Goal: Communication & Community: Answer question/provide support

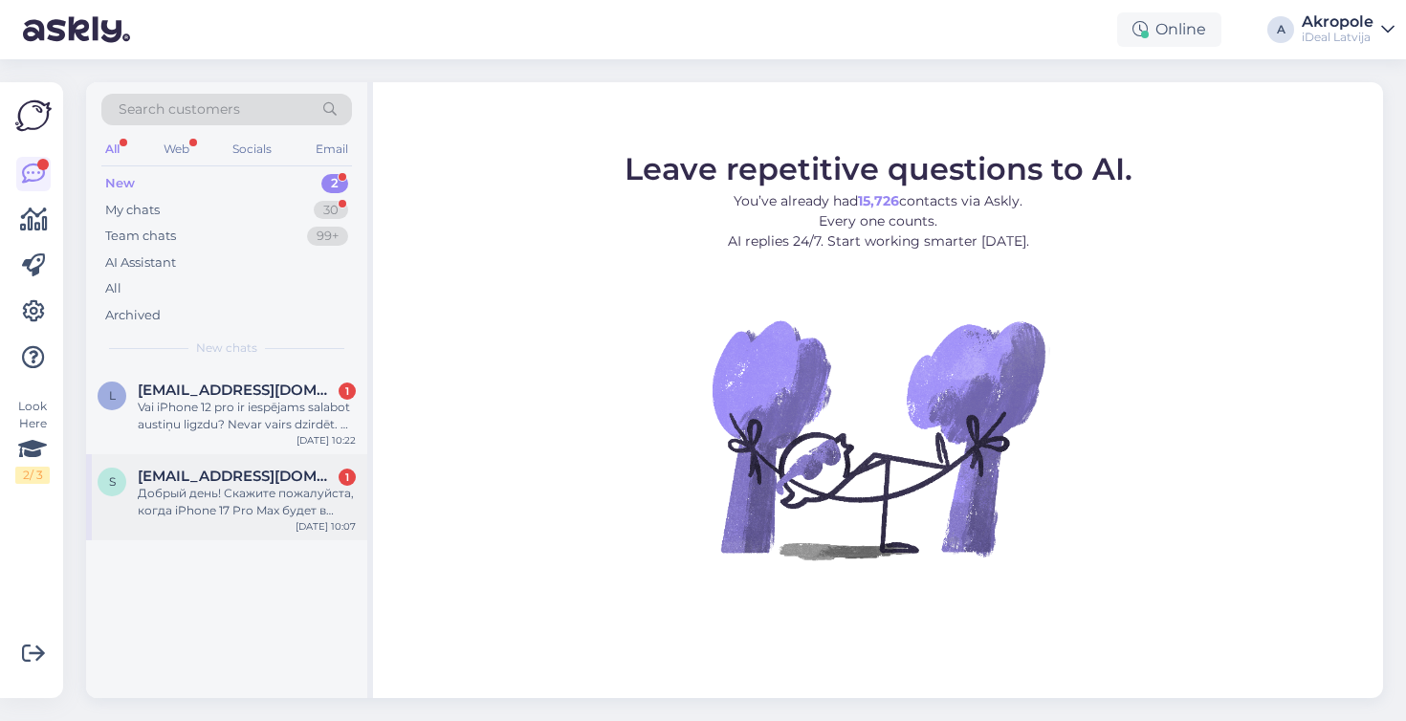
click at [303, 476] on div "[EMAIL_ADDRESS][DOMAIN_NAME] 1" at bounding box center [247, 476] width 218 height 17
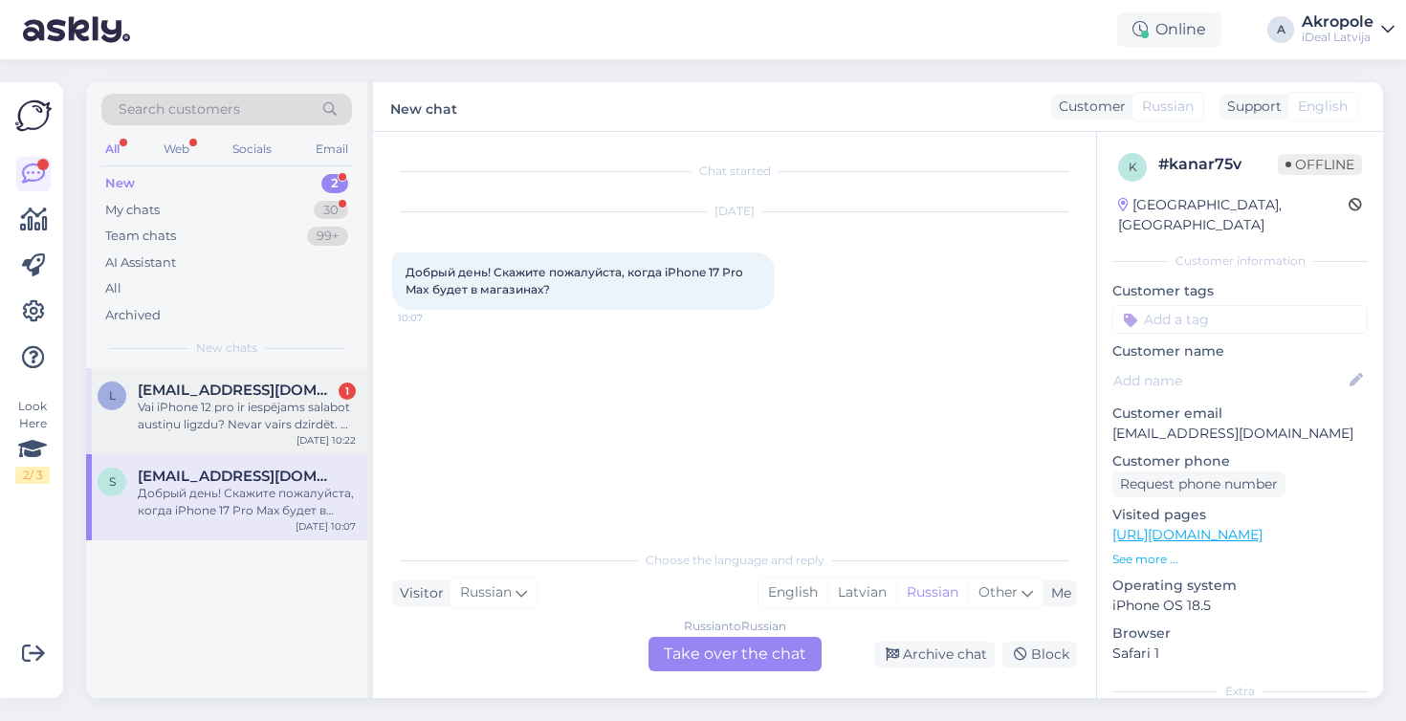
click at [307, 378] on div "l [EMAIL_ADDRESS][DOMAIN_NAME] 1 Vai iPhone 12 pro ir iespējams salabot austiņu…" at bounding box center [226, 411] width 281 height 86
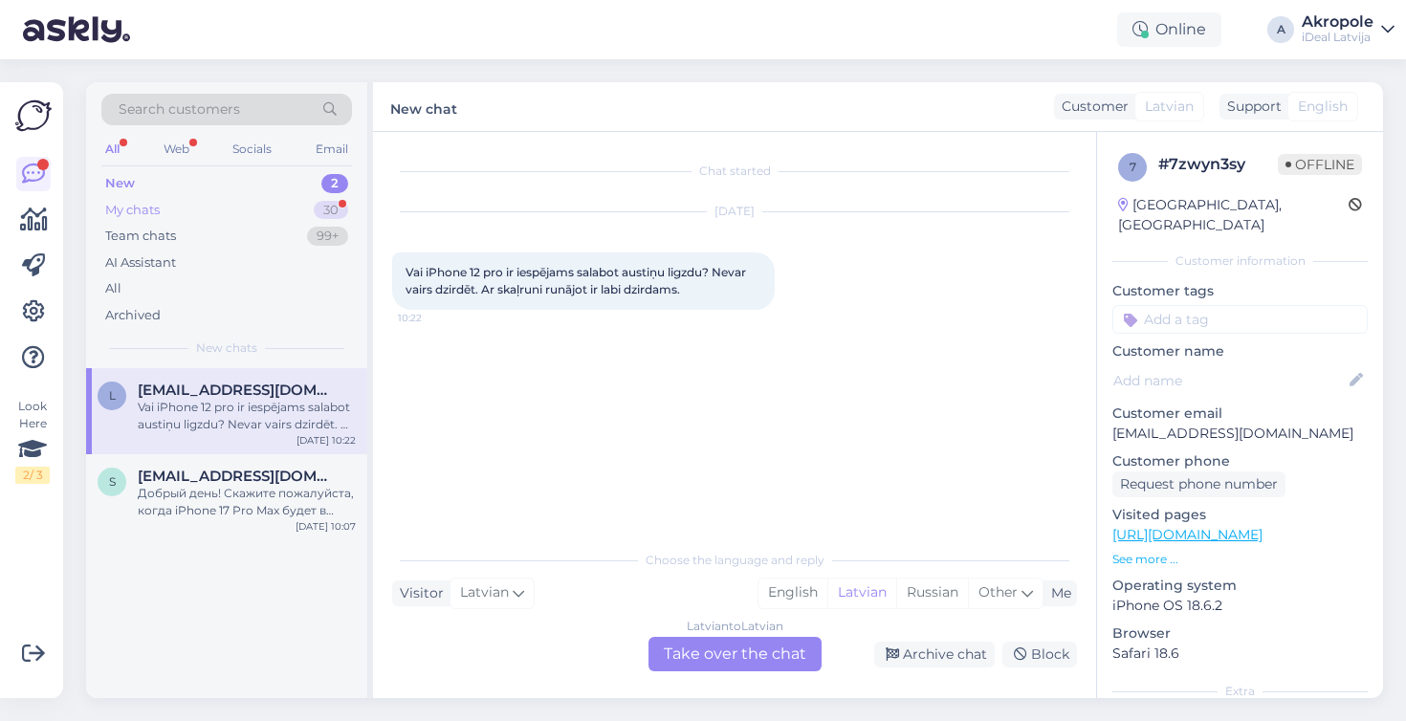
click at [201, 201] on div "My chats 30" at bounding box center [226, 210] width 251 height 27
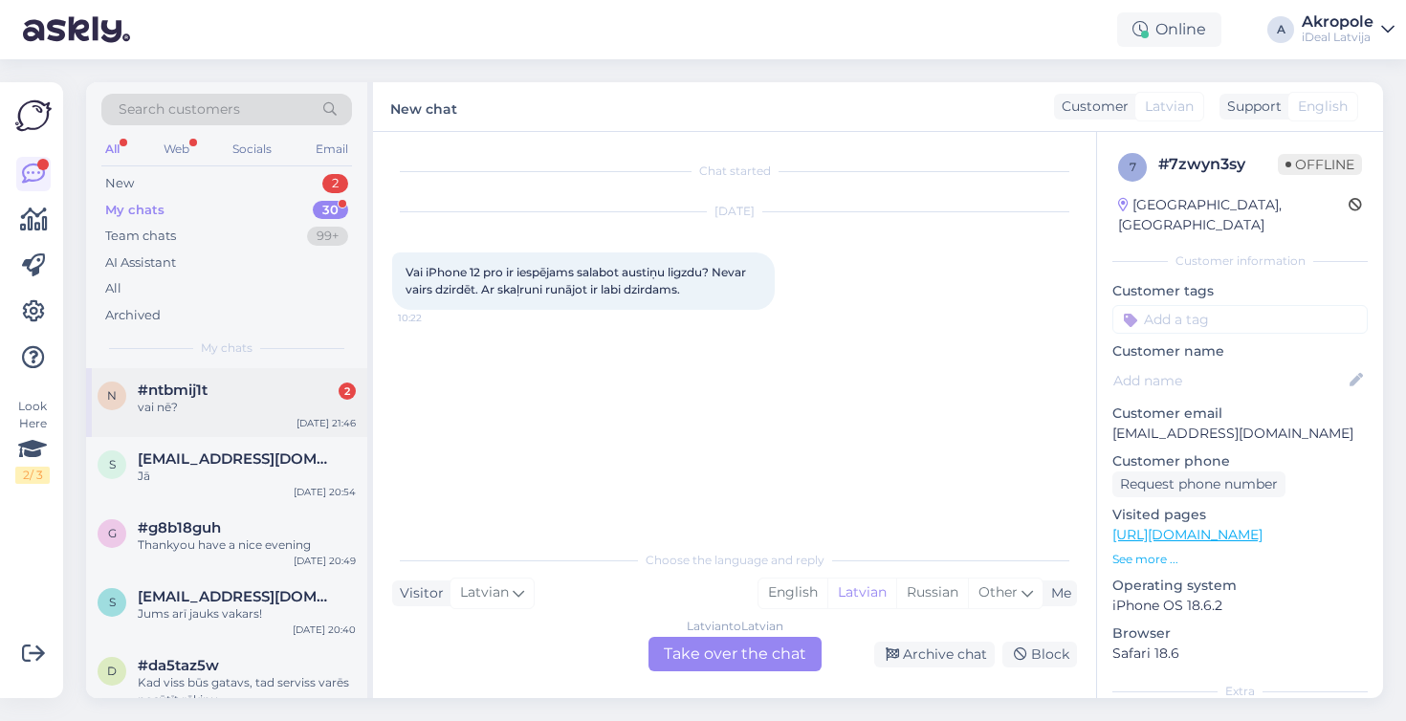
click at [247, 407] on div "vai nē?" at bounding box center [247, 407] width 218 height 17
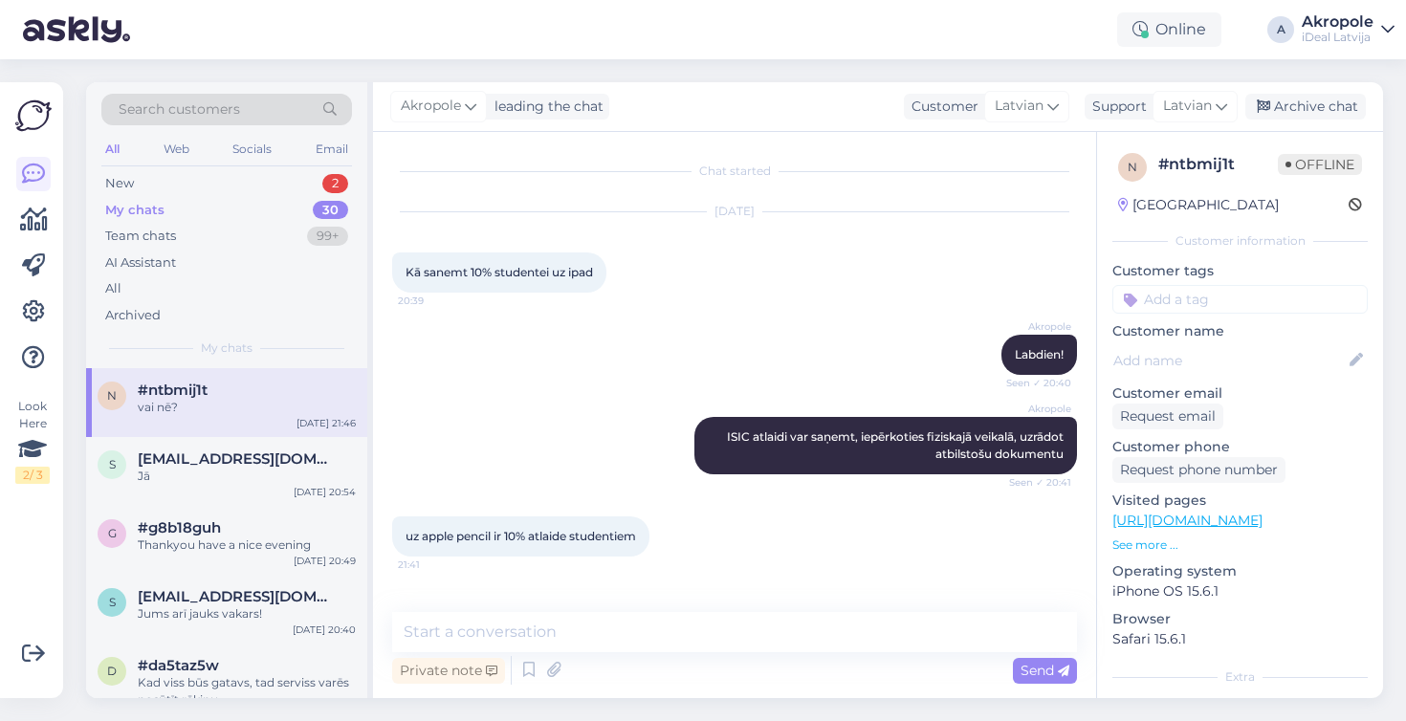
scroll to position [65, 0]
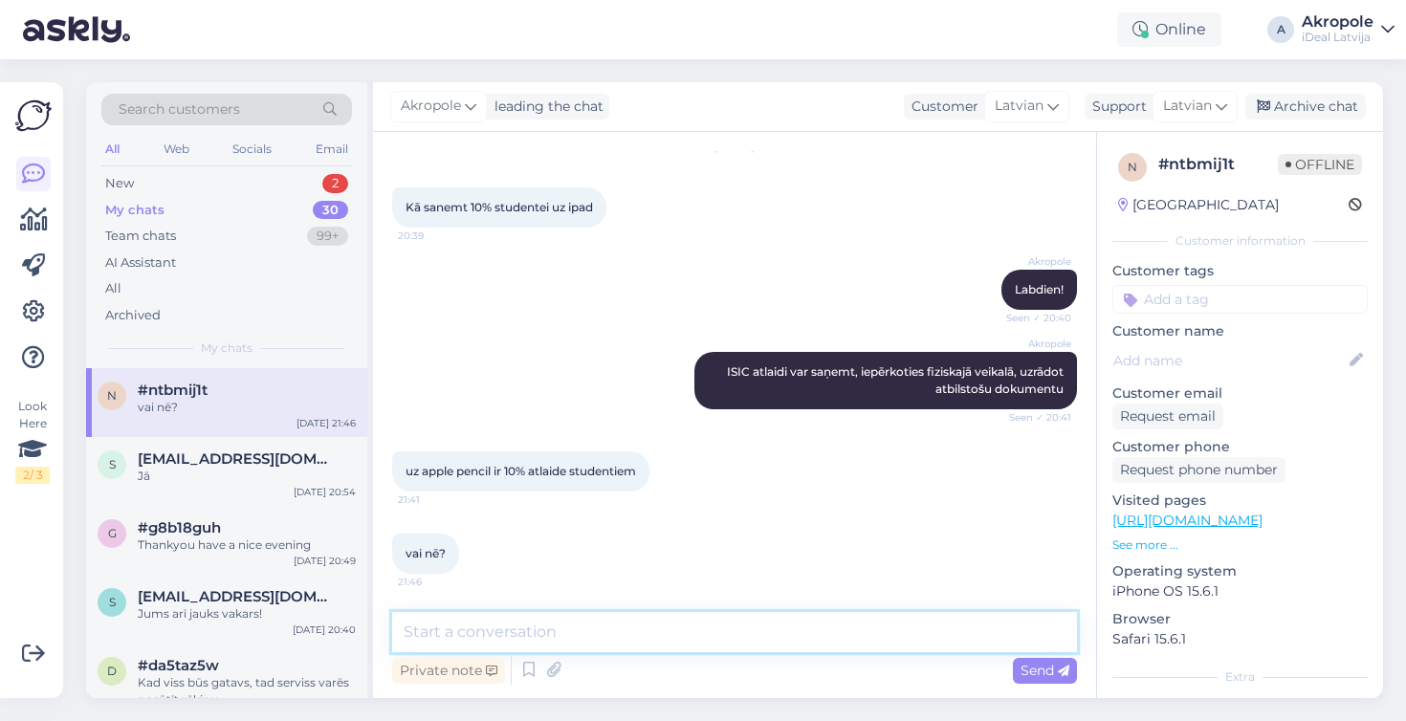
click at [460, 642] on textarea at bounding box center [734, 632] width 685 height 40
type textarea "S"
type textarea "Labdien, jā protams ir atlaide 10% studentu"
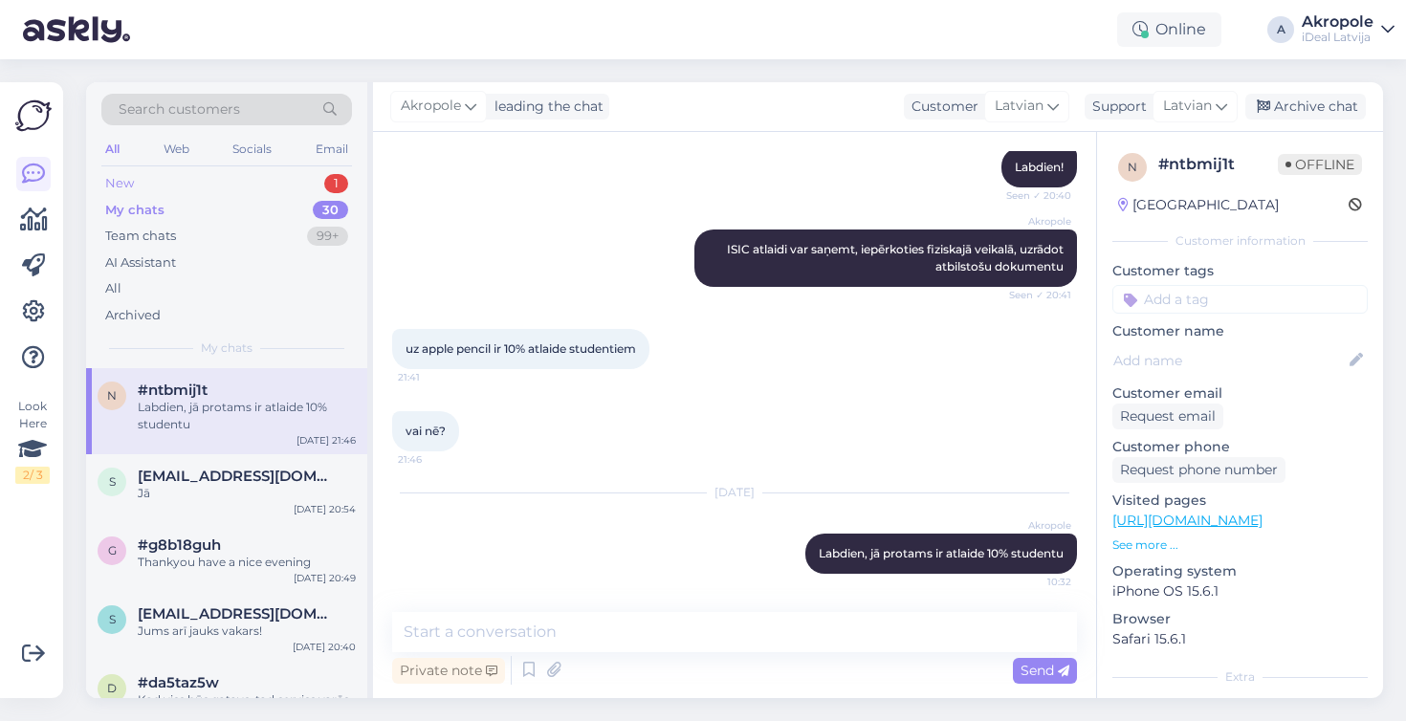
click at [289, 189] on div "New 1" at bounding box center [226, 183] width 251 height 27
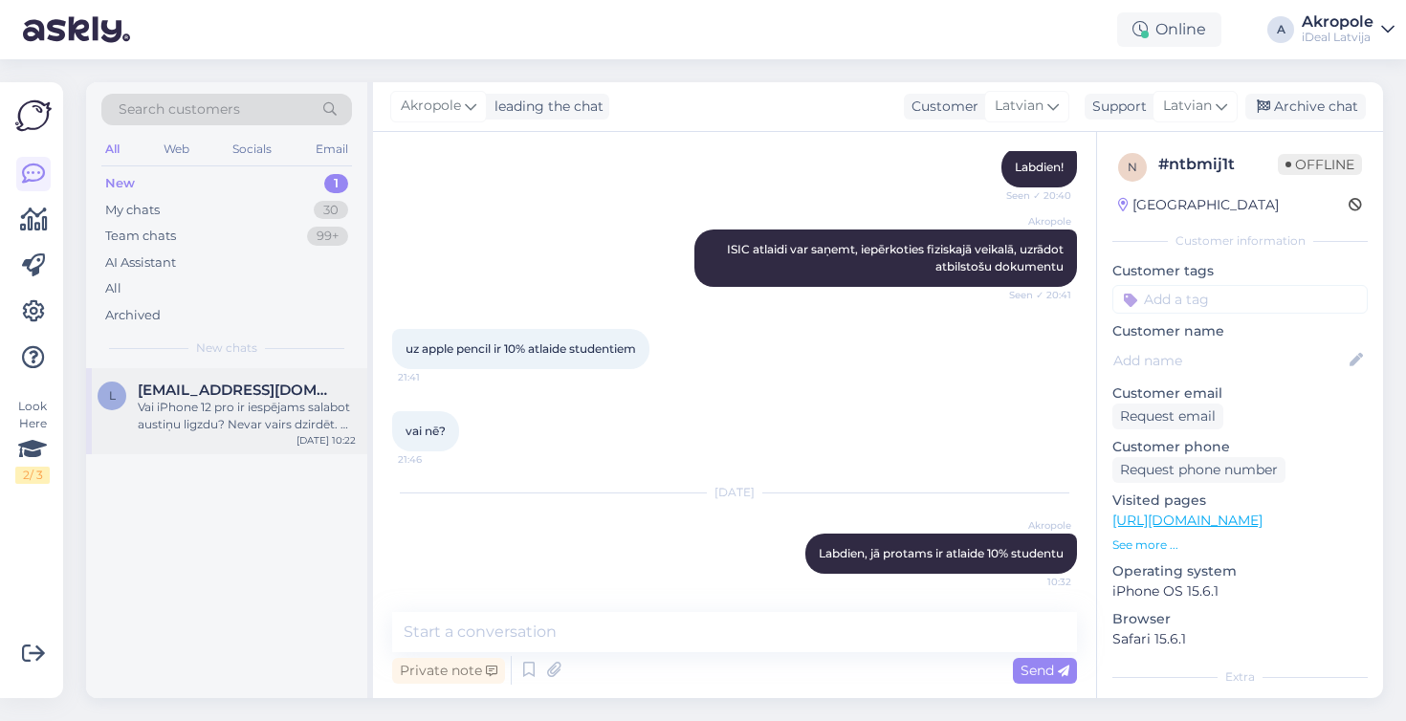
click at [288, 411] on div "Vai iPhone 12 pro ir iespējams salabot austiņu ligzdu? Nevar vairs dzirdēt. Ar …" at bounding box center [247, 416] width 218 height 34
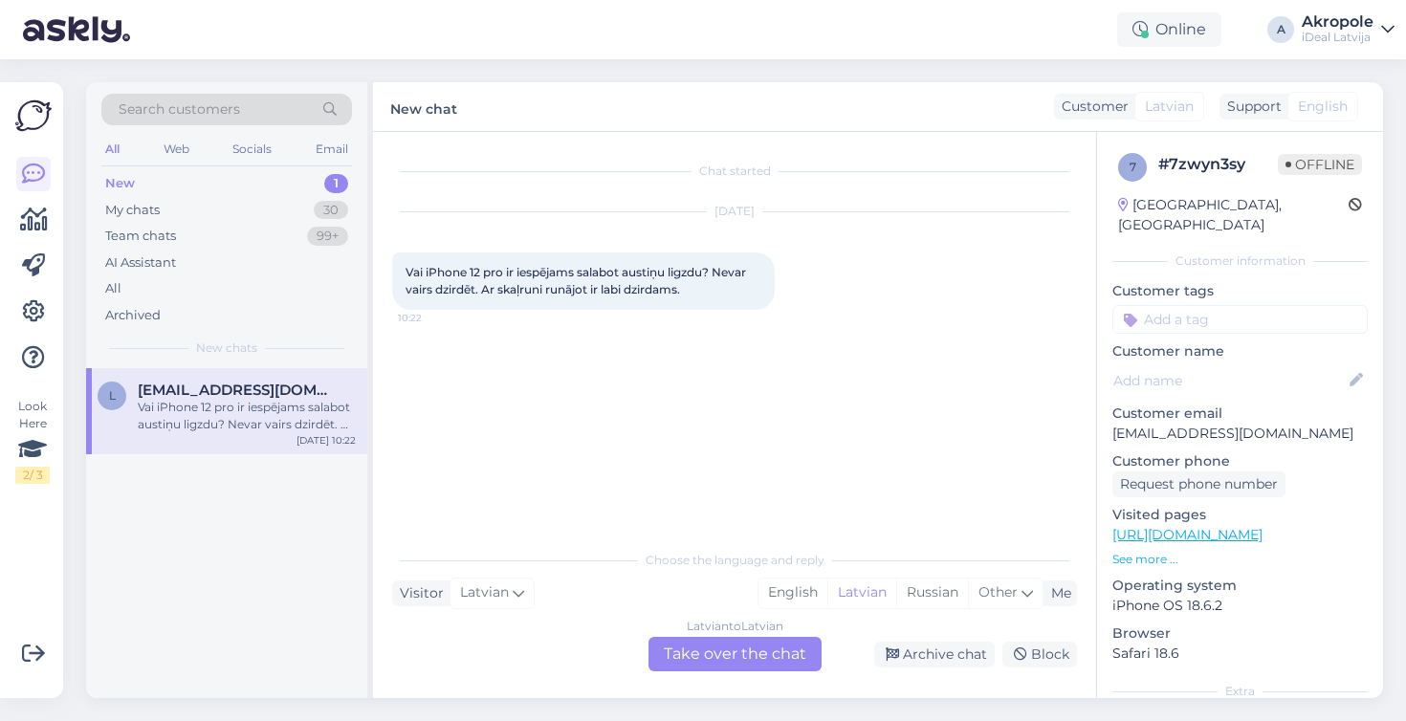
click at [707, 651] on div "Latvian to Latvian Take over the chat" at bounding box center [735, 654] width 173 height 34
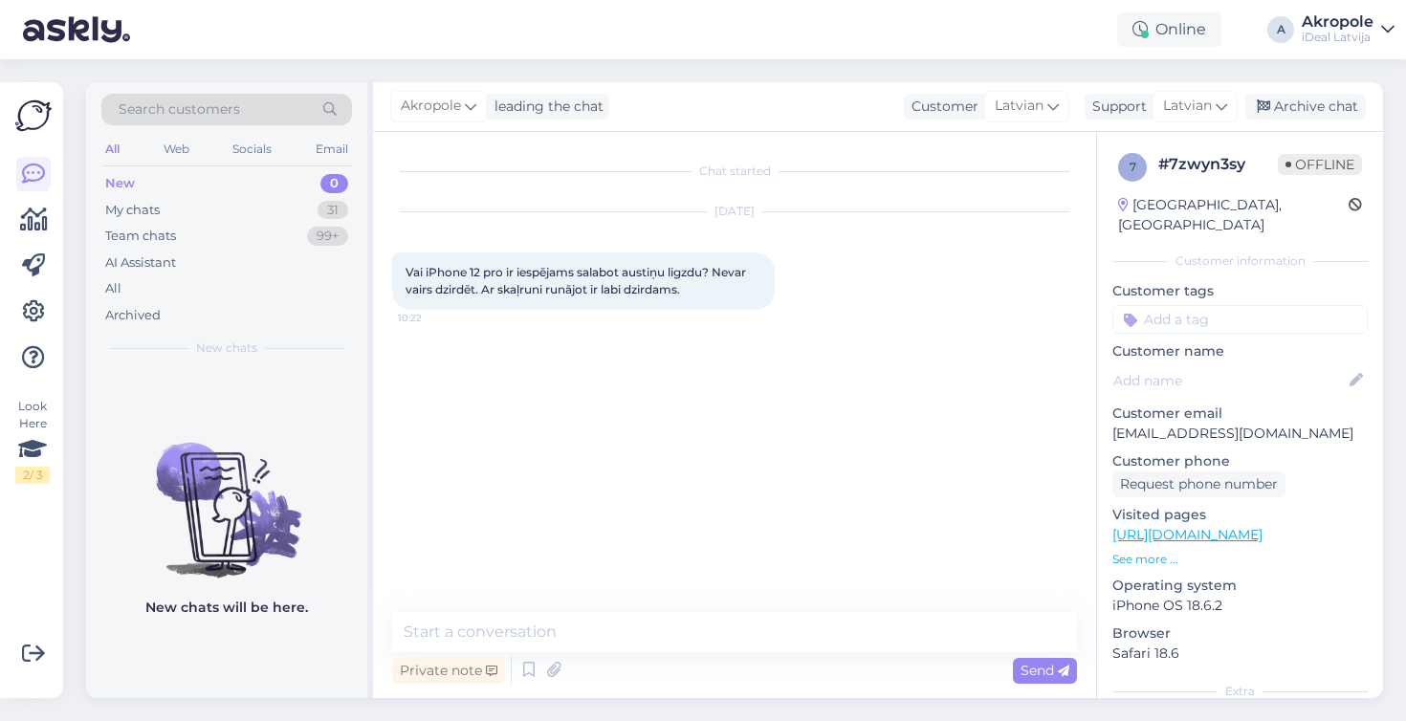
click at [627, 696] on div "Chat started [DATE] Vai iPhone 12 pro ir iespējams salabot austiņu ligzdu? Neva…" at bounding box center [734, 415] width 723 height 566
click at [627, 676] on div "Private note Send" at bounding box center [734, 670] width 685 height 36
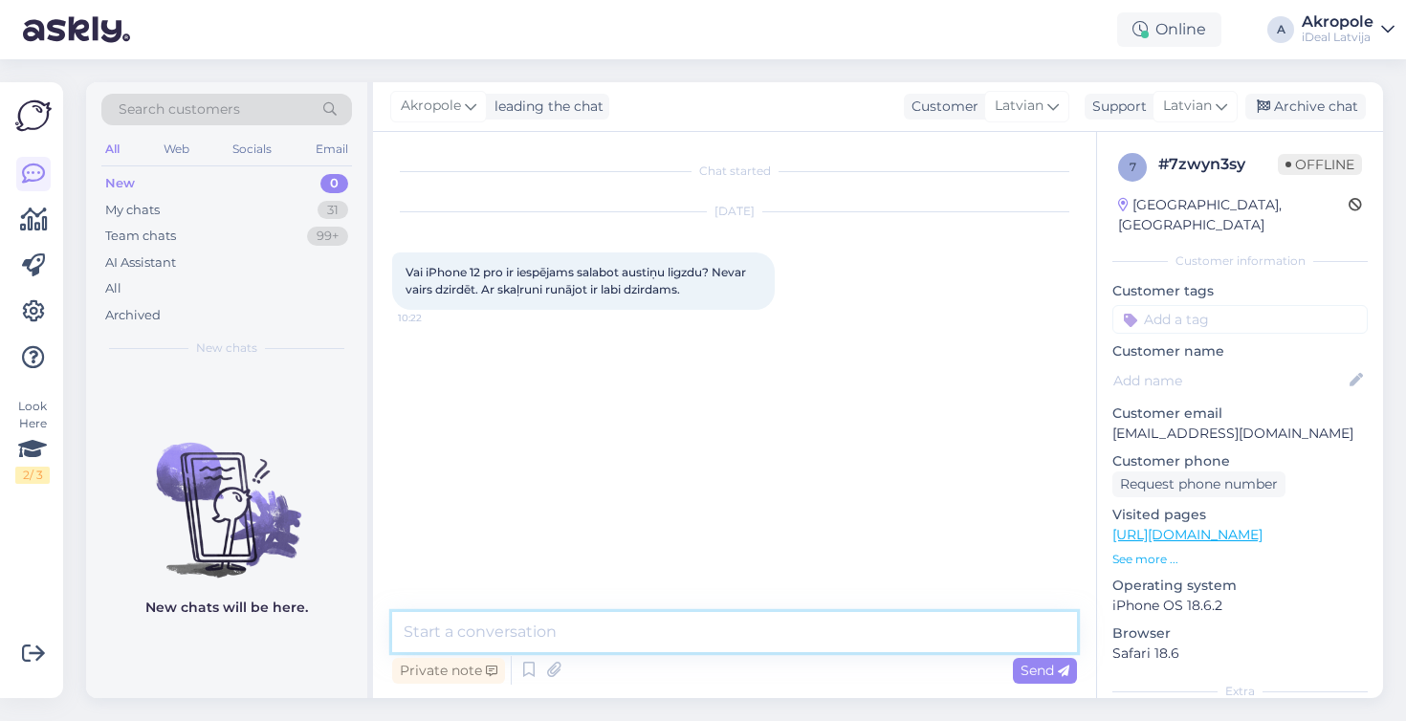
click at [642, 630] on textarea at bounding box center [734, 632] width 685 height 40
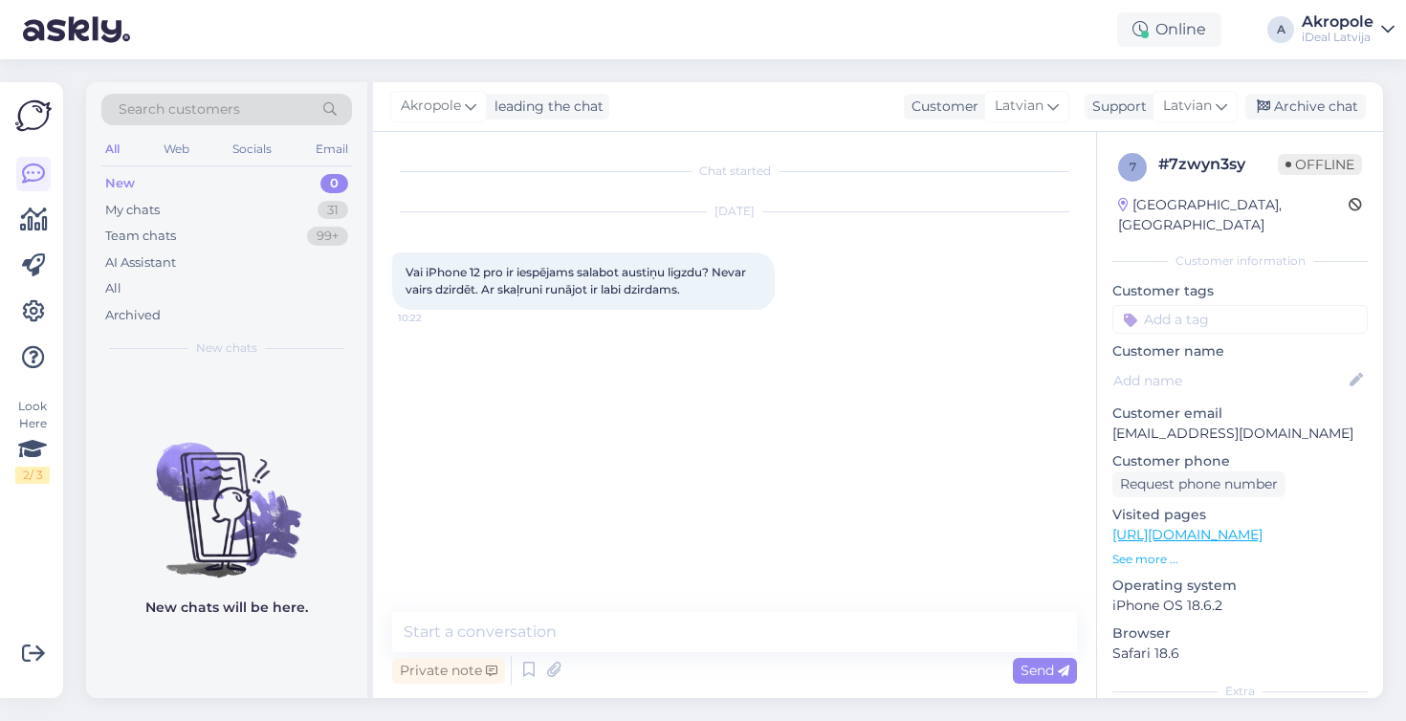
click at [625, 669] on div "Private note Send" at bounding box center [734, 670] width 685 height 36
click at [643, 559] on div "Chat started [DATE] Vai iPhone 12 pro ir iespējams salabot austiņu ligzdu? Neva…" at bounding box center [743, 373] width 702 height 444
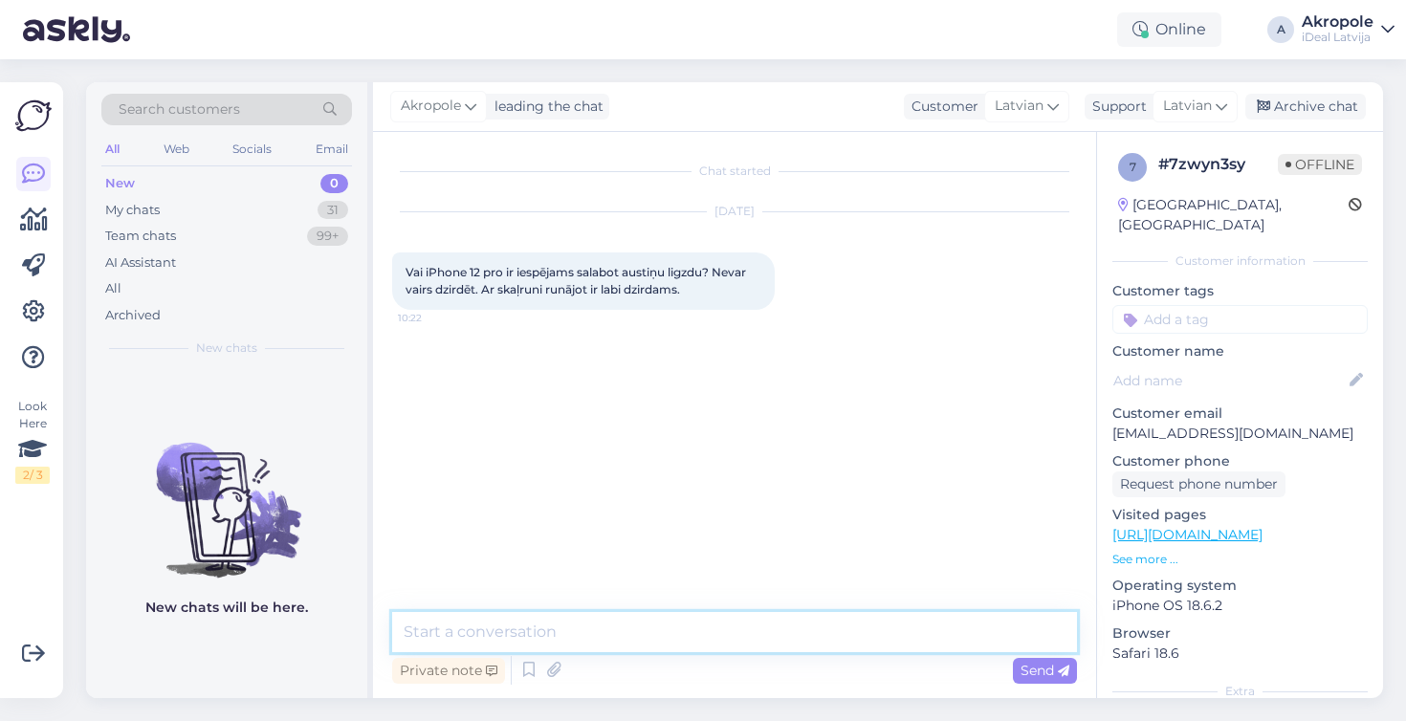
click at [609, 631] on textarea at bounding box center [734, 632] width 685 height 40
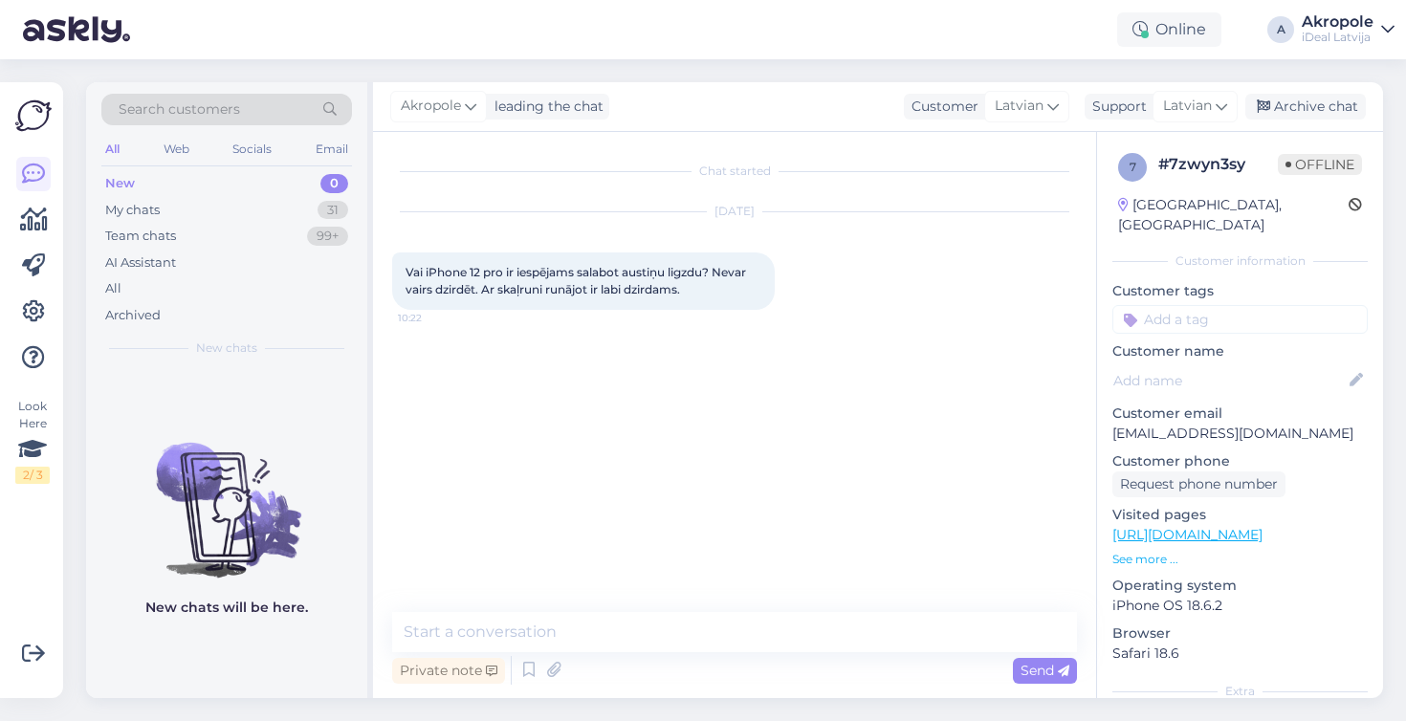
click at [643, 668] on div "Private note Send" at bounding box center [734, 670] width 685 height 36
click at [685, 478] on div "Chat started [DATE] Vai iPhone 12 pro ir iespējams salabot austiņu ligzdu? Neva…" at bounding box center [743, 373] width 702 height 444
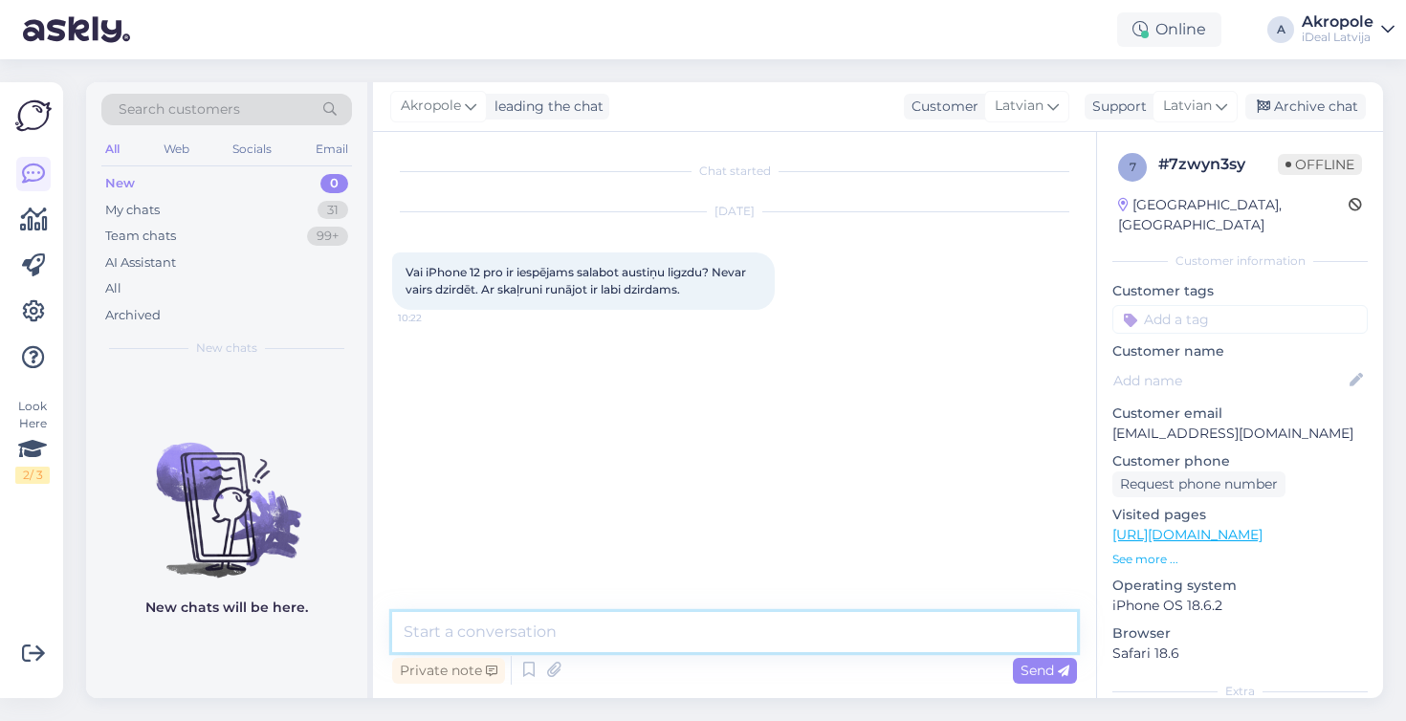
click at [616, 633] on textarea at bounding box center [734, 632] width 685 height 40
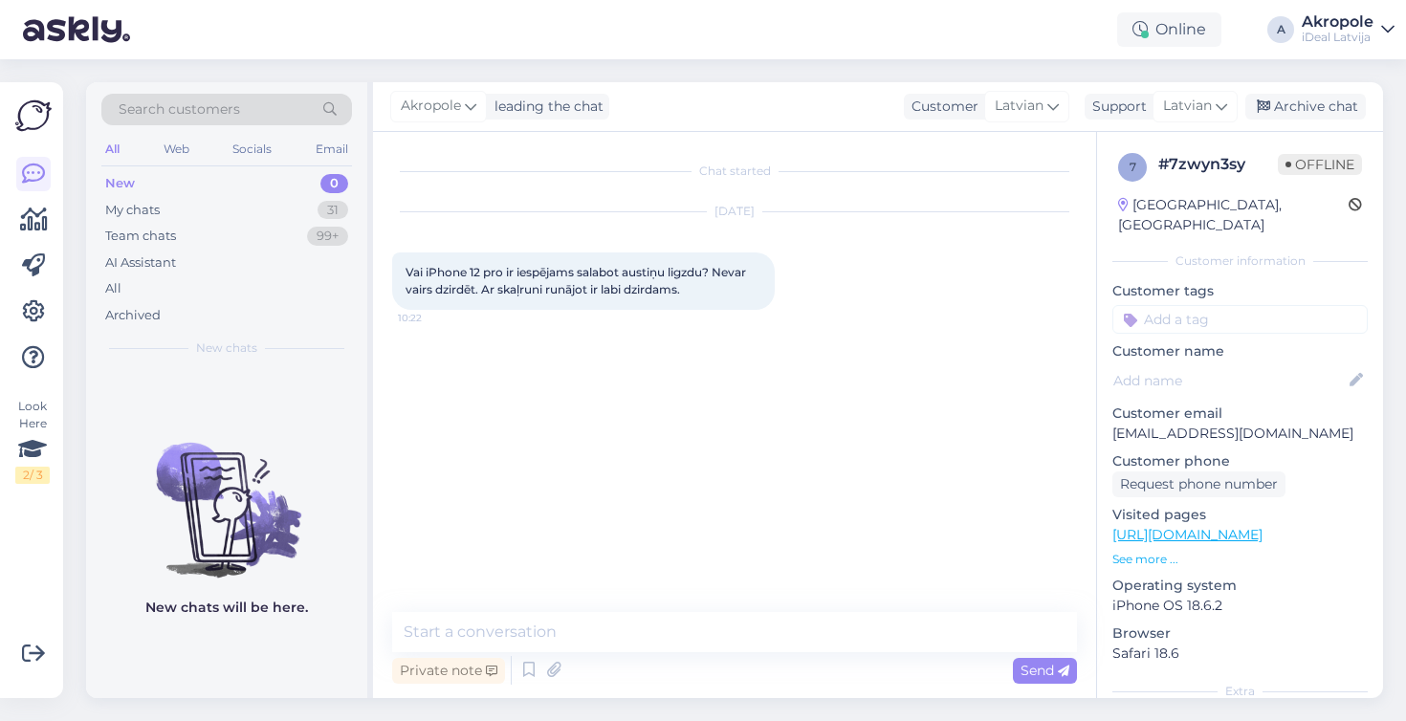
click at [595, 682] on div "Private note Send" at bounding box center [734, 670] width 685 height 36
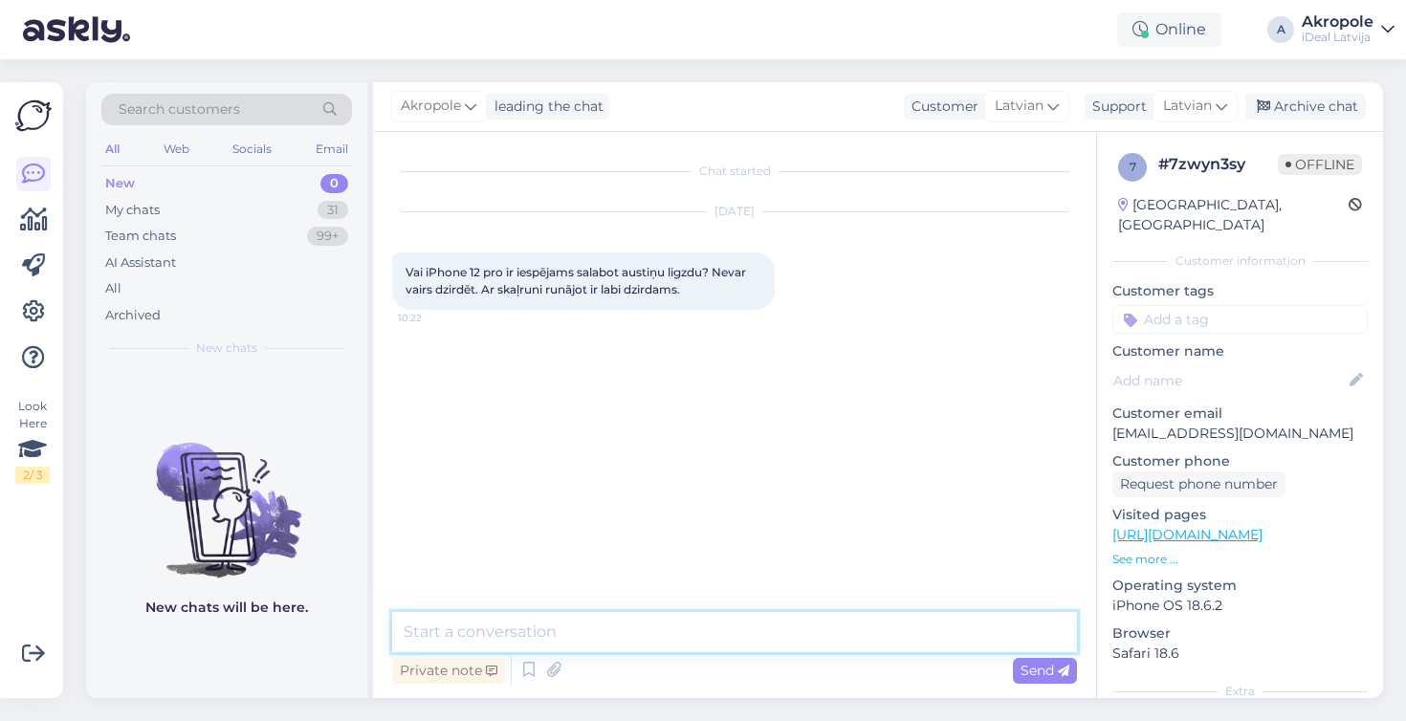
click at [581, 629] on textarea at bounding box center [734, 632] width 685 height 40
type textarea "d"
click at [633, 623] on textarea "d" at bounding box center [734, 632] width 685 height 40
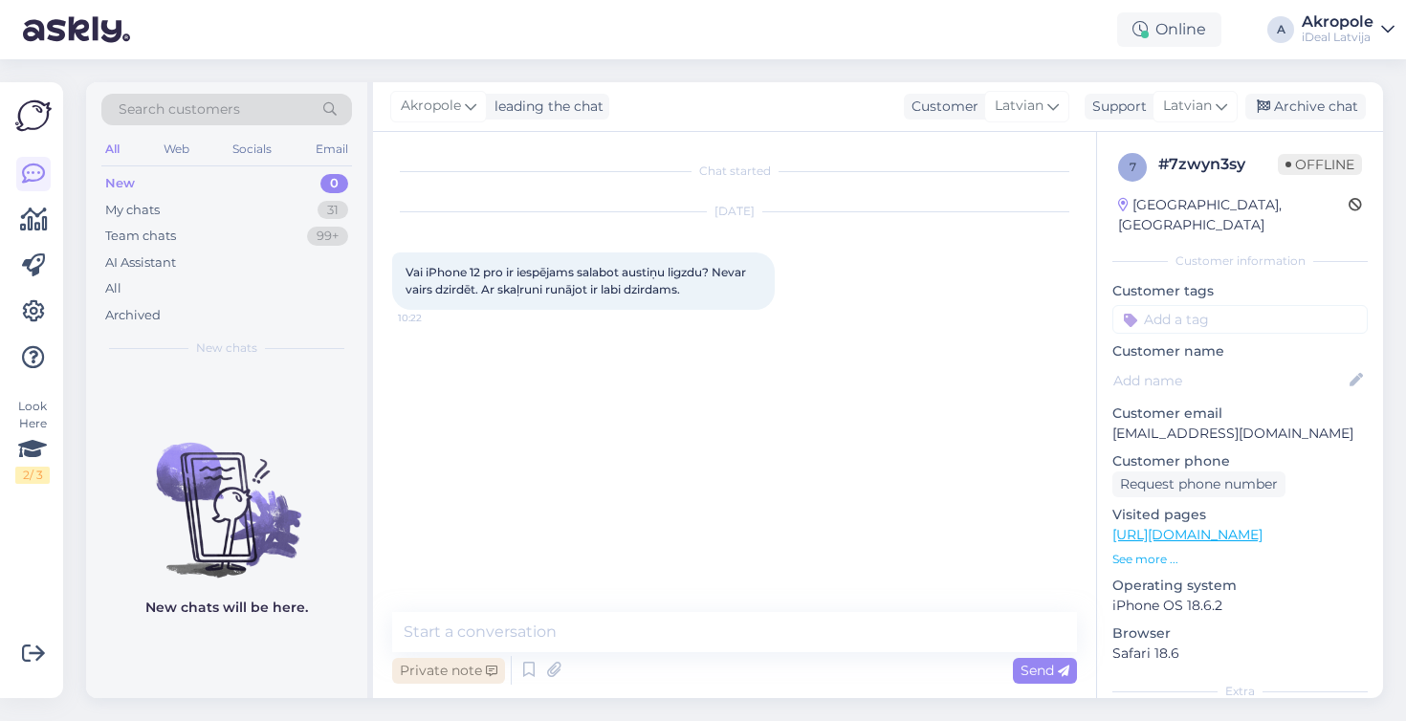
click at [480, 676] on div "Private note" at bounding box center [448, 671] width 113 height 26
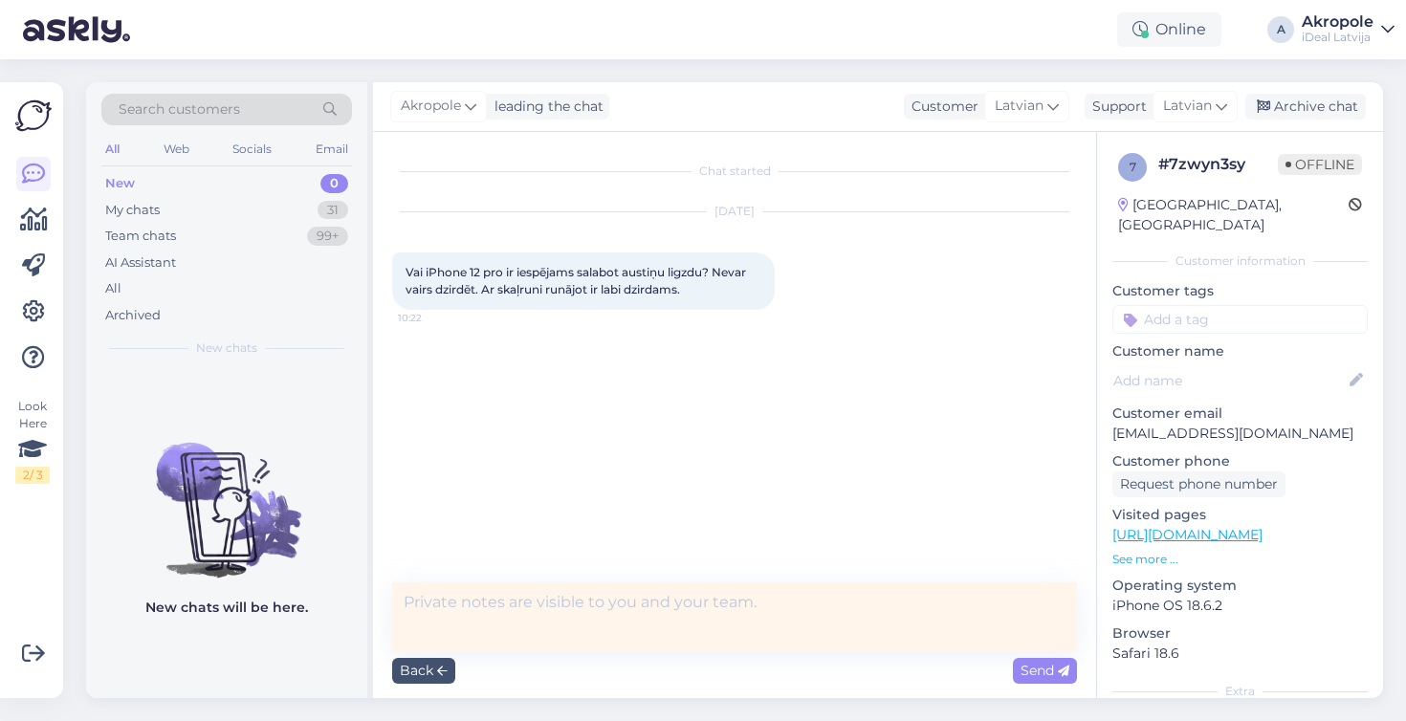
click at [568, 611] on textarea at bounding box center [734, 618] width 685 height 70
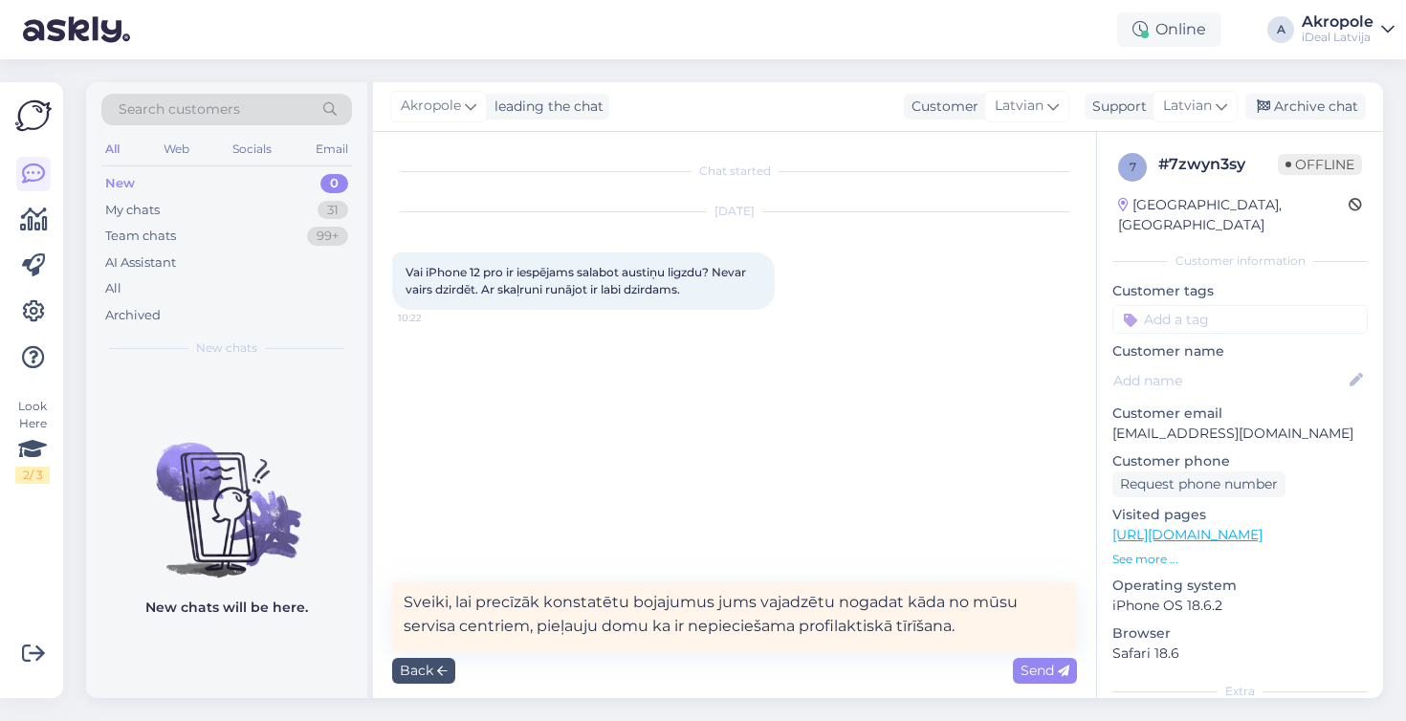
click at [912, 604] on textarea "Sveiki, lai precīzāk konstatētu bojajumus jums vajadzētu nogadat kāda no mūsu s…" at bounding box center [734, 618] width 685 height 70
click at [1033, 632] on textarea "Sveiki, lai precīzāk konstatētu bojajumus jums vajadzētu nogadat i[hone kāda no…" at bounding box center [734, 618] width 685 height 70
click at [477, 644] on textarea "Sveiki, lai precīzāk konstatētu bojajumus jums vajadzētu nogadat i[hone kāda no…" at bounding box center [734, 618] width 685 height 70
click at [592, 643] on textarea "Sveiki, lai precīzāk konstatētu bojajumus jums vajadzētu nogadat i[hone kāda no…" at bounding box center [734, 618] width 685 height 70
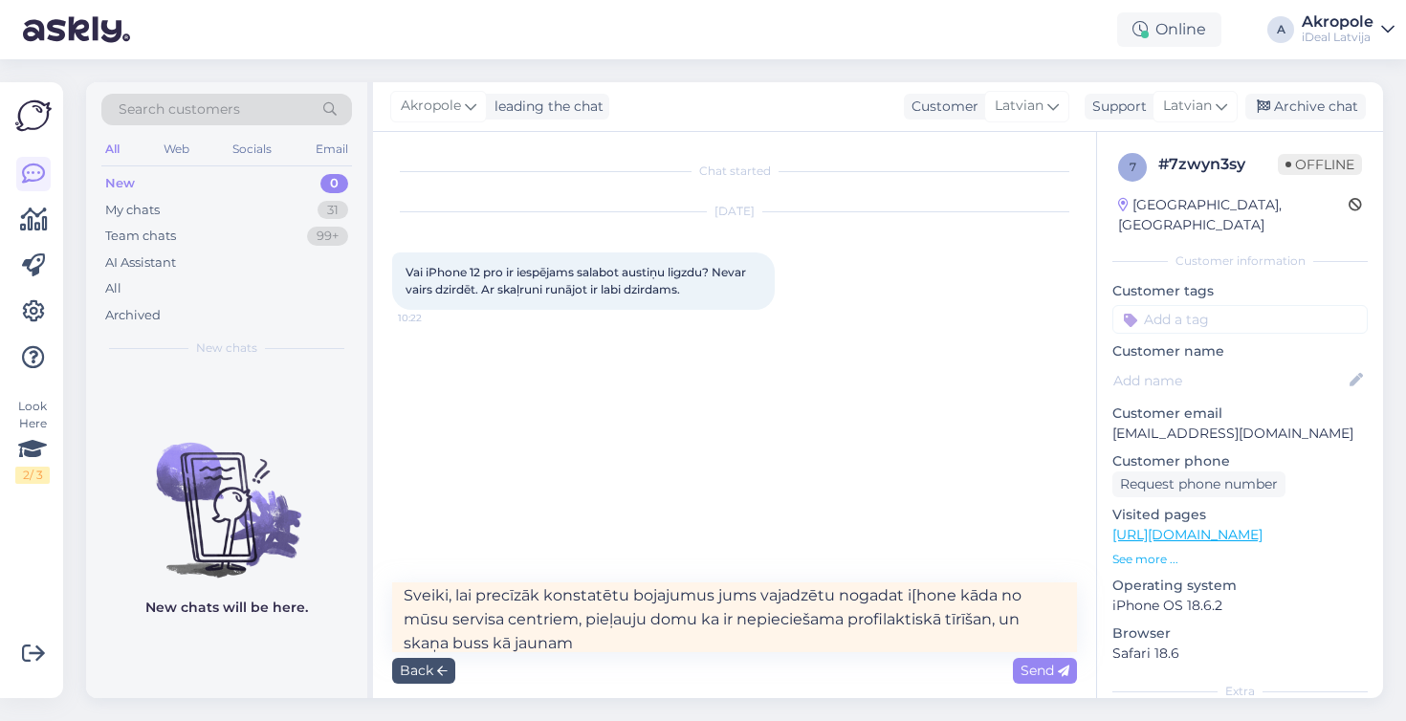
drag, startPoint x: 446, startPoint y: 593, endPoint x: 357, endPoint y: 584, distance: 89.4
click at [357, 585] on div "Search customers All Web Socials Email New 0 My chats 31 Team chats 99+ AI Assi…" at bounding box center [734, 390] width 1297 height 616
click at [606, 635] on textarea "Labdien, lai precīzāk konstatētu bojajumus jums vajadzētu nogadat i[hone kāda n…" at bounding box center [734, 618] width 685 height 70
click at [935, 599] on textarea "Labdien, lai precīzāk konstatētu bojajumus jums vajadzētu nogadat i[hone kāda n…" at bounding box center [734, 618] width 685 height 70
type textarea "Labdien, lai precīzāk konstatētu bojajumus jums vajadzētu nogadat iPhone kāda n…"
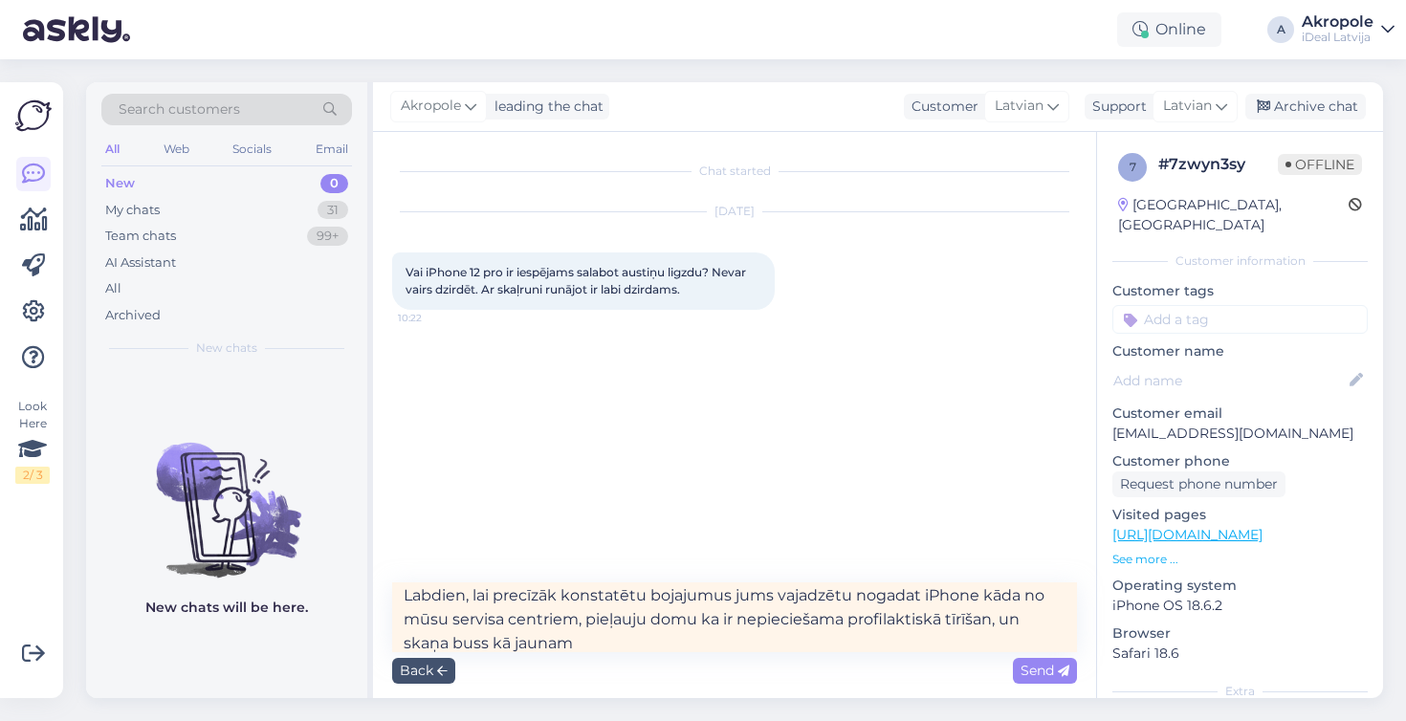
click at [929, 652] on div "Back Send" at bounding box center [734, 670] width 685 height 36
click at [1046, 671] on span "Send" at bounding box center [1045, 670] width 49 height 17
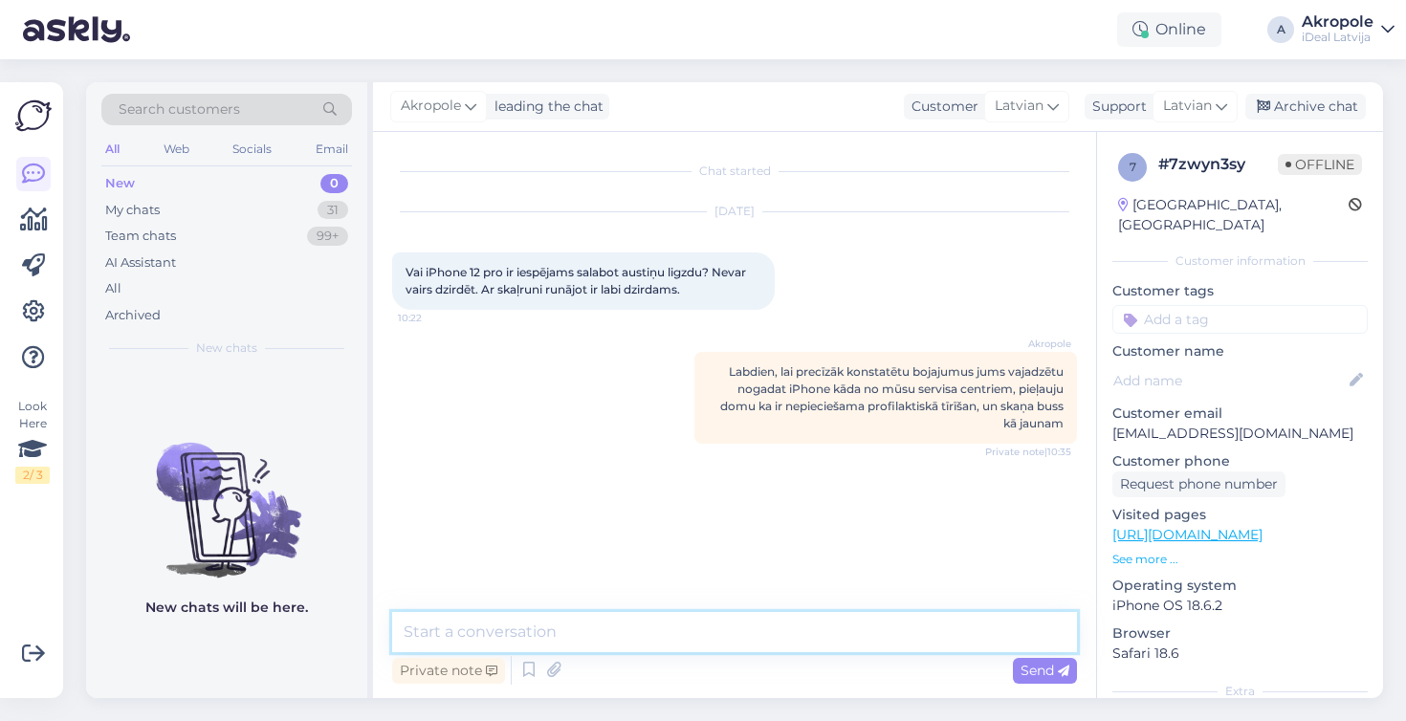
click at [759, 638] on textarea at bounding box center [734, 632] width 685 height 40
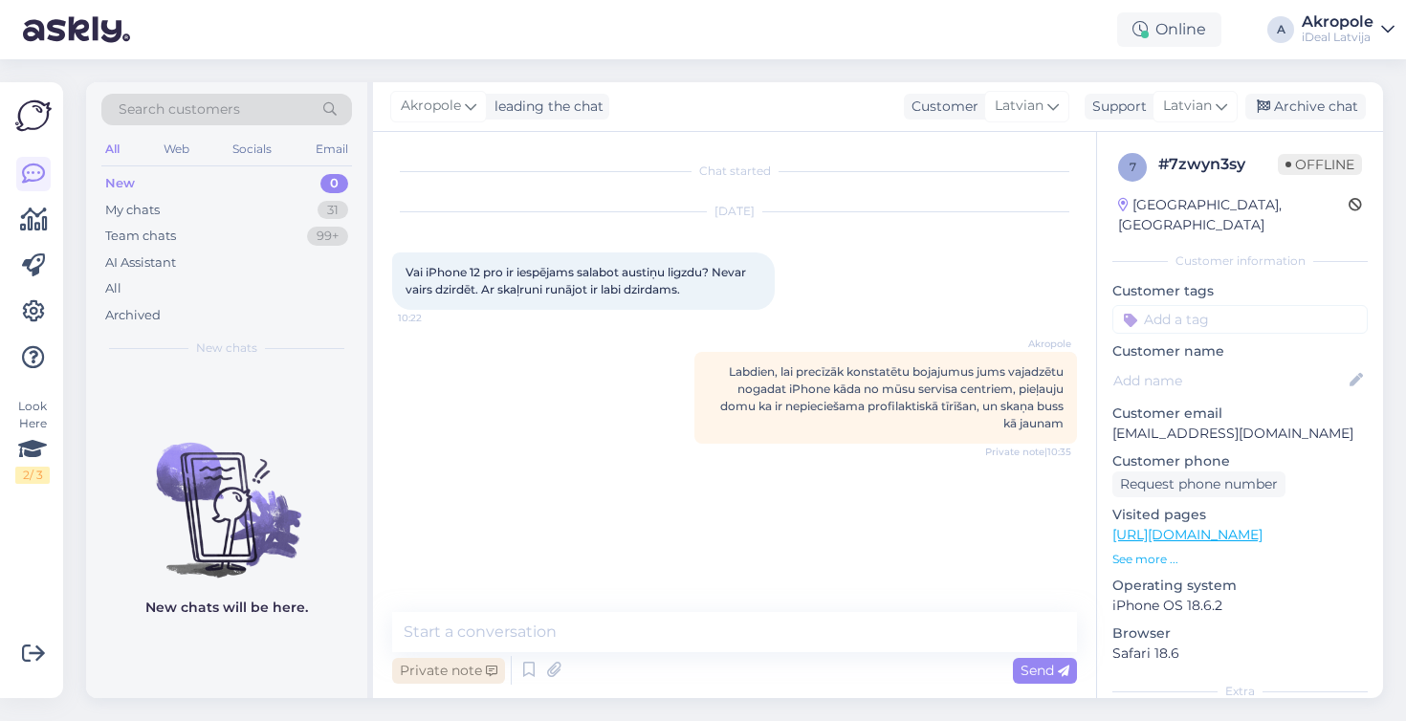
click at [437, 668] on div "Private note" at bounding box center [448, 671] width 113 height 26
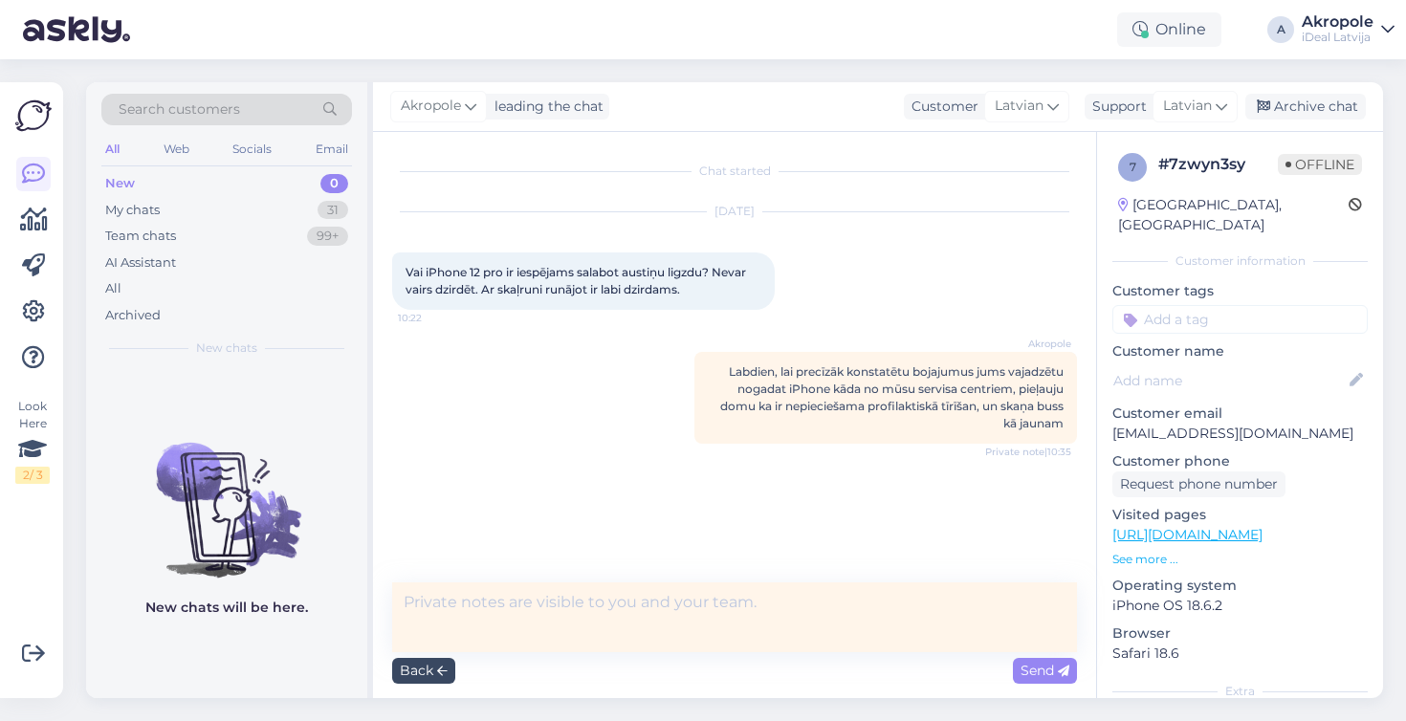
click at [433, 677] on div "Back" at bounding box center [423, 671] width 63 height 26
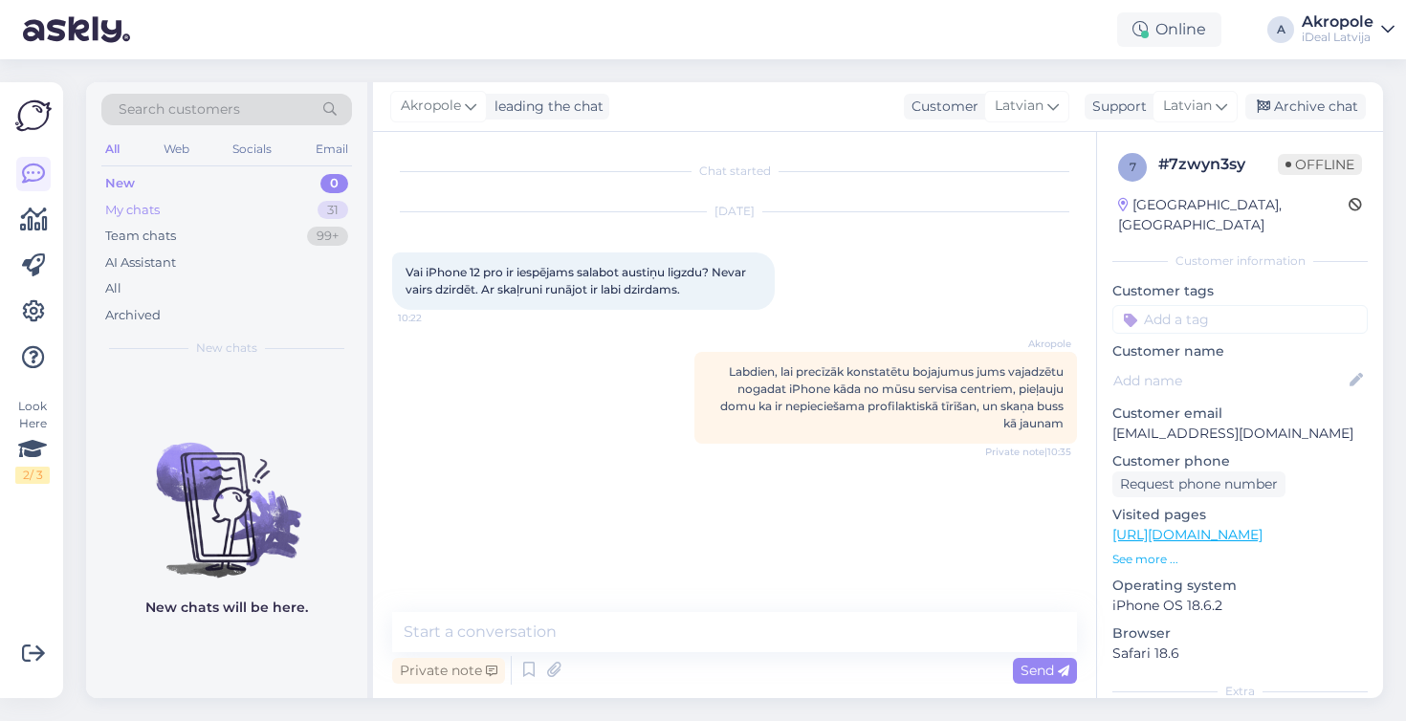
click at [165, 211] on div "My chats 31" at bounding box center [226, 210] width 251 height 27
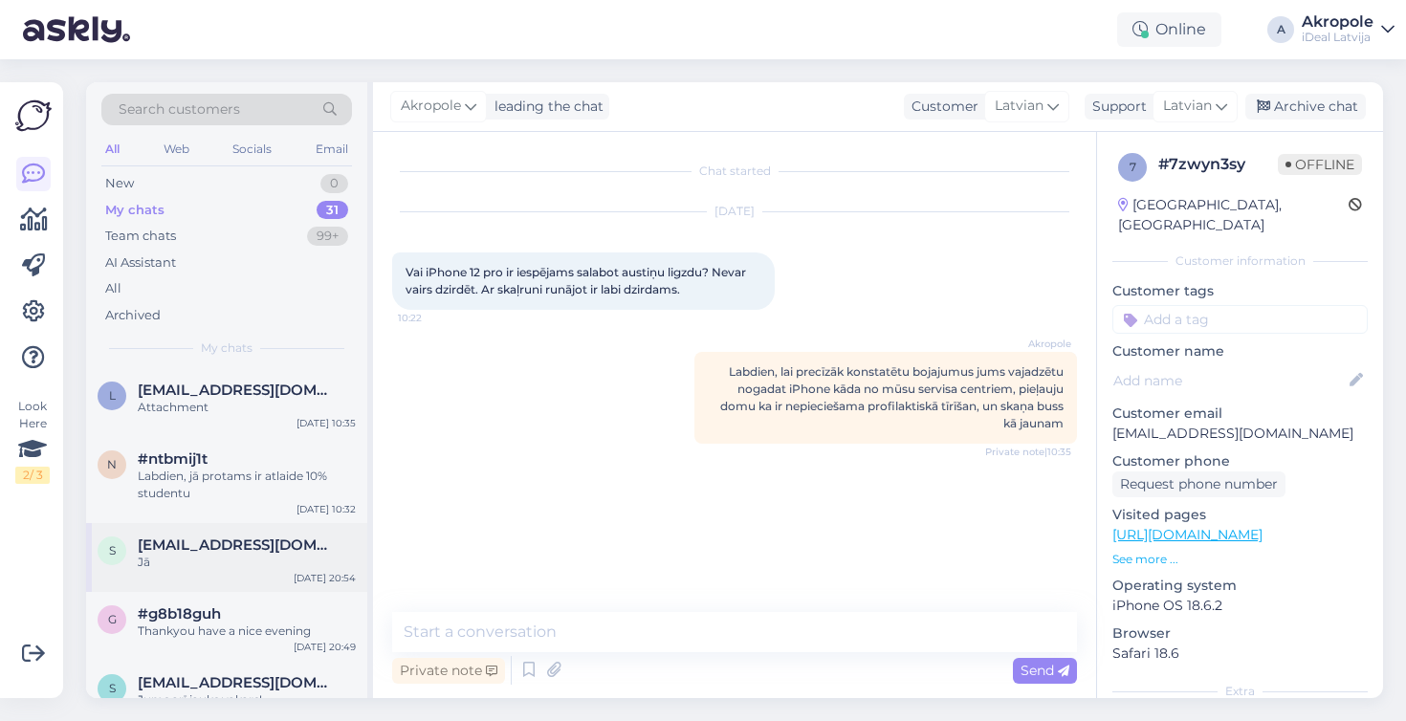
scroll to position [0, 0]
click at [1312, 168] on span "Offline" at bounding box center [1320, 164] width 84 height 21
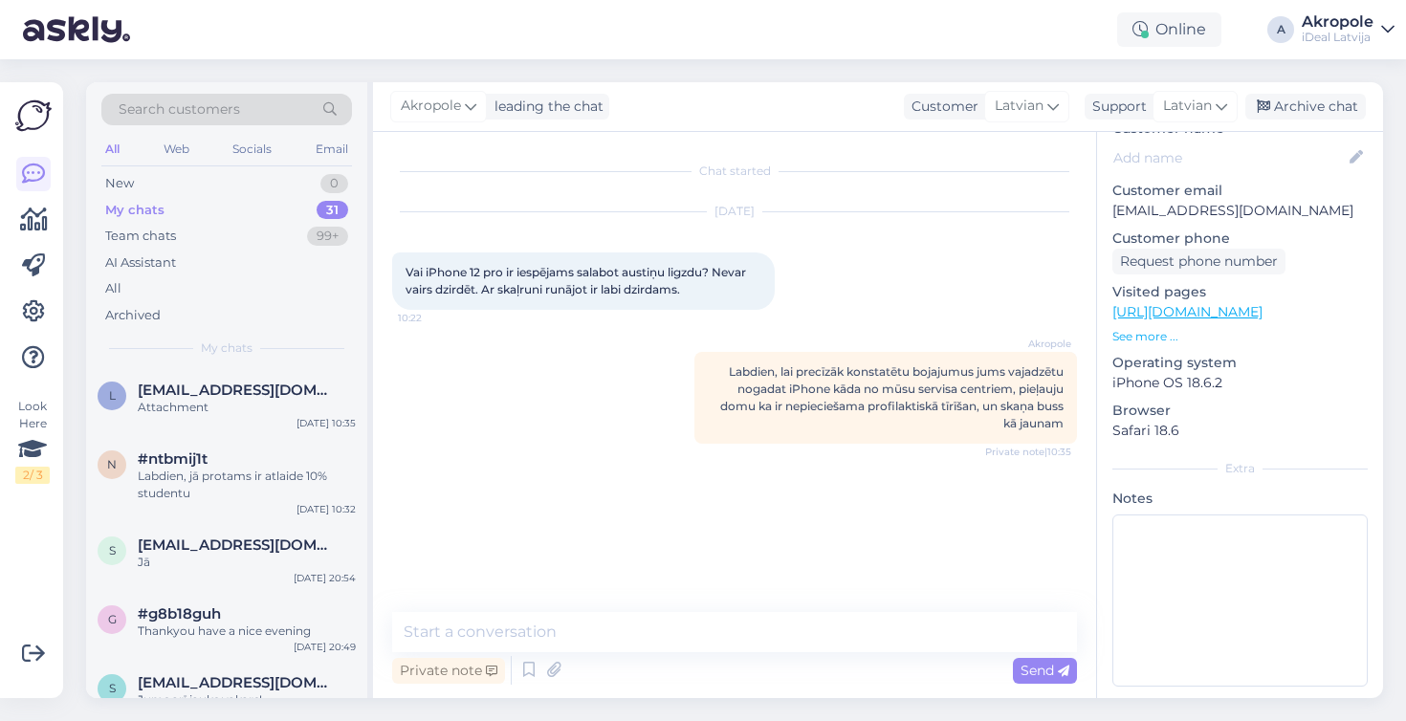
scroll to position [222, 0]
click at [215, 213] on div "My chats 31" at bounding box center [226, 210] width 251 height 27
click at [209, 231] on div "Team chats 99+" at bounding box center [226, 236] width 251 height 27
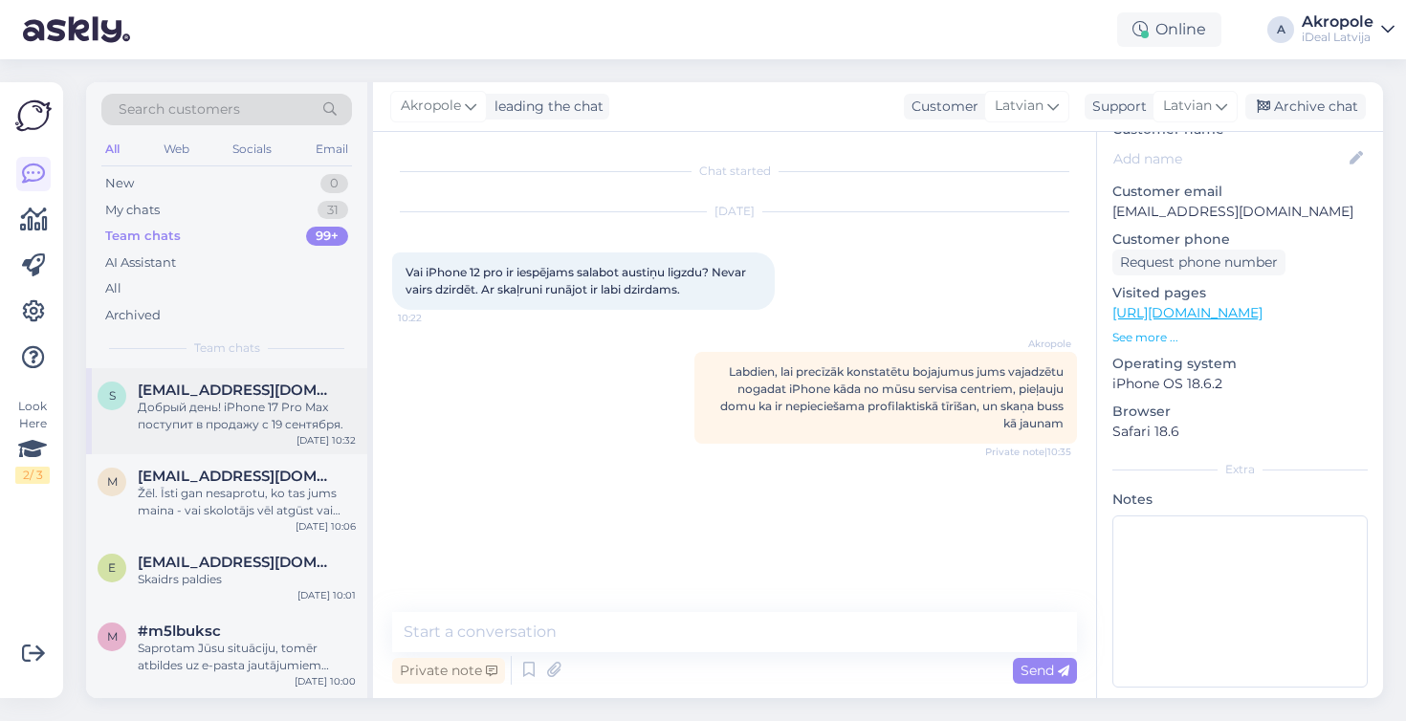
click at [231, 428] on div "Добрый день! iPhone 17 Pro Max поступит в продажу с 19 сентября." at bounding box center [247, 416] width 218 height 34
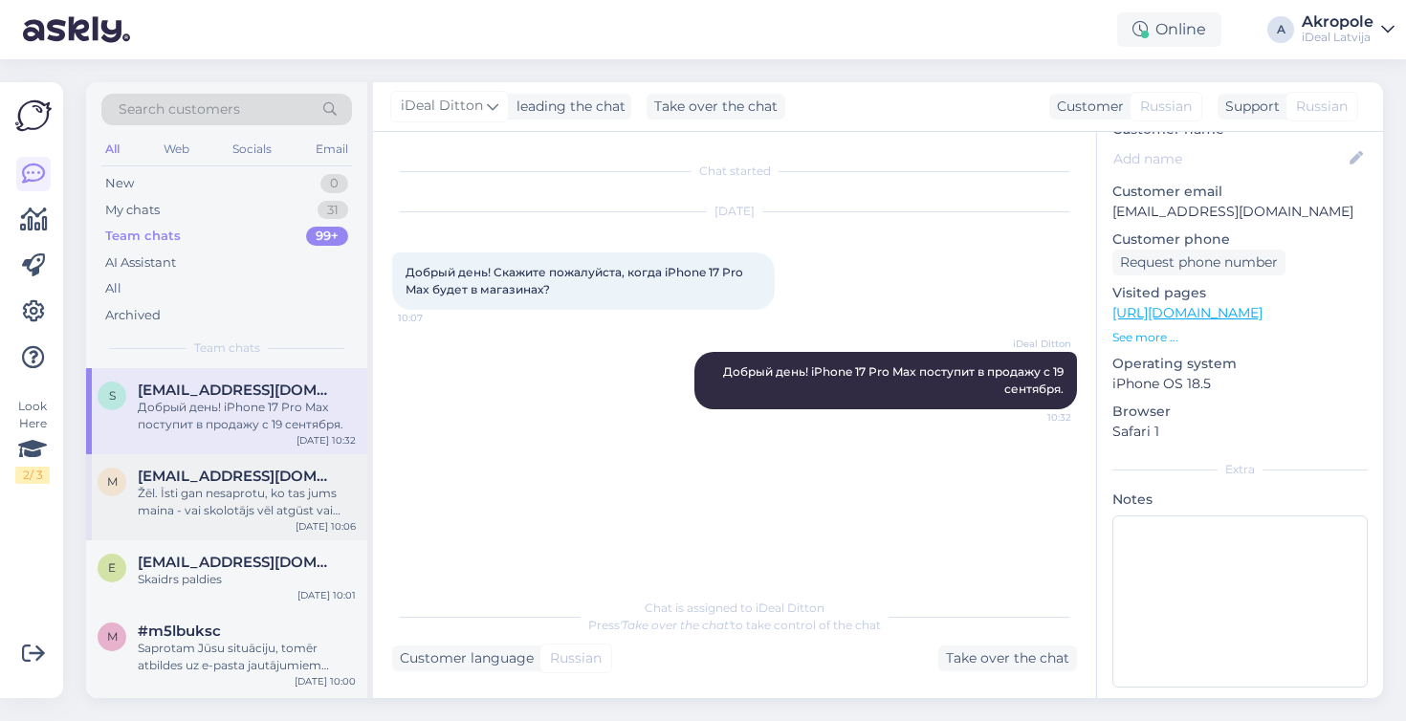
click at [286, 495] on div "Žēl. Īsti gan nesaprotu, ko tas jums maina - vai skolotājs vēl atgūst vai neatg…" at bounding box center [247, 502] width 218 height 34
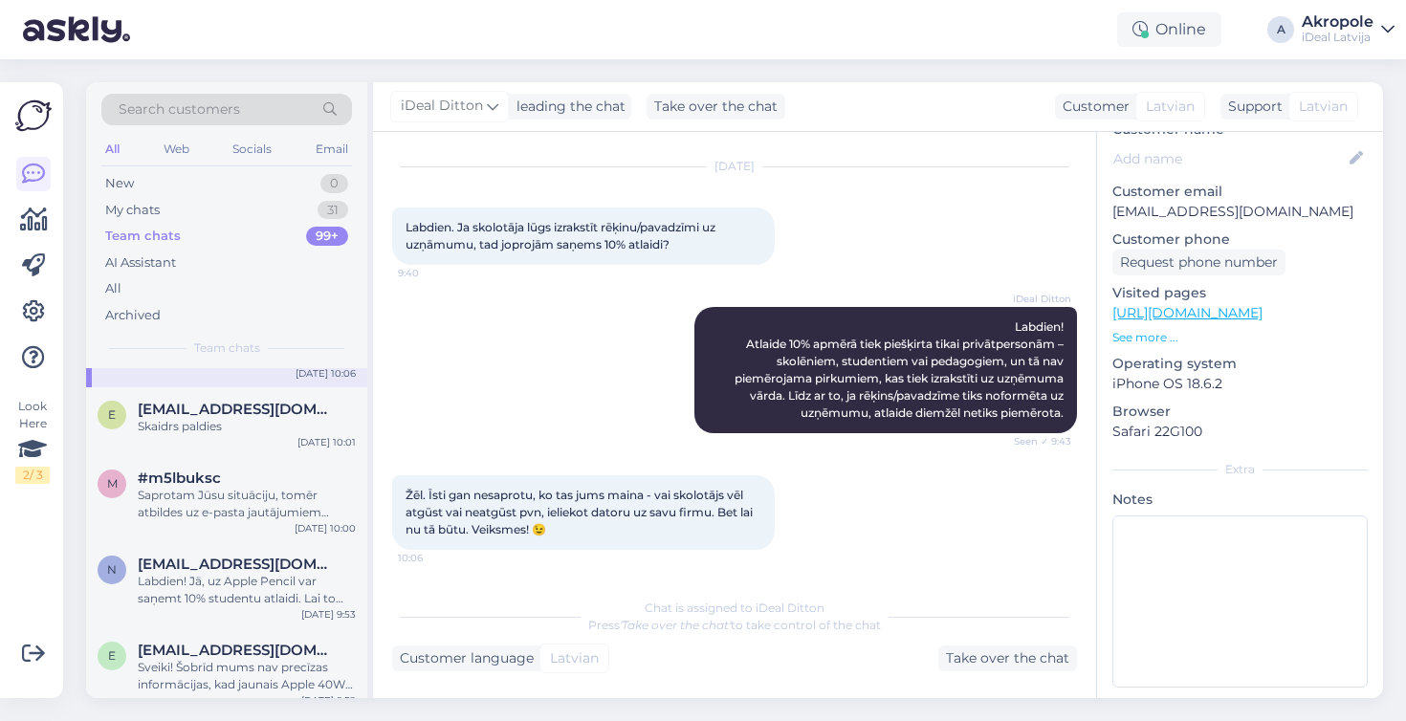
scroll to position [155, 0]
click at [310, 416] on div "Skaidrs paldies" at bounding box center [247, 424] width 218 height 17
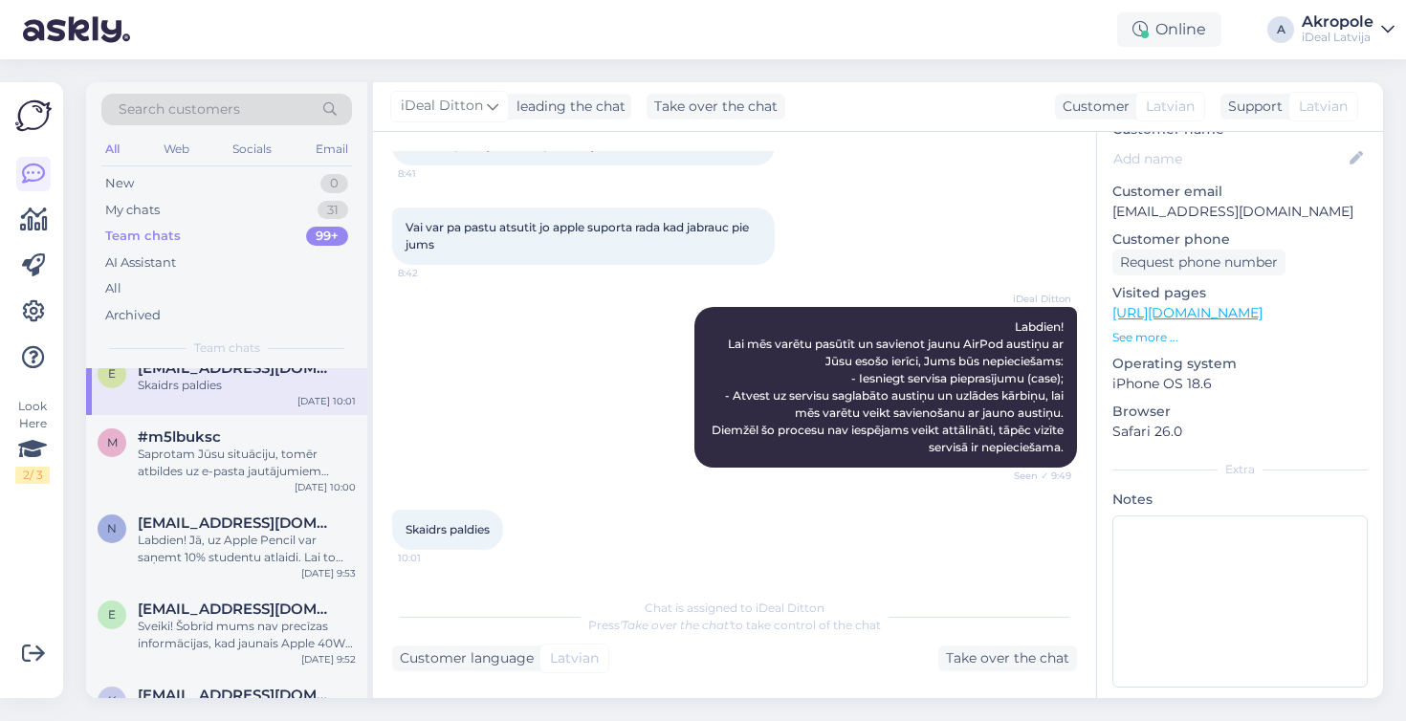
scroll to position [178, 0]
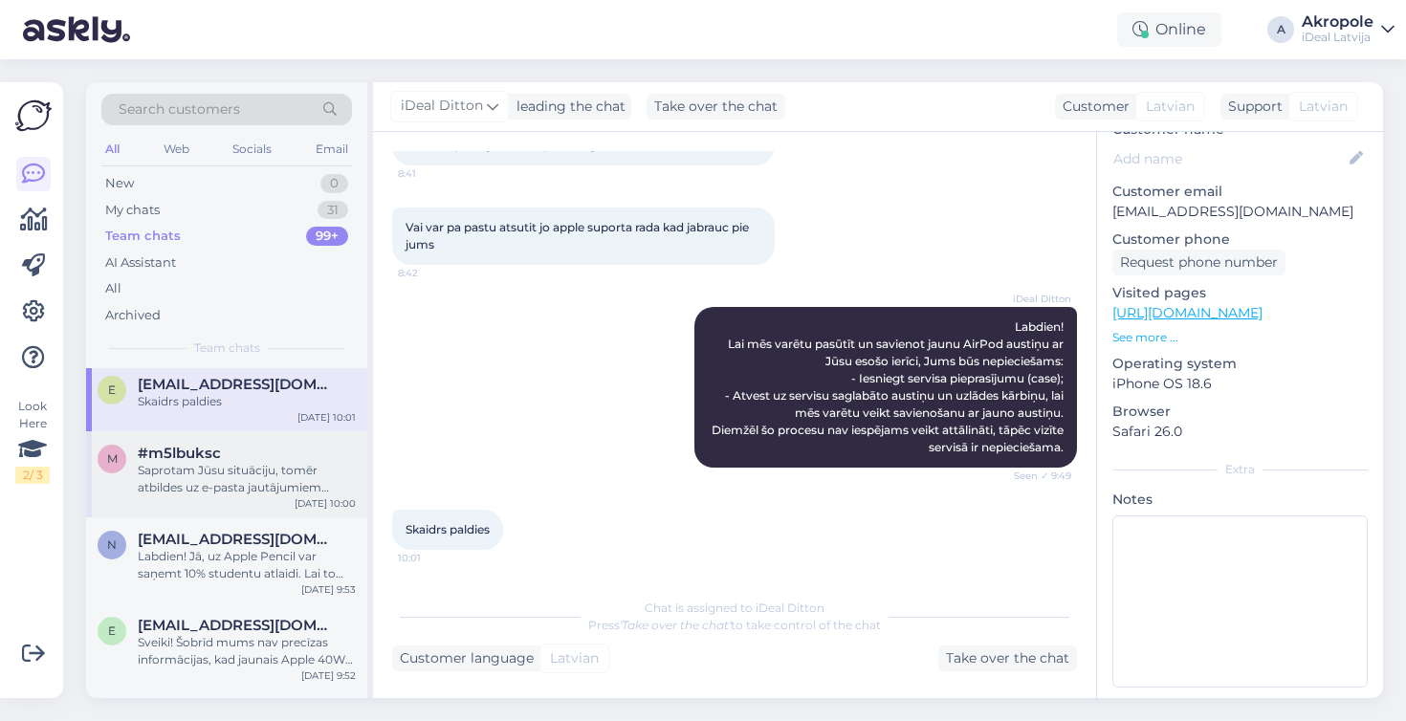
click at [278, 458] on div "#m5lbuksc" at bounding box center [247, 453] width 218 height 17
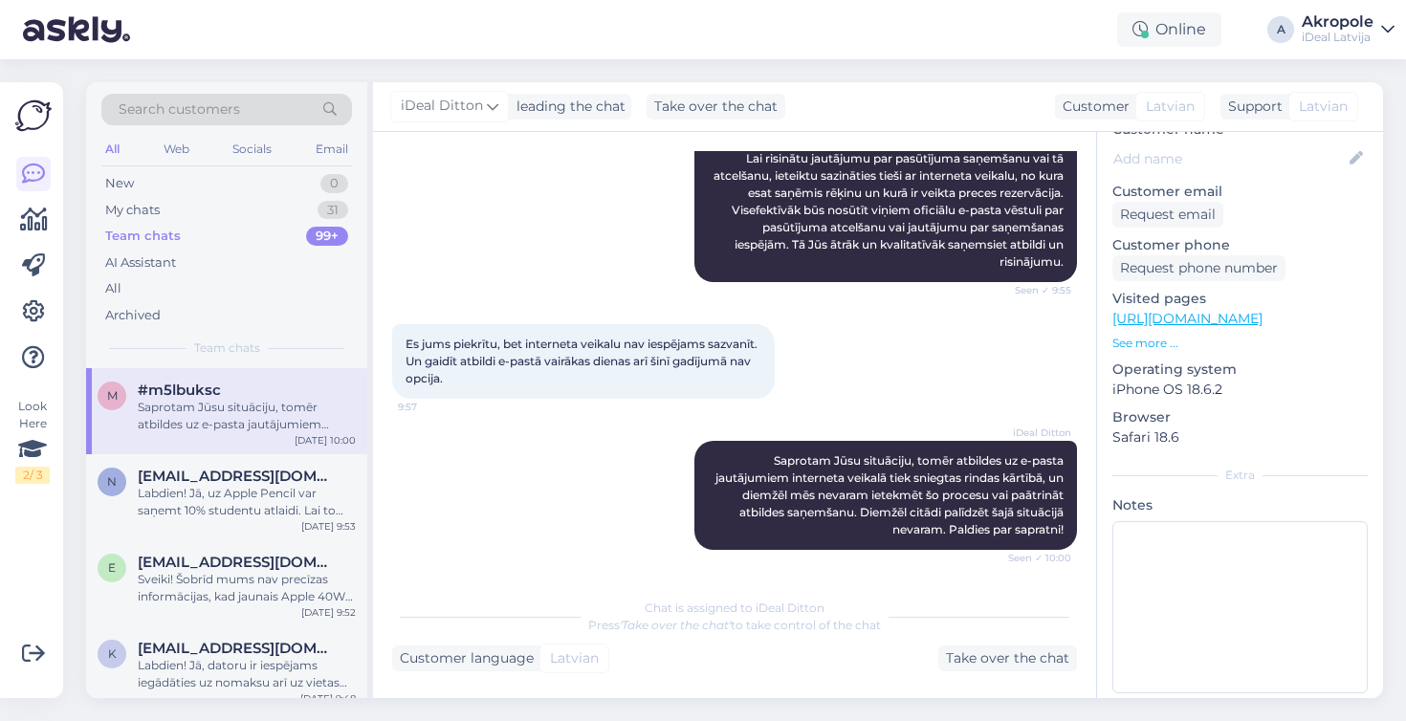
scroll to position [238, 0]
click at [274, 504] on div "Labdien! Jā, uz Apple Pencil var saņemt 10% studentu atlaidi. Lai to saņemtu, n…" at bounding box center [247, 505] width 218 height 34
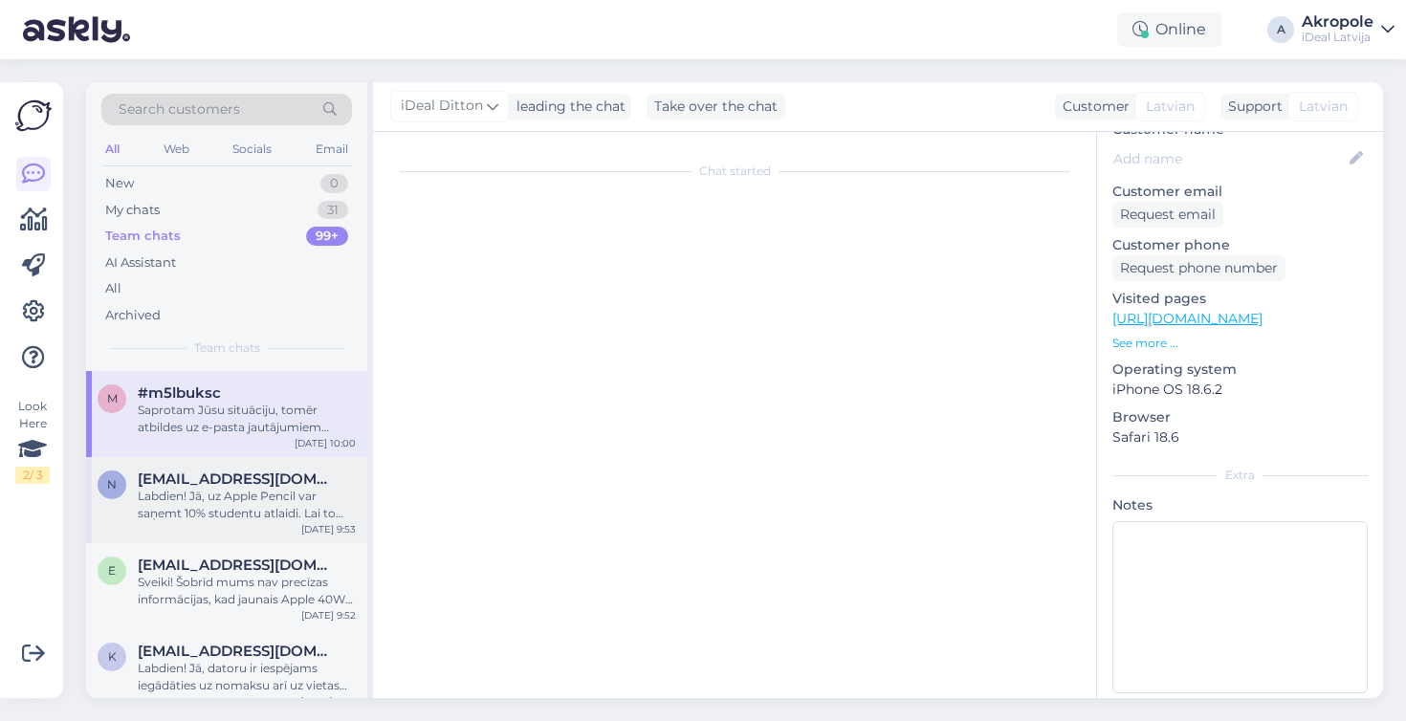
scroll to position [0, 0]
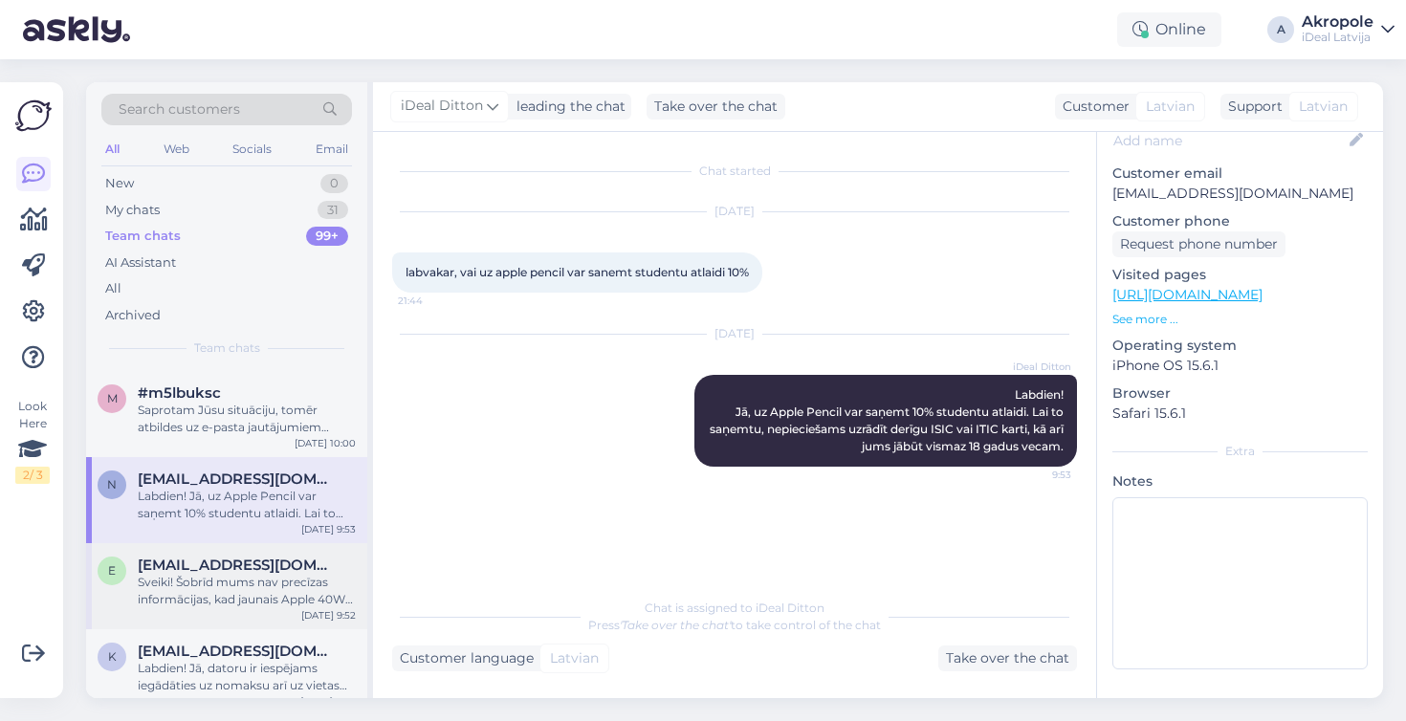
click at [271, 588] on div "Sveiki! Šobrīd mums nav precīzas informācijas, kad jaunais Apple 40W adapteris …" at bounding box center [247, 591] width 218 height 34
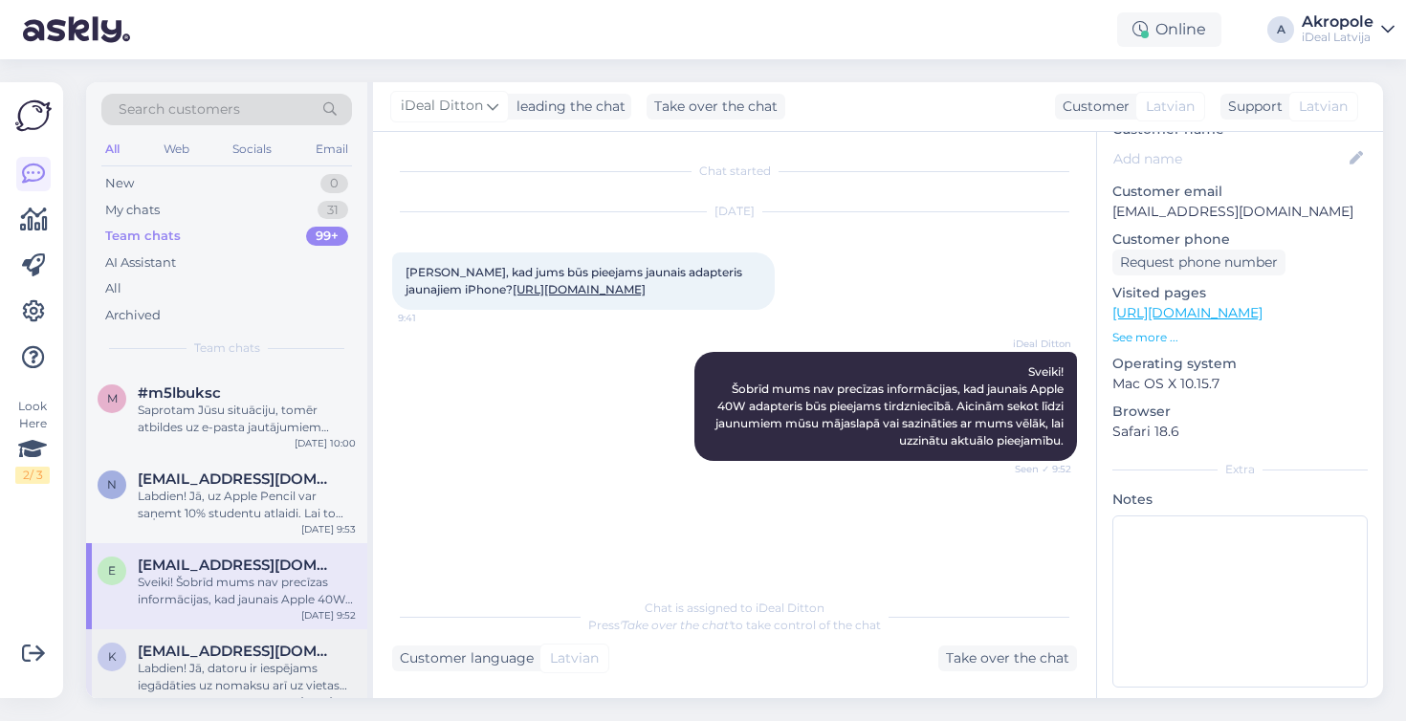
click at [315, 654] on span "[EMAIL_ADDRESS][DOMAIN_NAME]" at bounding box center [237, 651] width 199 height 17
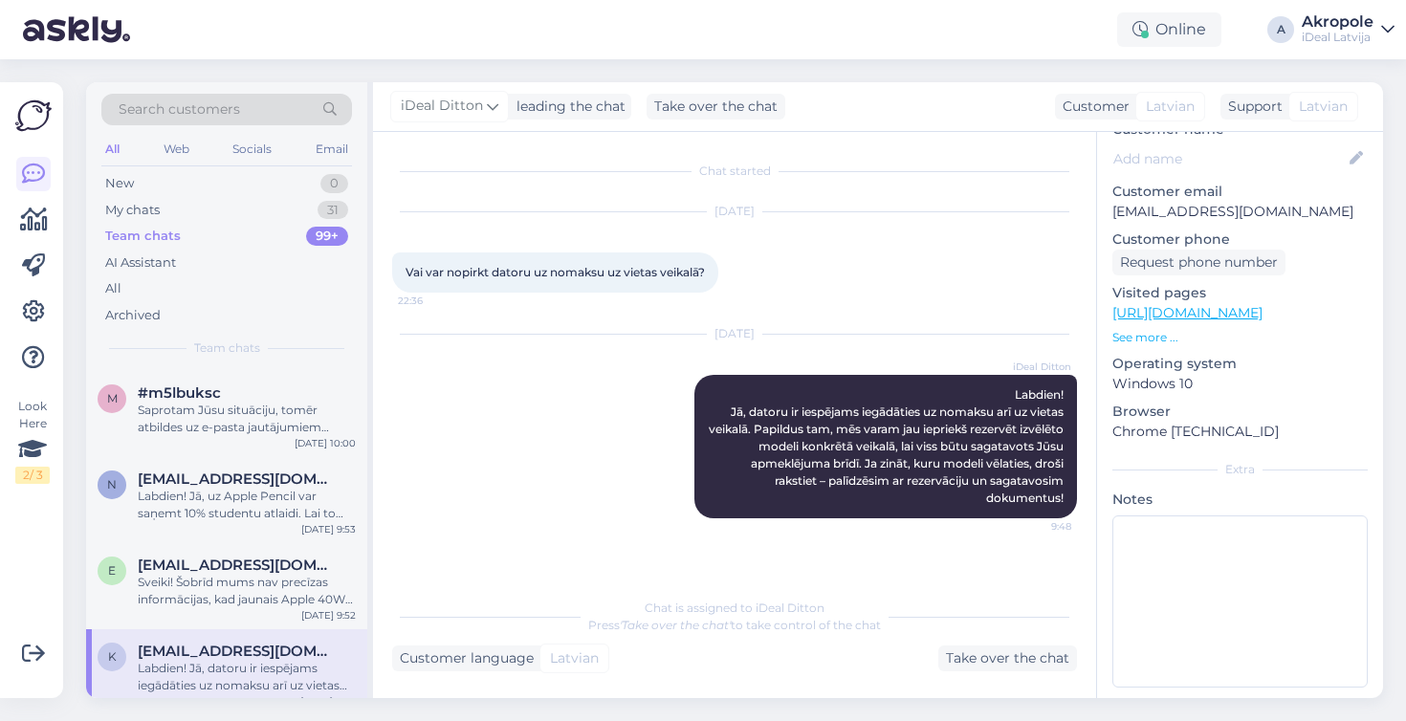
click at [662, 506] on div "[DATE] iDeal Ditton Labdien! Jā, datoru ir iespējams iegādāties uz nomaksu arī …" at bounding box center [734, 427] width 685 height 226
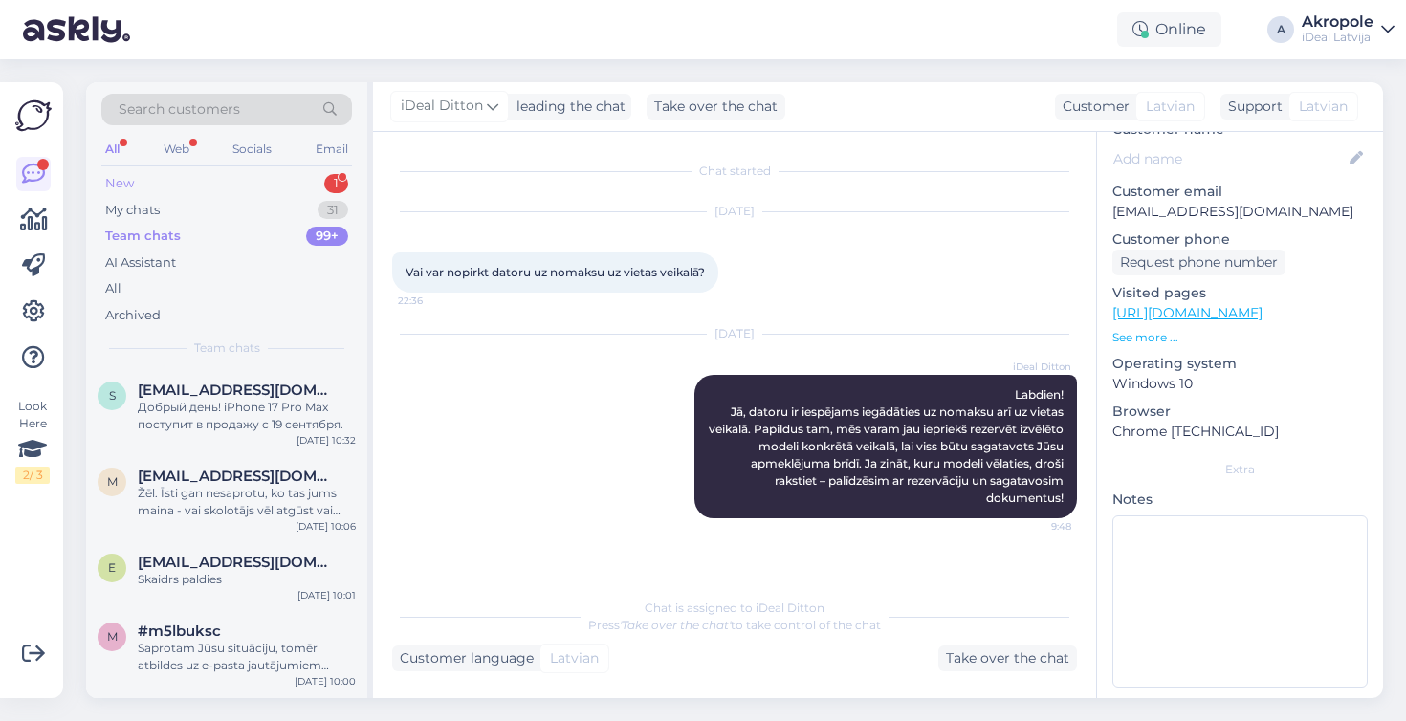
click at [242, 190] on div "New 1" at bounding box center [226, 183] width 251 height 27
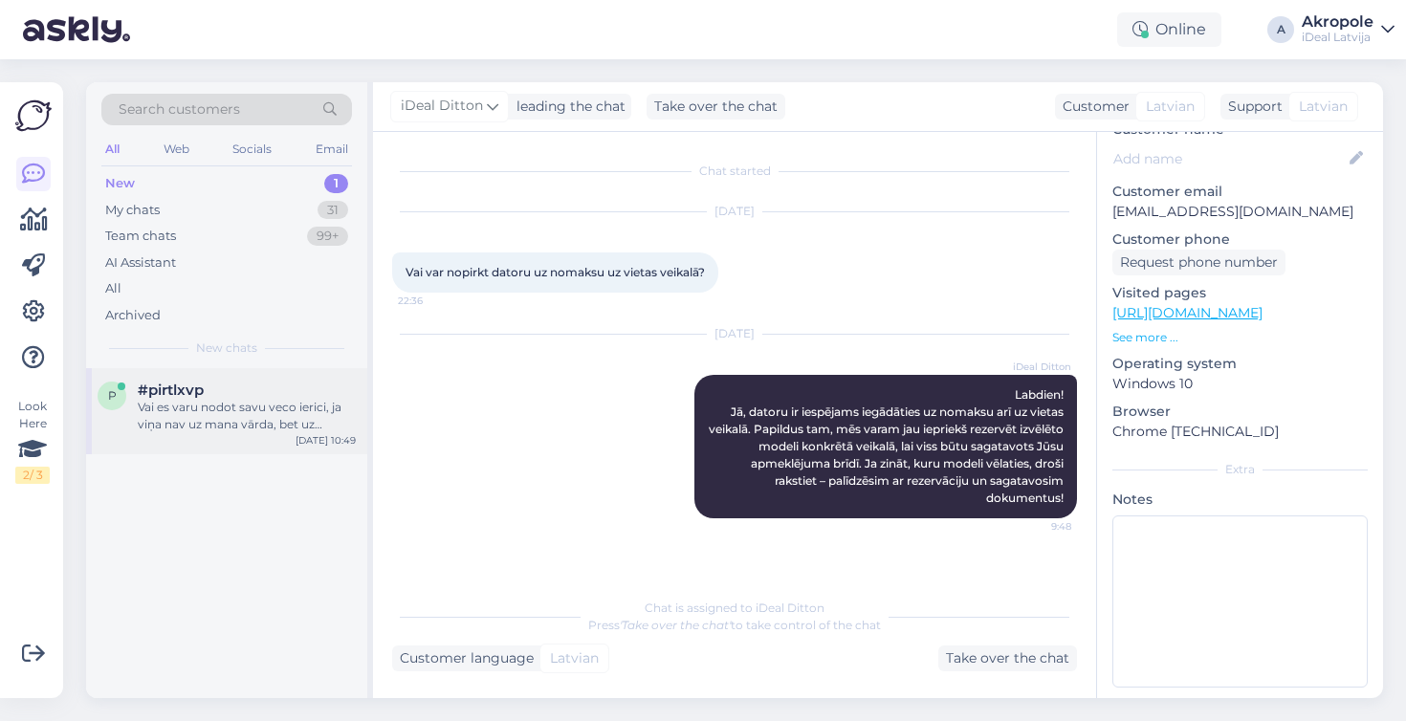
click at [324, 399] on div "Vai es varu nodot savu veco ierici, ja viņa nav uz mana vārda, bet uz radinieka…" at bounding box center [247, 416] width 218 height 34
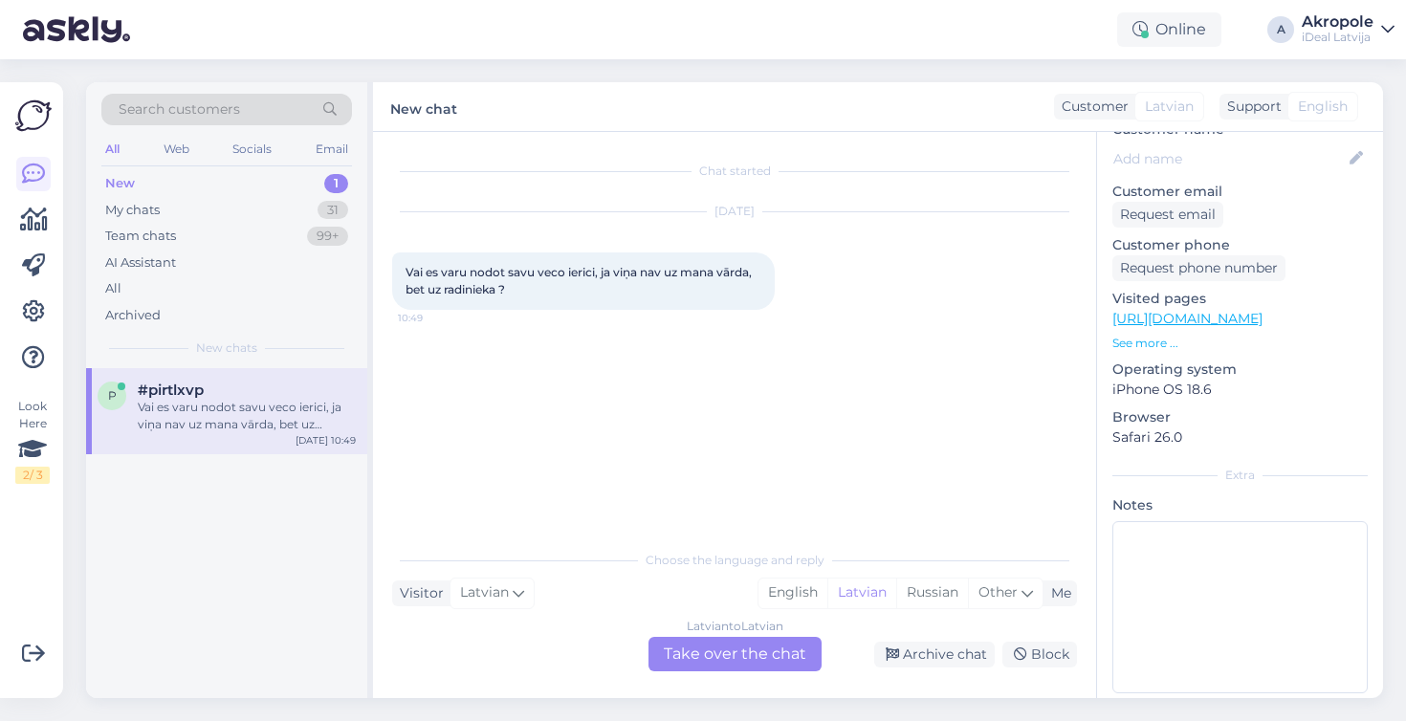
click at [666, 649] on div "Latvian to Latvian Take over the chat" at bounding box center [735, 654] width 173 height 34
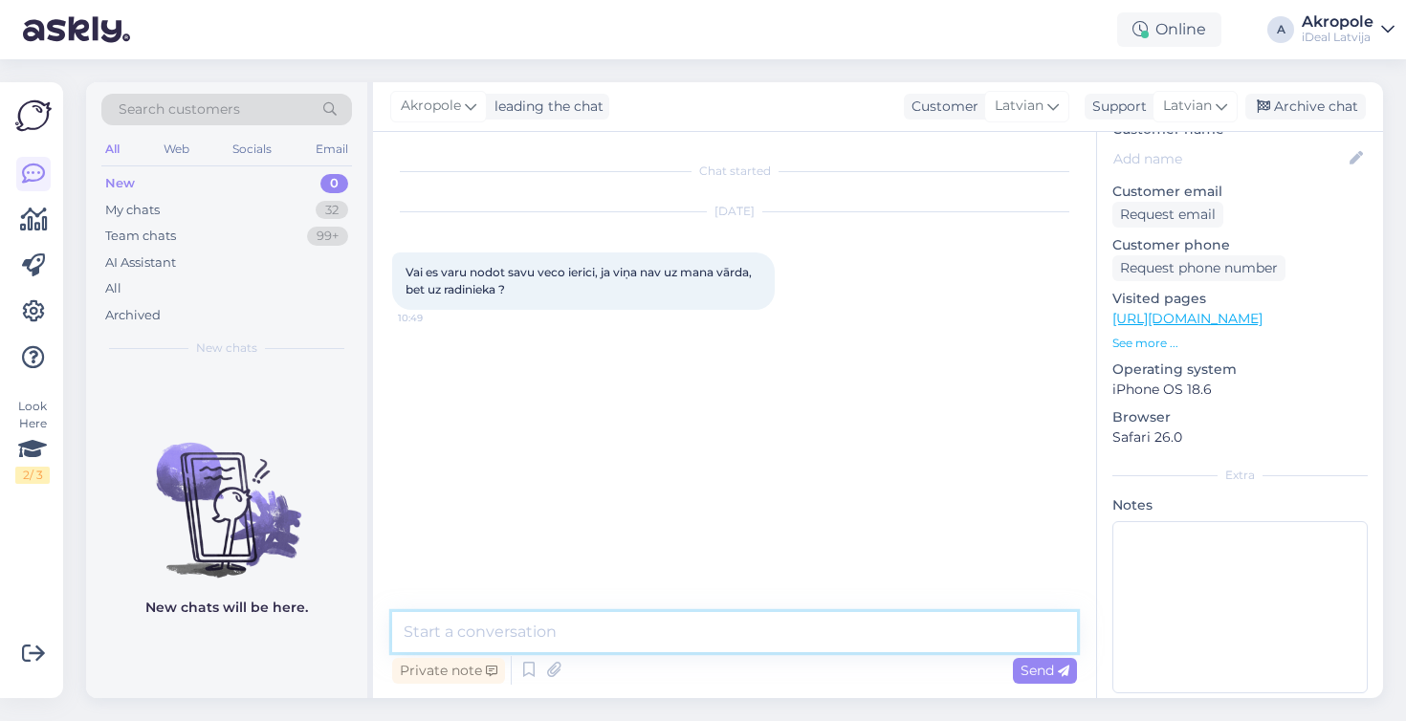
click at [583, 639] on textarea at bounding box center [734, 632] width 685 height 40
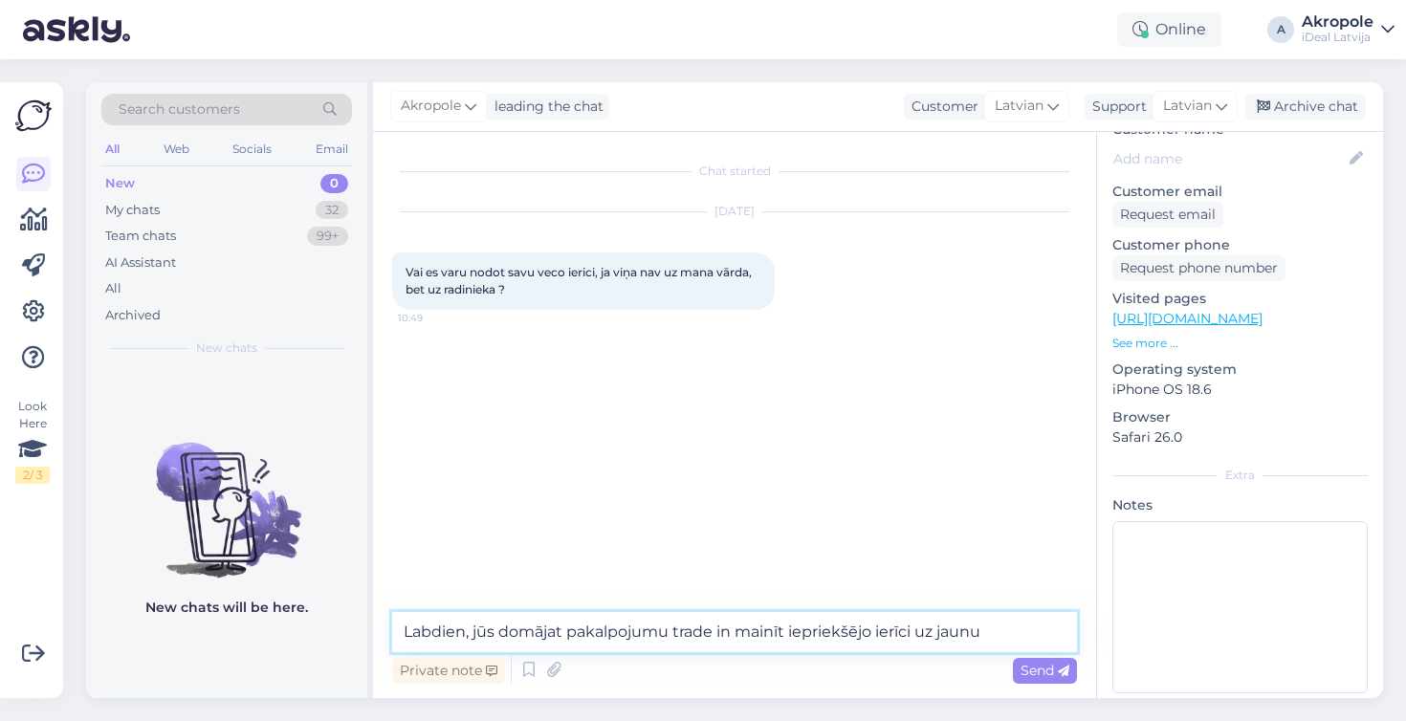
type textarea "Labdien, jūs domājat pakalpojumu trade in mainīt iepriekšējo ierīci uz jaunu?"
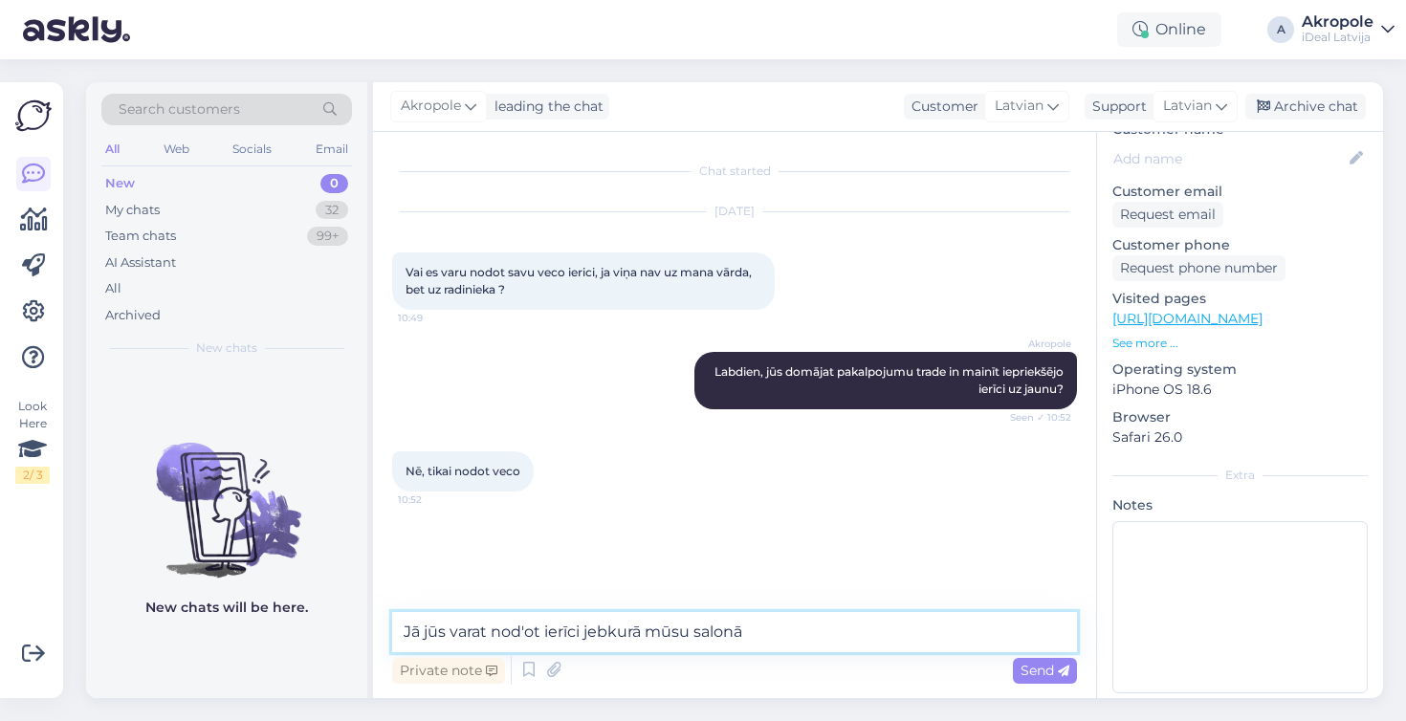
click at [527, 630] on textarea "Jā jūs varat nod'ot ierīci jebkurā mūsu salonā" at bounding box center [734, 632] width 685 height 40
click at [514, 635] on textarea "Jā jūs varat nodot ierīci jebkurā mūsu salonā" at bounding box center [734, 632] width 685 height 40
click at [795, 639] on textarea "Jā jūs varat nodot ierīci jebkurā mūsu salonā" at bounding box center [734, 632] width 685 height 40
type textarea "Jā jūs varat nodot ierīci jebkurā mūsu salonā"
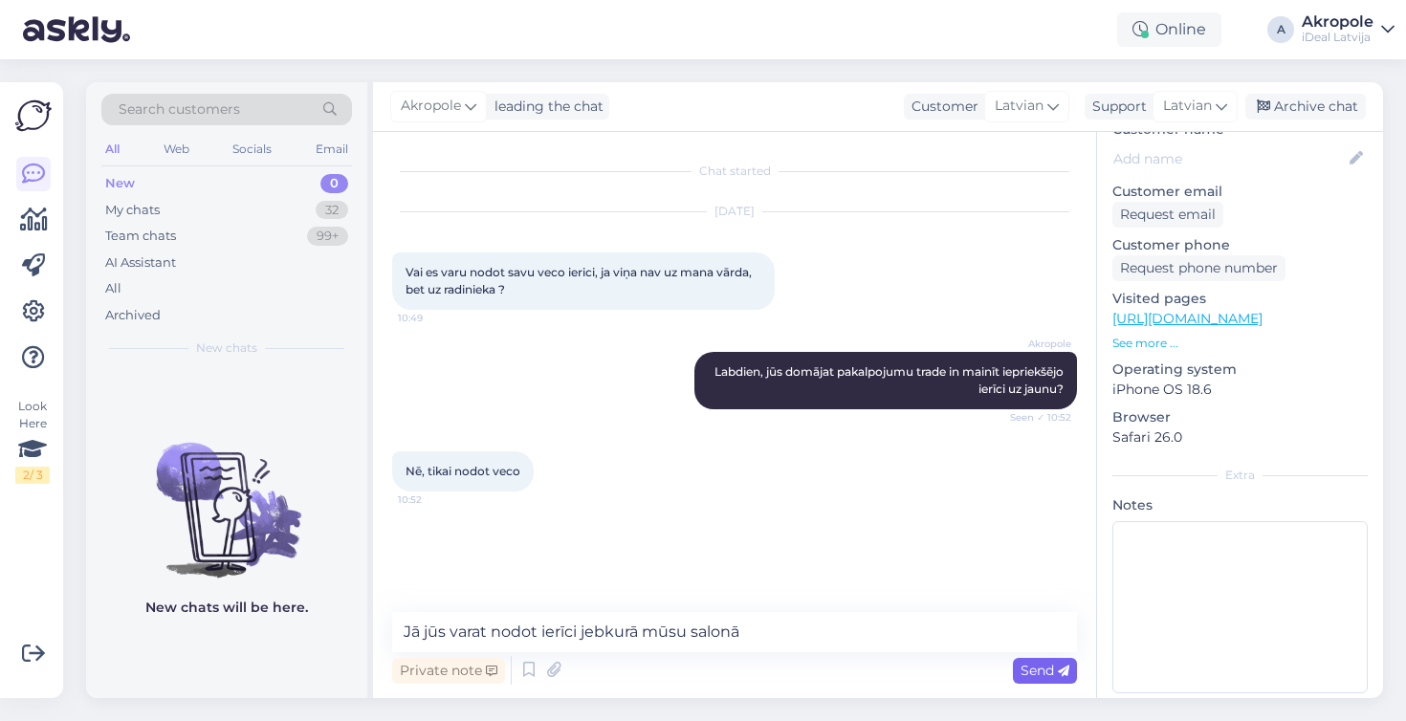
click at [1044, 662] on span "Send" at bounding box center [1045, 670] width 49 height 17
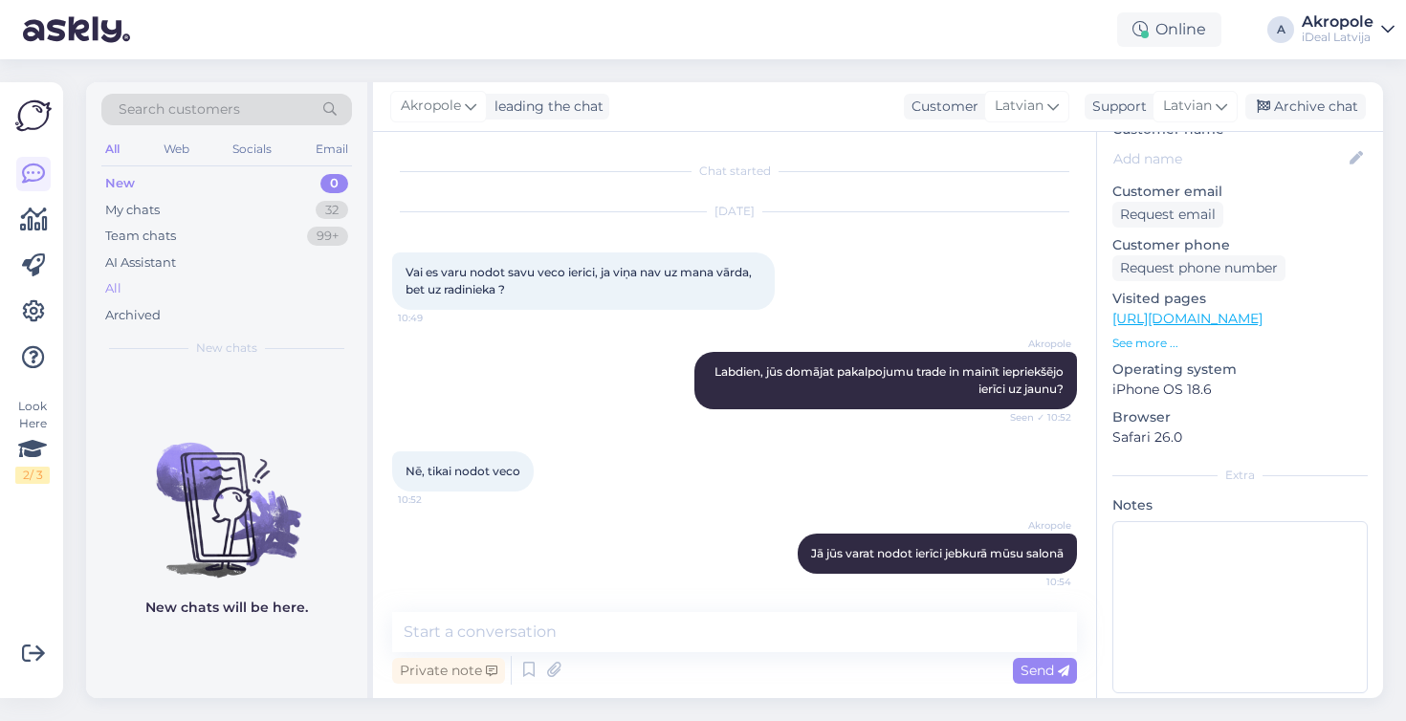
click at [143, 285] on div "All" at bounding box center [226, 288] width 251 height 27
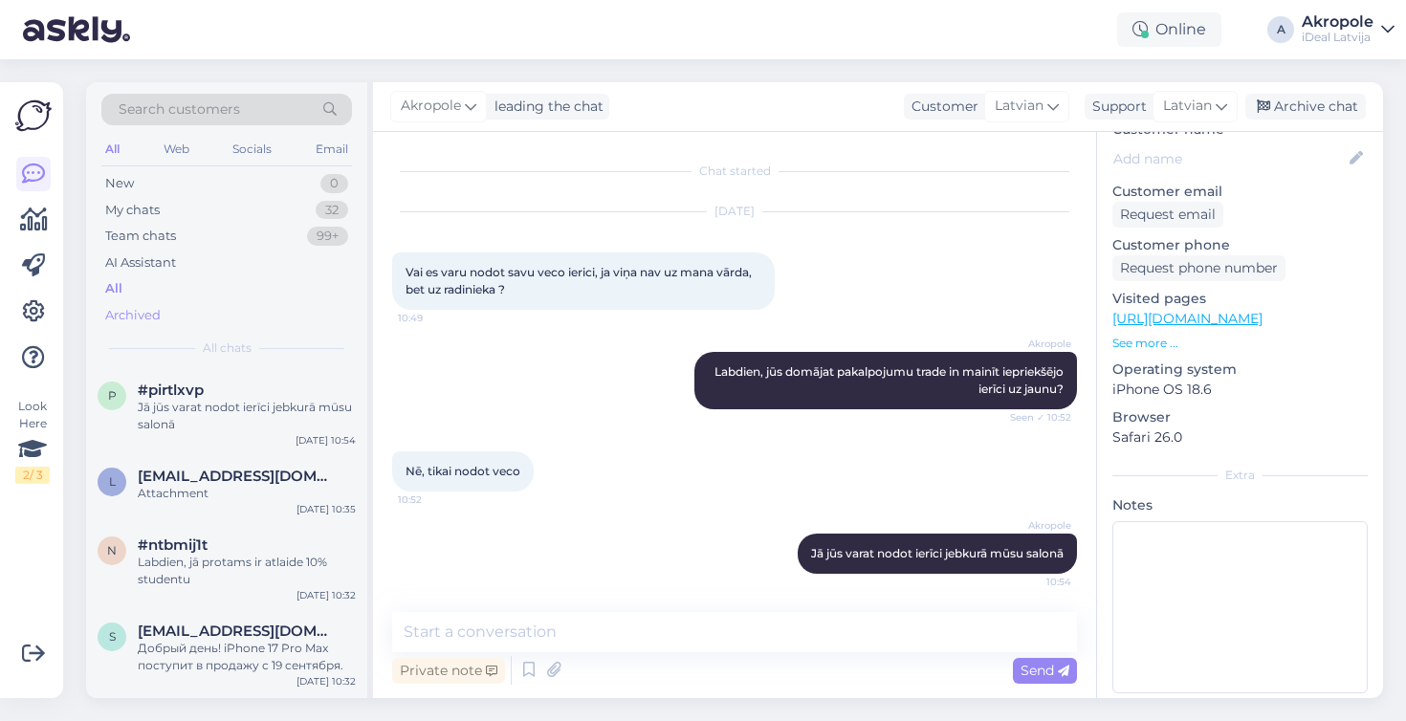
click at [148, 319] on div "Archived" at bounding box center [132, 315] width 55 height 19
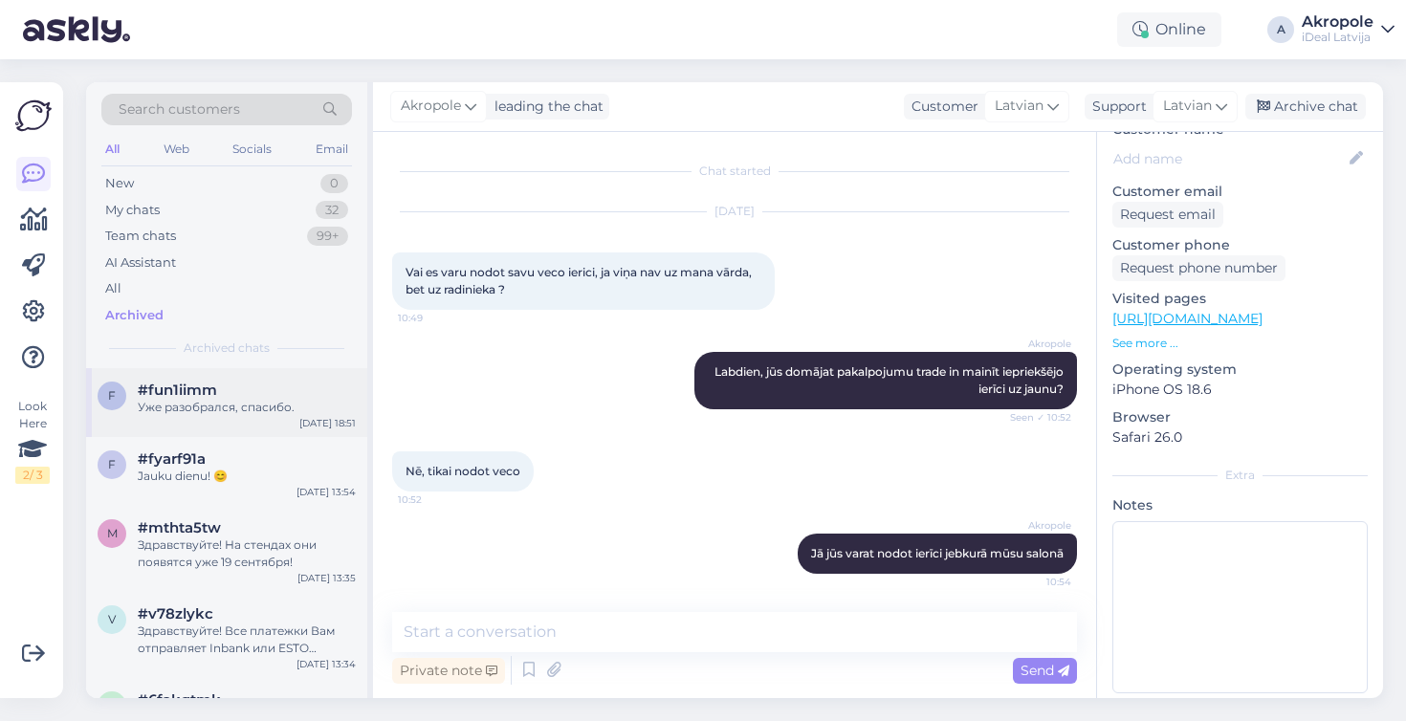
click at [239, 390] on div "#fun1iimm" at bounding box center [247, 390] width 218 height 17
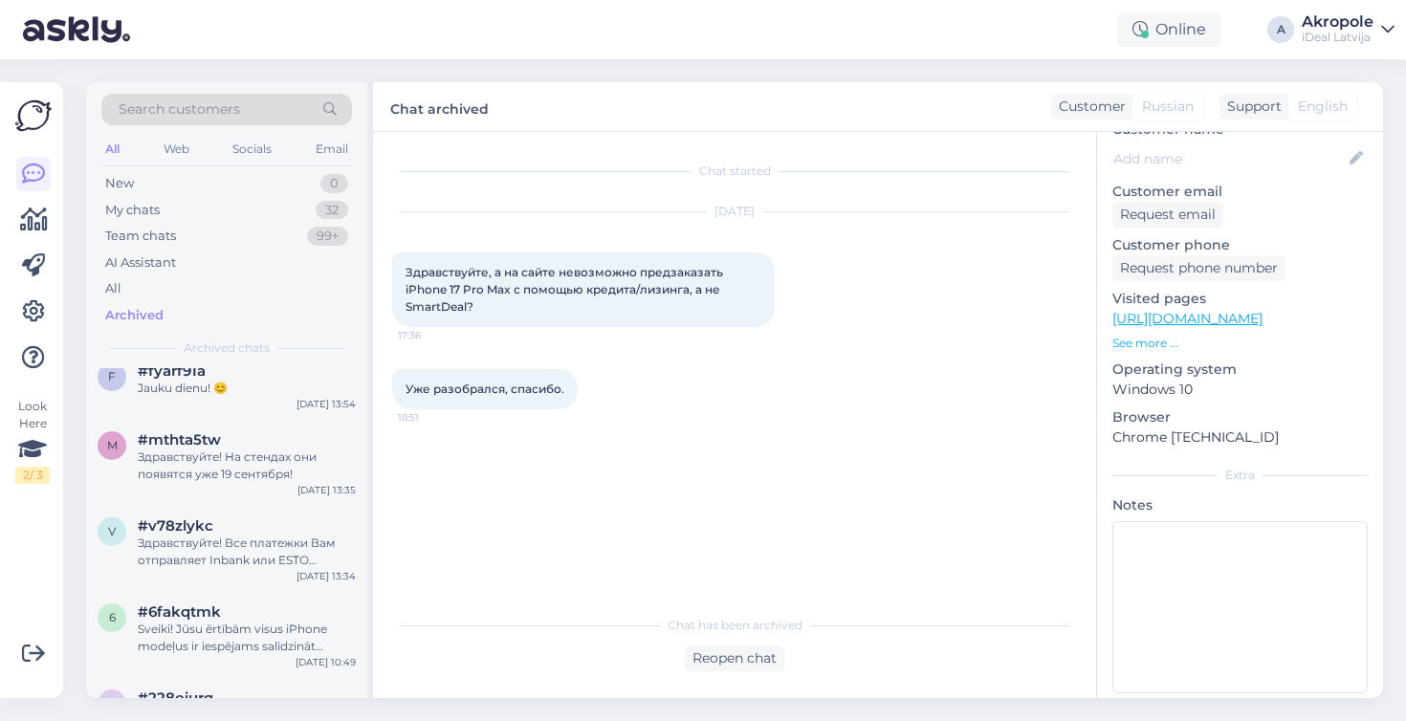
scroll to position [89, 0]
click at [251, 387] on div "Jauku dienu! 😊" at bounding box center [247, 387] width 218 height 17
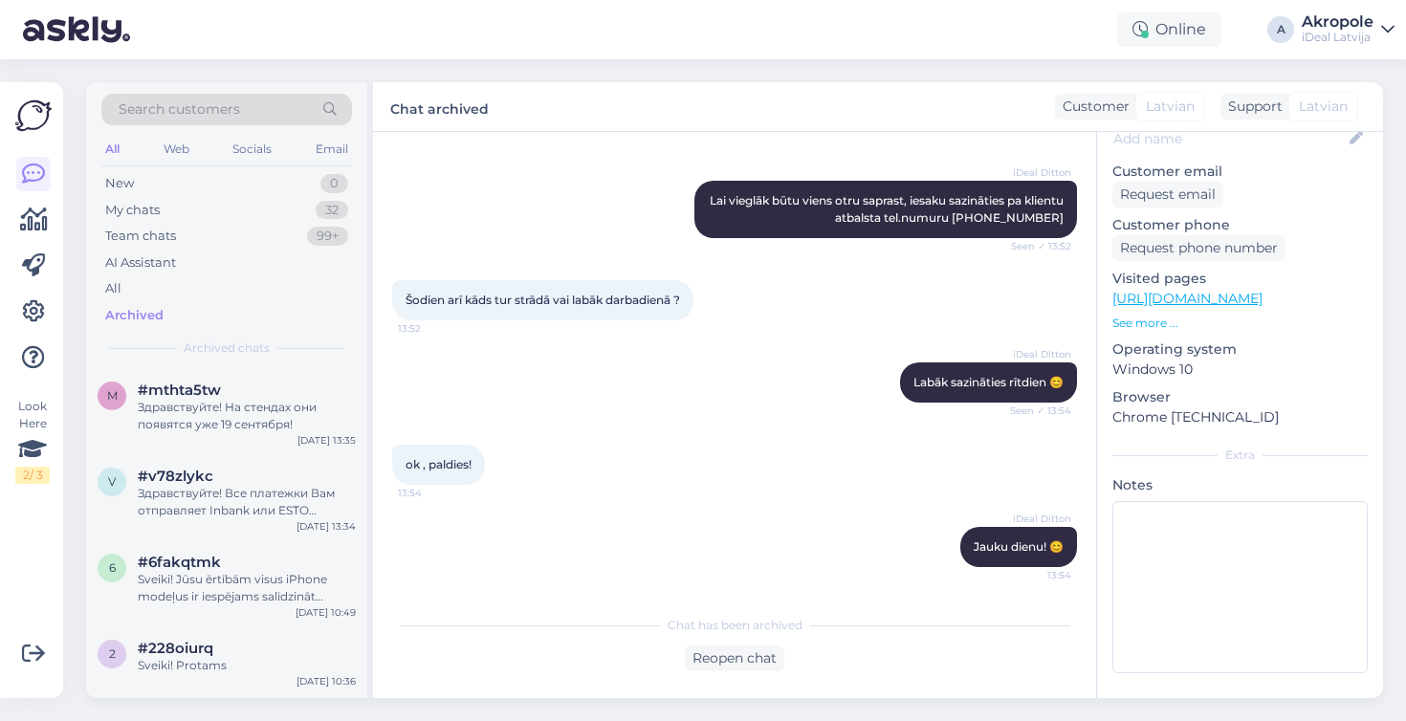
scroll to position [139, 0]
click at [275, 398] on div "Здравствуйте! На стендах они появятся уже 19 сентября!" at bounding box center [247, 415] width 218 height 34
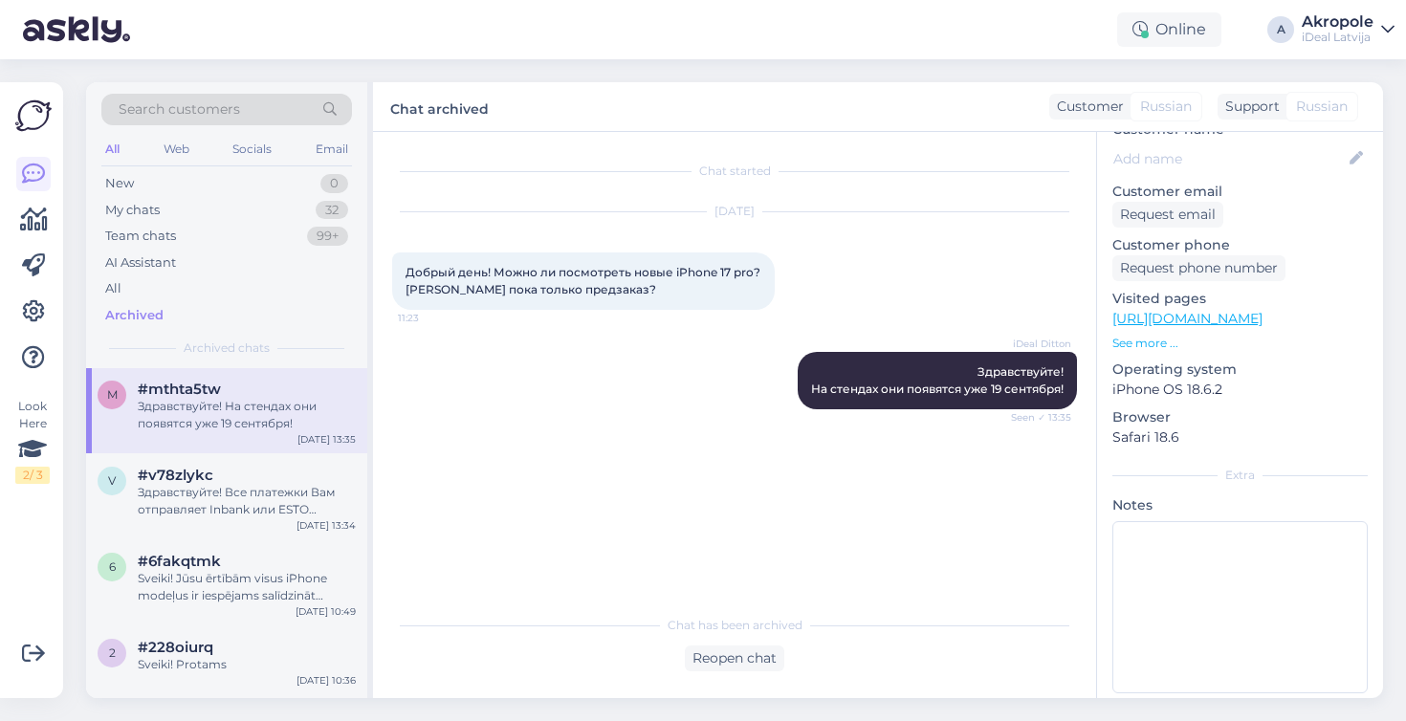
scroll to position [0, 0]
click at [258, 437] on div "m #mthta5tw Здравствуйте! На стендах они появятся уже 19 сентября! [DATE] 13:35" at bounding box center [226, 410] width 281 height 86
click at [246, 487] on div "Здравствуйте! Все платежки Вам отправляет Inbank или ESTO (смотря, где Вы оформ…" at bounding box center [247, 501] width 218 height 34
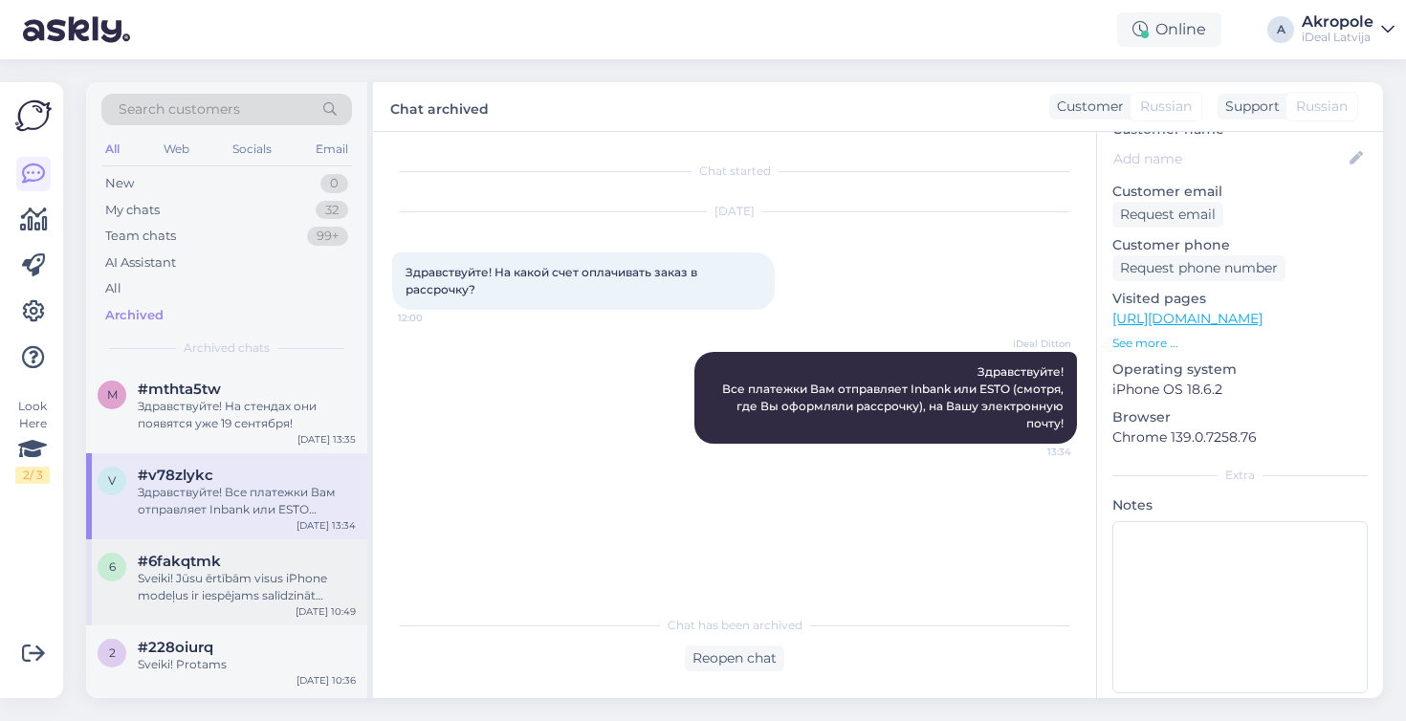
click at [242, 539] on div "6 #6fakqtmk Sveiki! Jūsu ērtībām visus iPhone modeļus ir iespējams salīdzināt p…" at bounding box center [226, 582] width 281 height 86
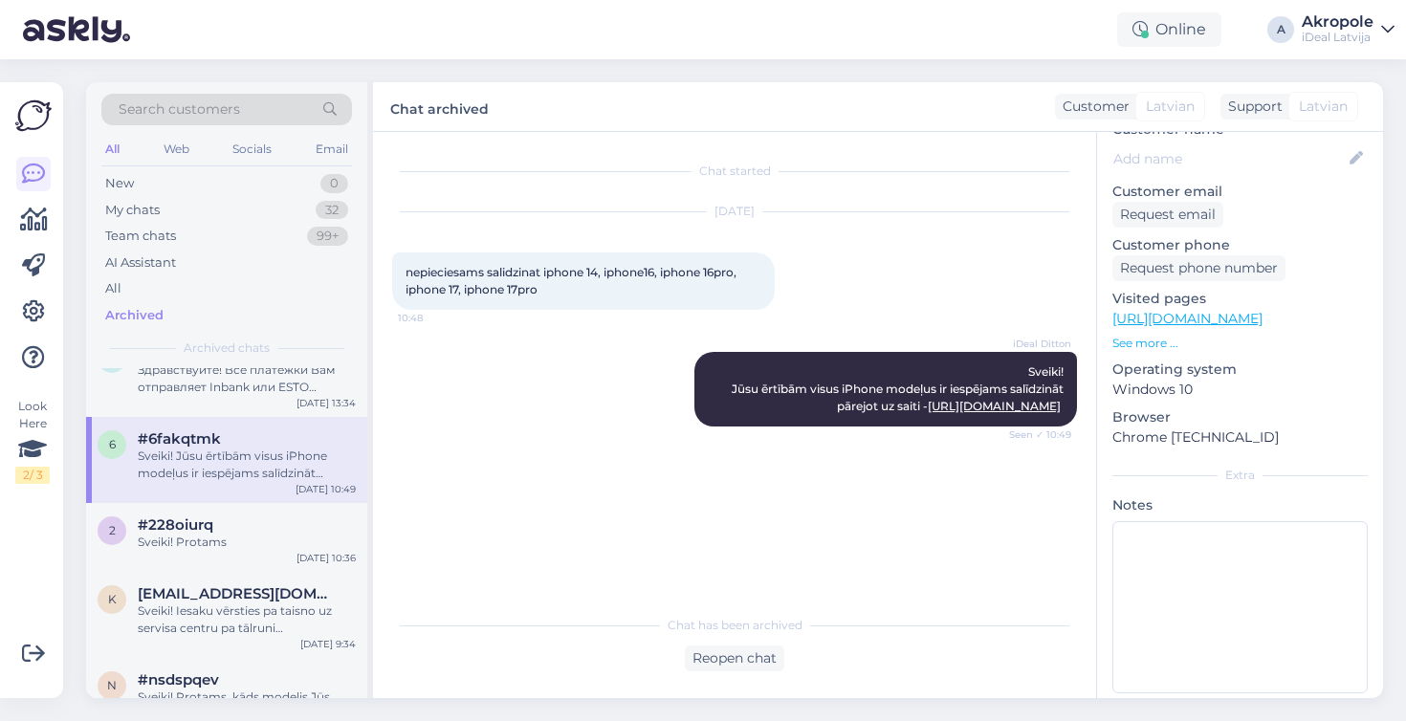
scroll to position [263, 0]
click at [242, 538] on div "Sveiki! Protams" at bounding box center [247, 540] width 218 height 17
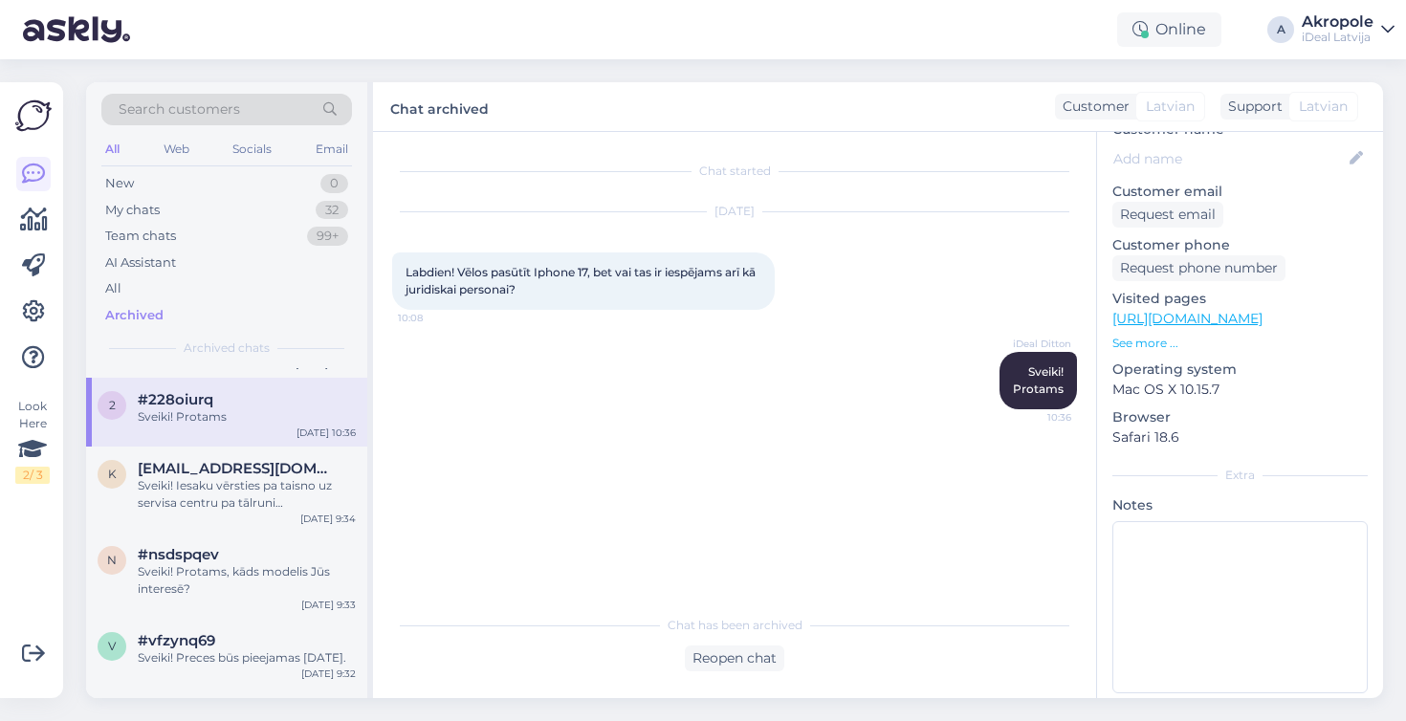
scroll to position [388, 0]
click at [248, 494] on div "Sveiki! Iesaku vērsties pa taisno uz servisa centru pa tālruni [PHONE_NUMBER] v…" at bounding box center [247, 492] width 218 height 34
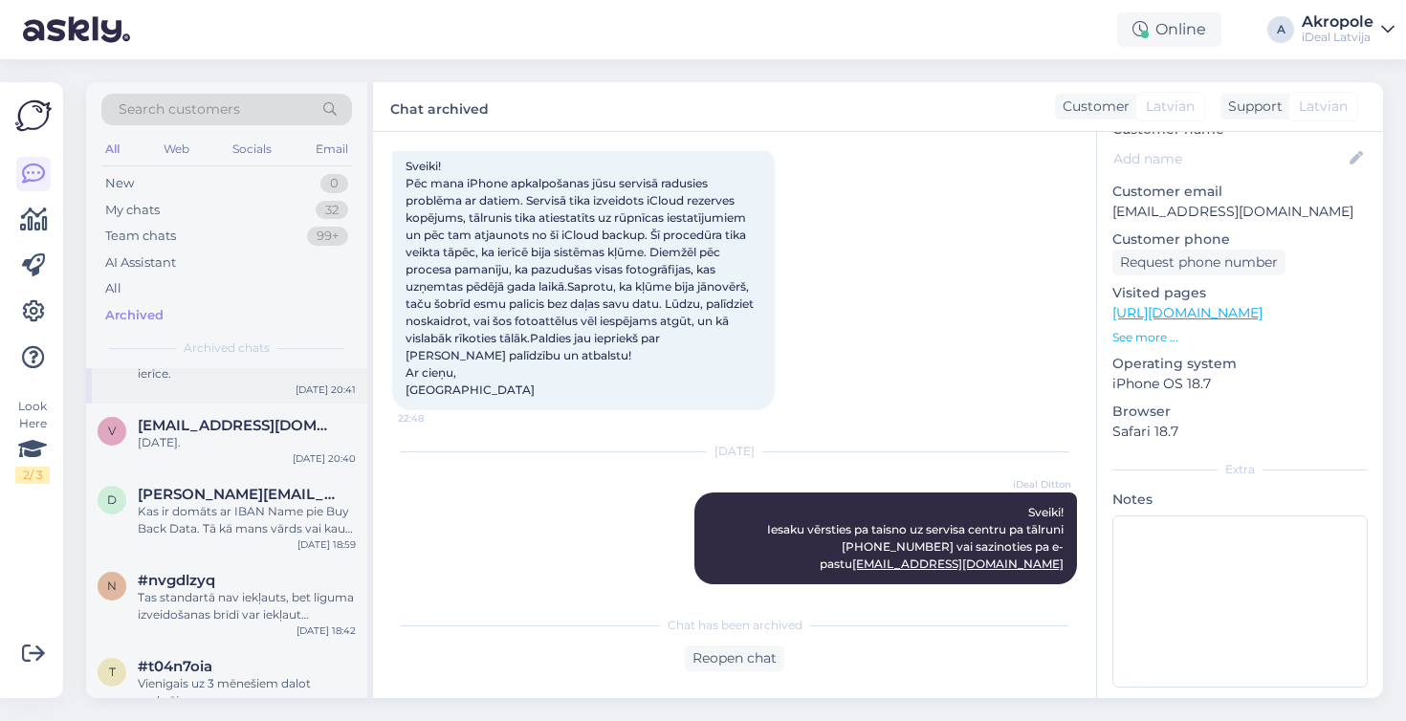
scroll to position [853, 0]
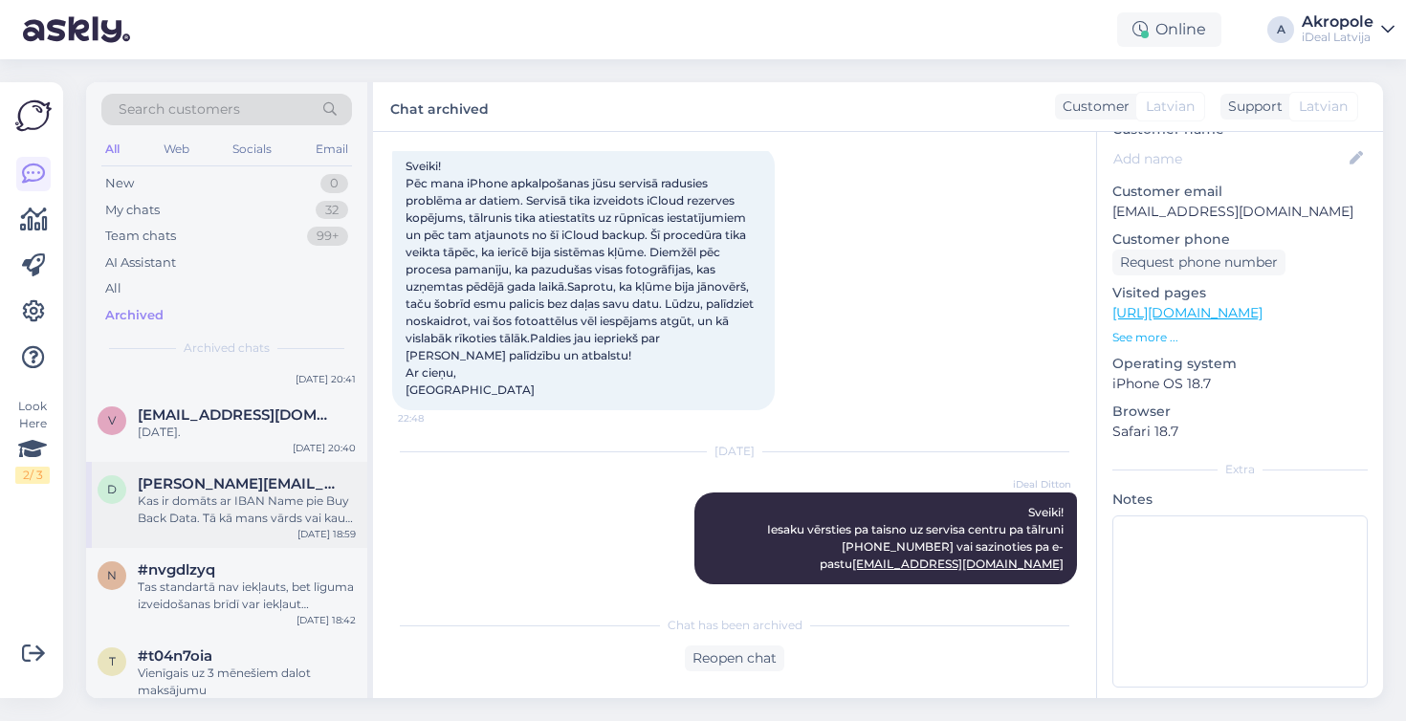
click at [300, 507] on div "Kas ir domāts ar IBAN Name pie Buy Back Data. Tā kā mans vārds vai kaut kāds ba…" at bounding box center [247, 510] width 218 height 34
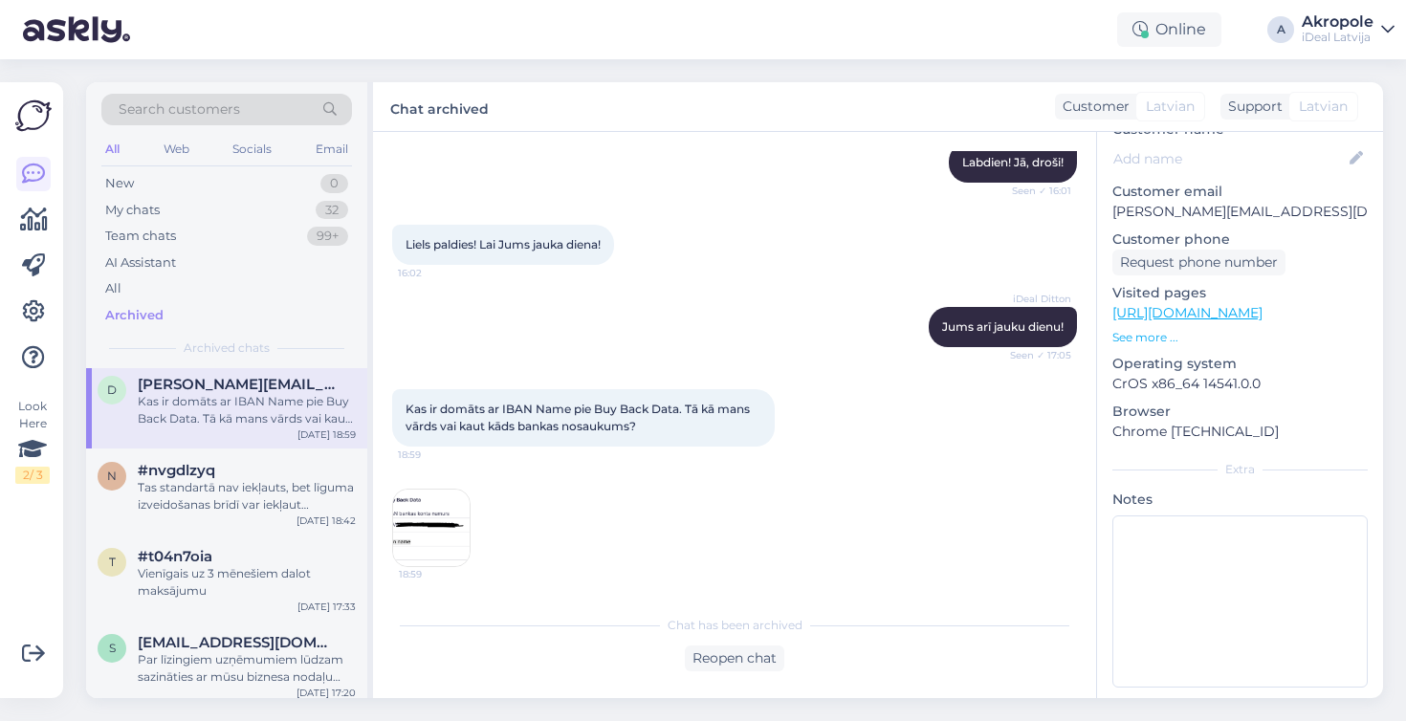
scroll to position [956, 0]
click at [298, 505] on div "Tas standartā nav iekļauts, bet līguma izveidošanas brīdī var iekļaut apdrošinā…" at bounding box center [247, 493] width 218 height 34
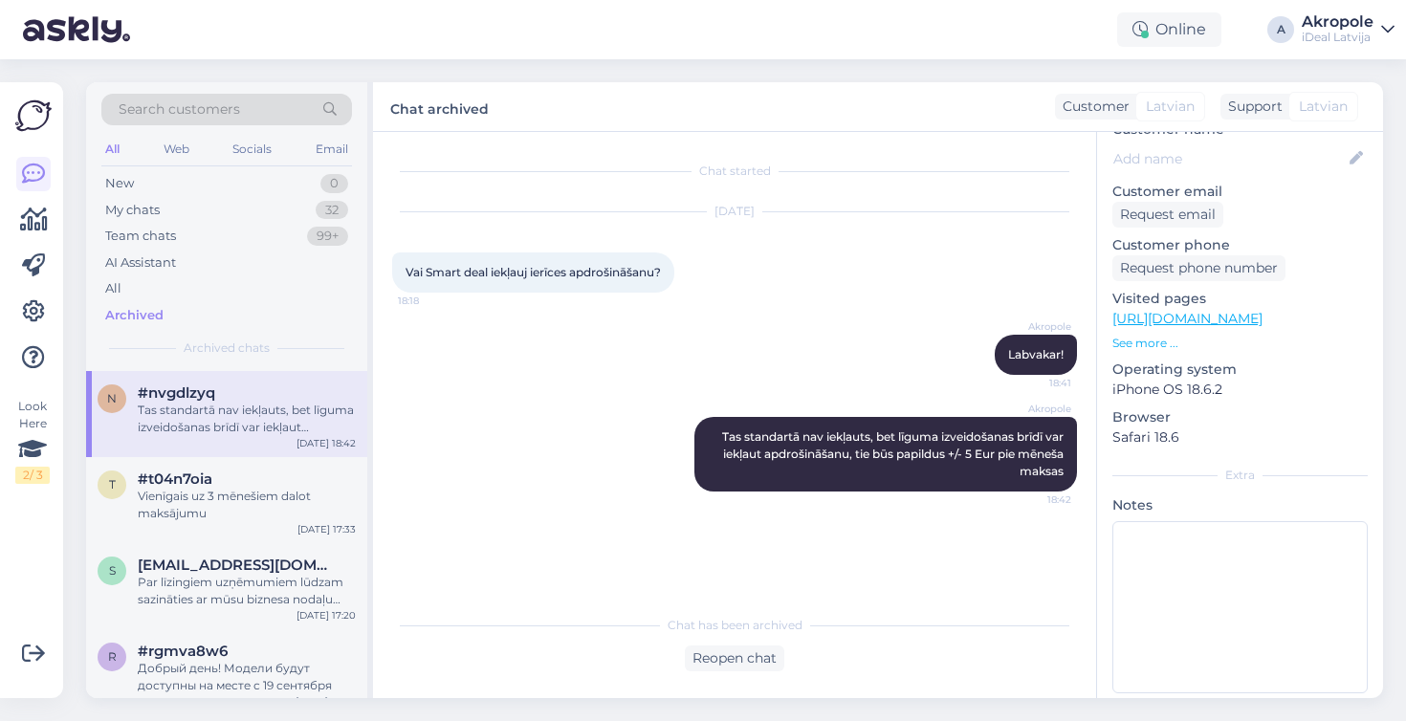
scroll to position [1034, 0]
click at [295, 484] on div "#t04n7oia" at bounding box center [247, 475] width 218 height 17
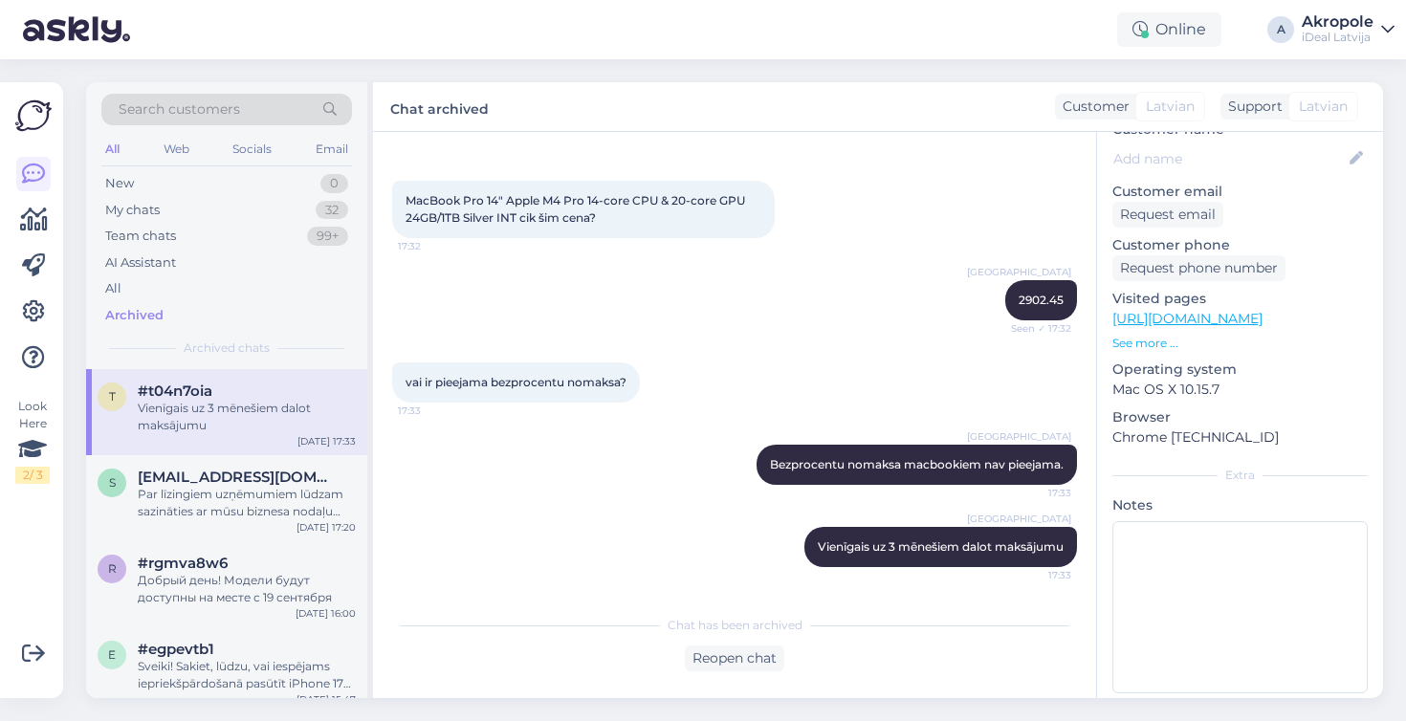
scroll to position [1115, 0]
click at [249, 523] on div "Par līzingiem uzņēmumiem lūdzam sazināties ar mūsu biznesa nodaļu [URL][DOMAIN_…" at bounding box center [247, 506] width 218 height 34
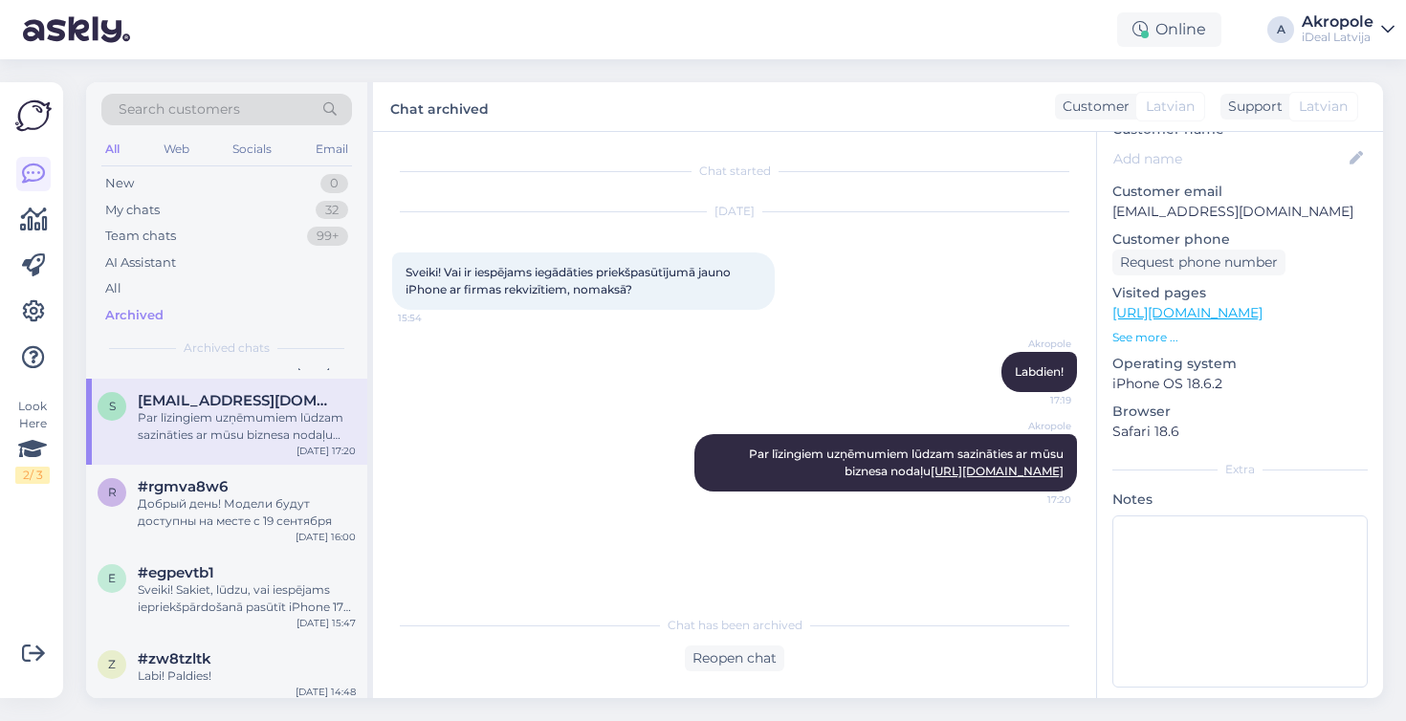
scroll to position [1201, 0]
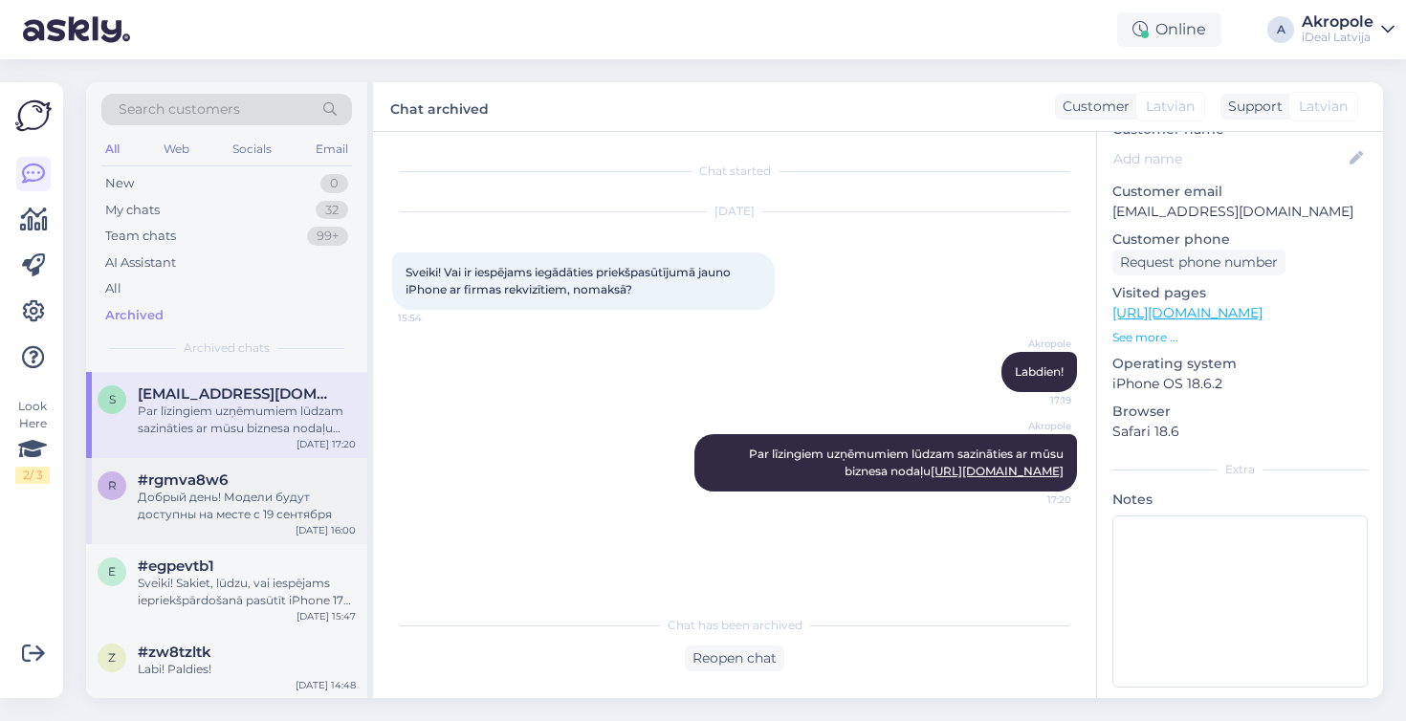
click at [260, 523] on div "Добрый день! Модели будут доступны на месте с 19 сентября" at bounding box center [247, 506] width 218 height 34
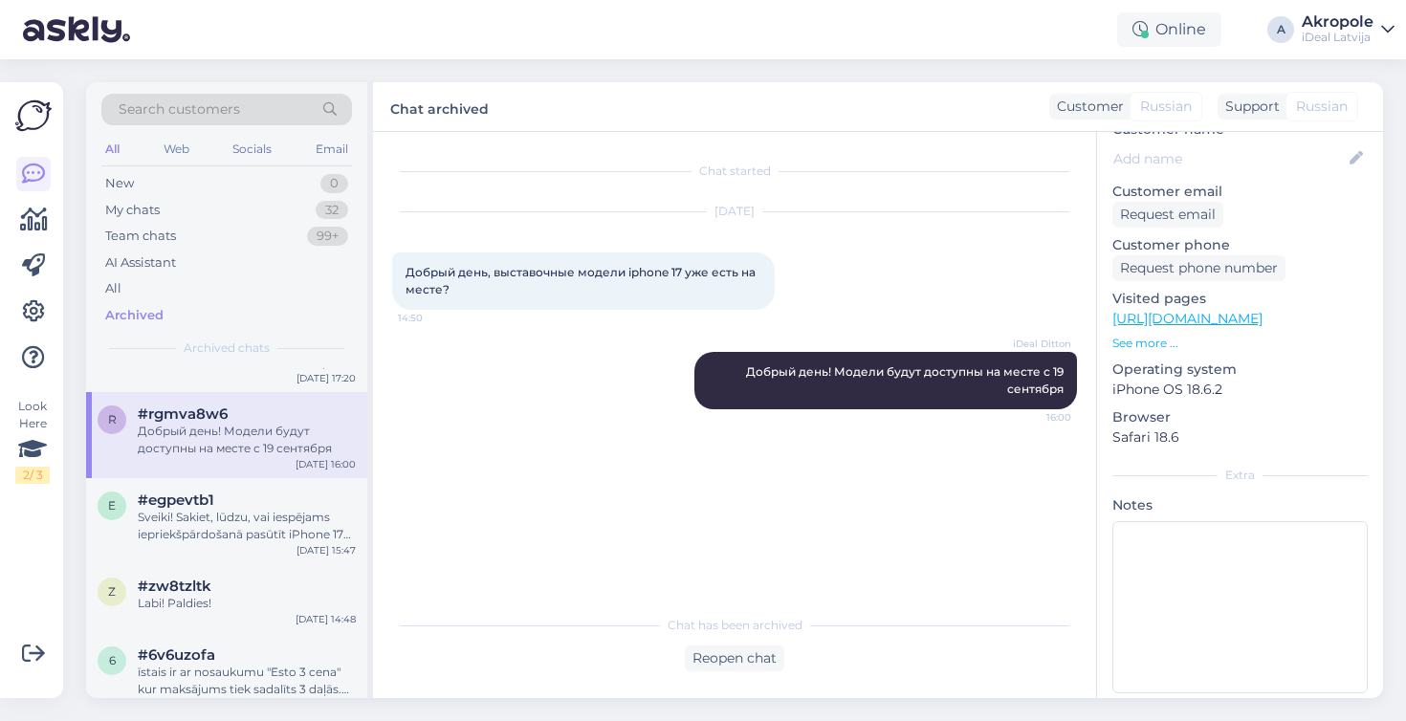
scroll to position [1269, 0]
click at [261, 522] on div "Sveiki! Sakiet, lūdzu, vai iespējams iepriekšpārdošanā pasūtīt iPhone 17 pro ma…" at bounding box center [247, 524] width 218 height 34
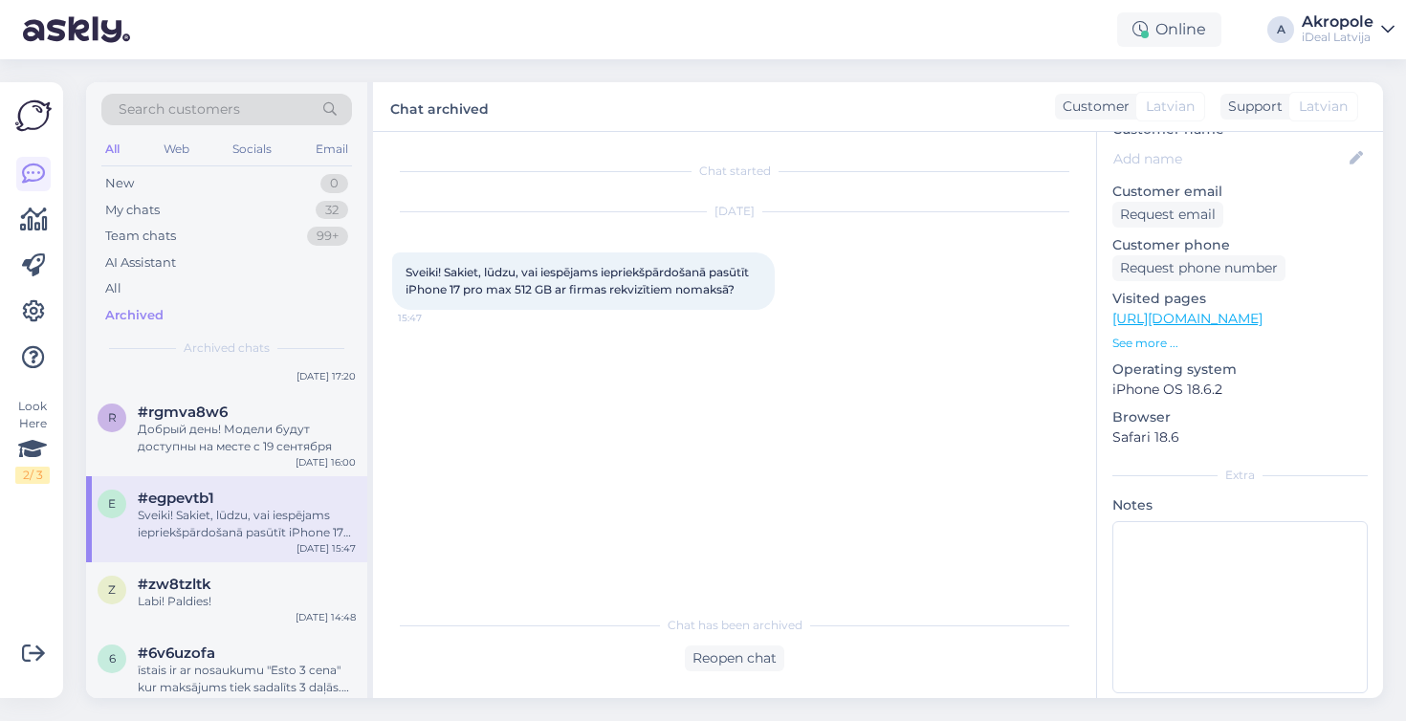
click at [253, 558] on div "e #egpevtb1 Sveiki! Sakiet, lūdzu, vai iespējams iepriekšpārdošanā pasūtīt iPho…" at bounding box center [226, 519] width 281 height 86
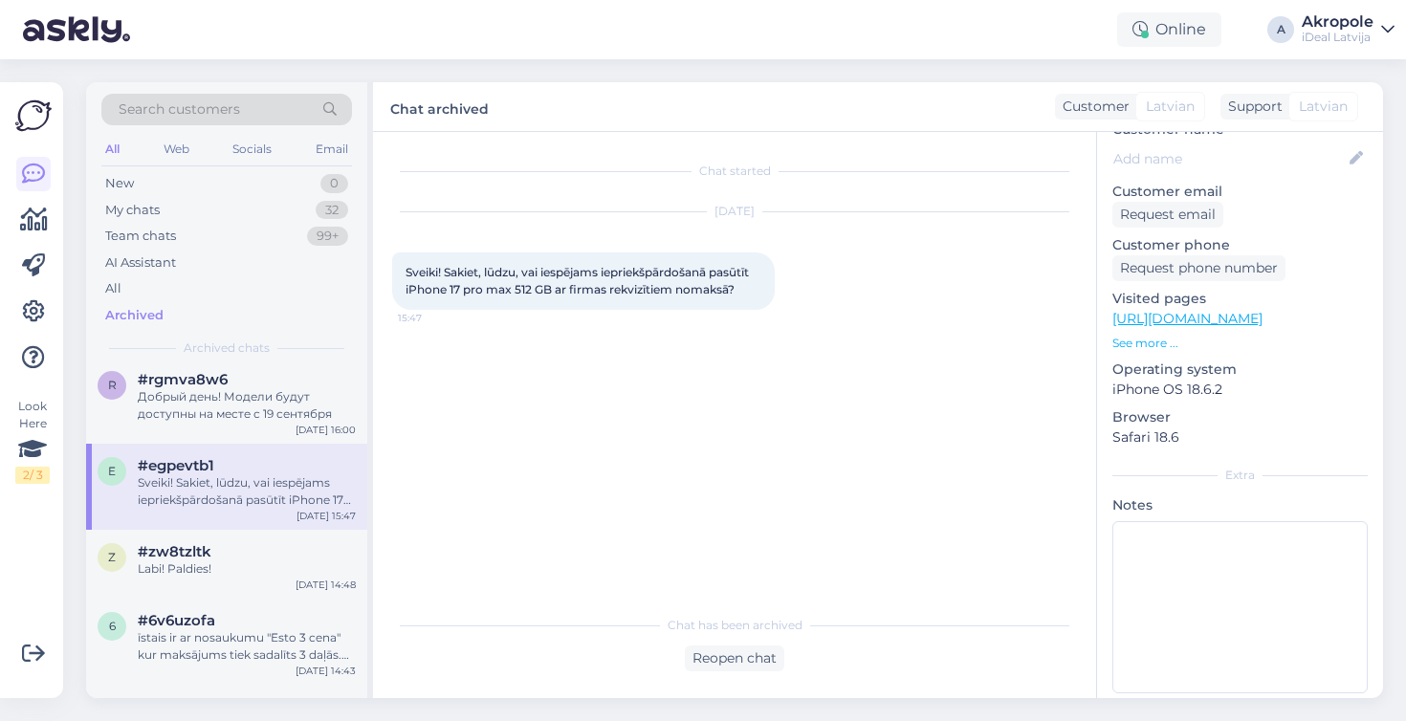
scroll to position [1308, 0]
click at [250, 555] on div "#zw8tzltk" at bounding box center [247, 546] width 218 height 17
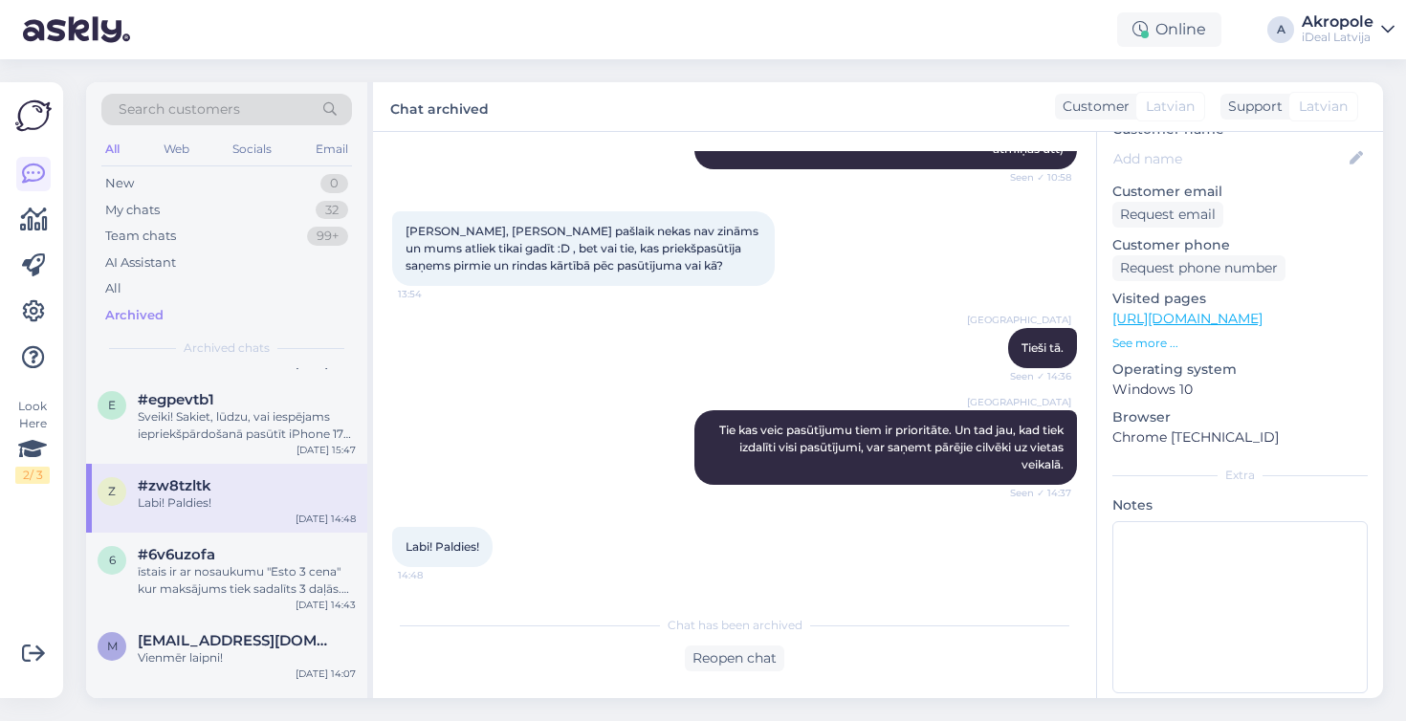
scroll to position [1371, 0]
click at [250, 561] on div "#6v6uzofa" at bounding box center [247, 551] width 218 height 17
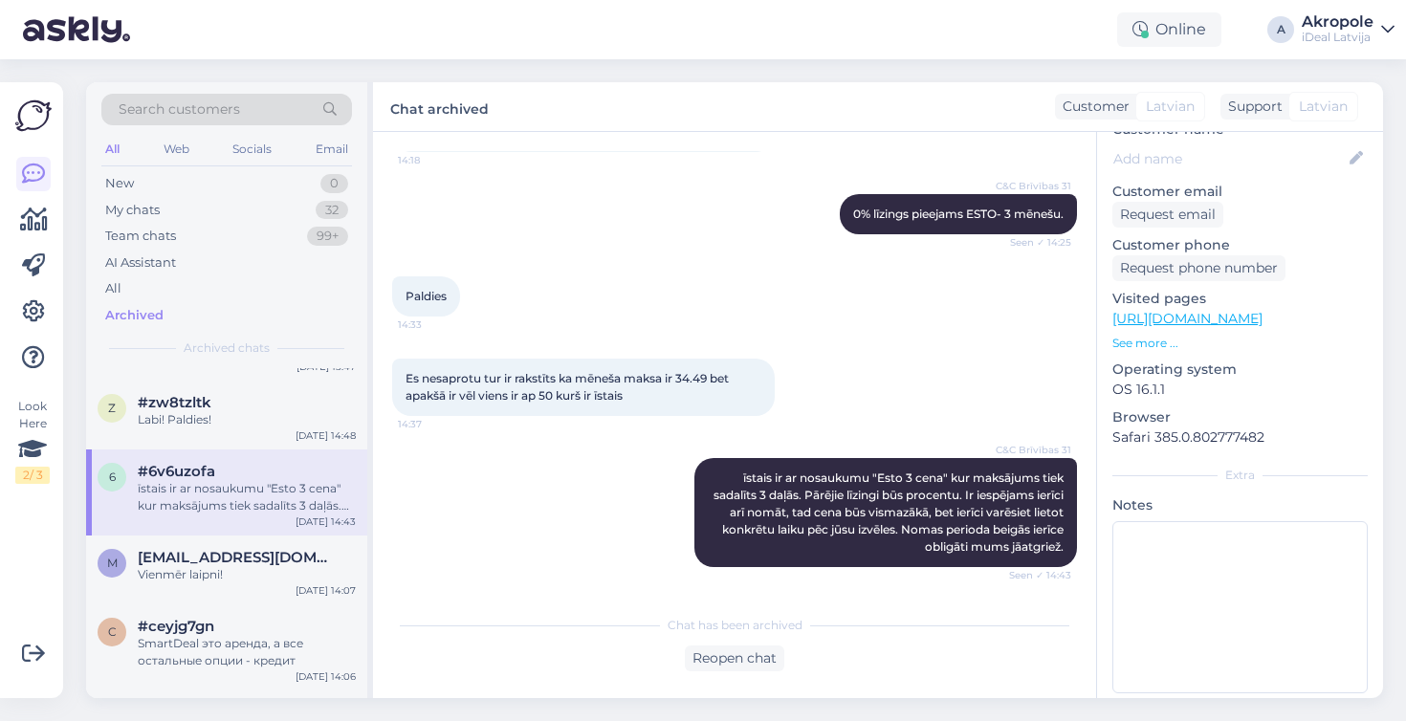
scroll to position [1455, 0]
click at [248, 601] on div "m [EMAIL_ADDRESS][DOMAIN_NAME] Vienmēr laipni! [DATE] 14:07" at bounding box center [226, 566] width 281 height 69
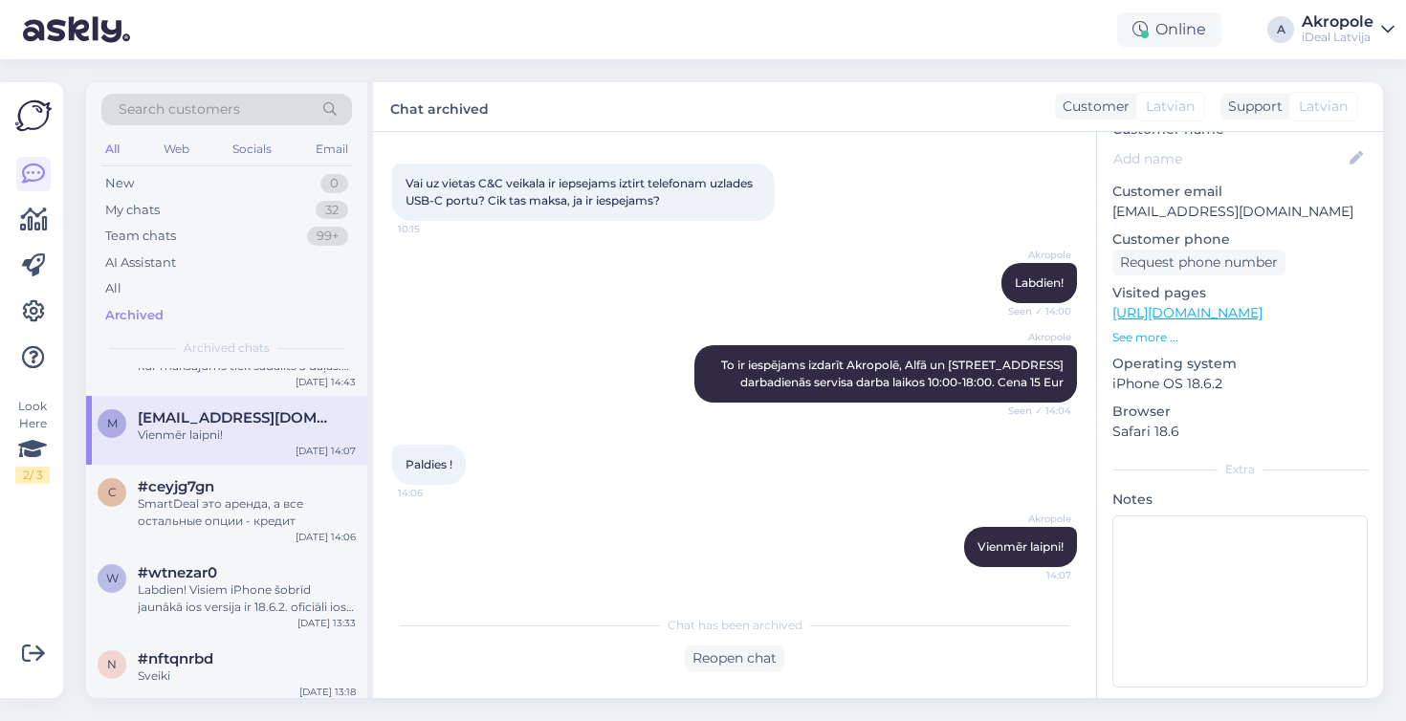
scroll to position [1639, 0]
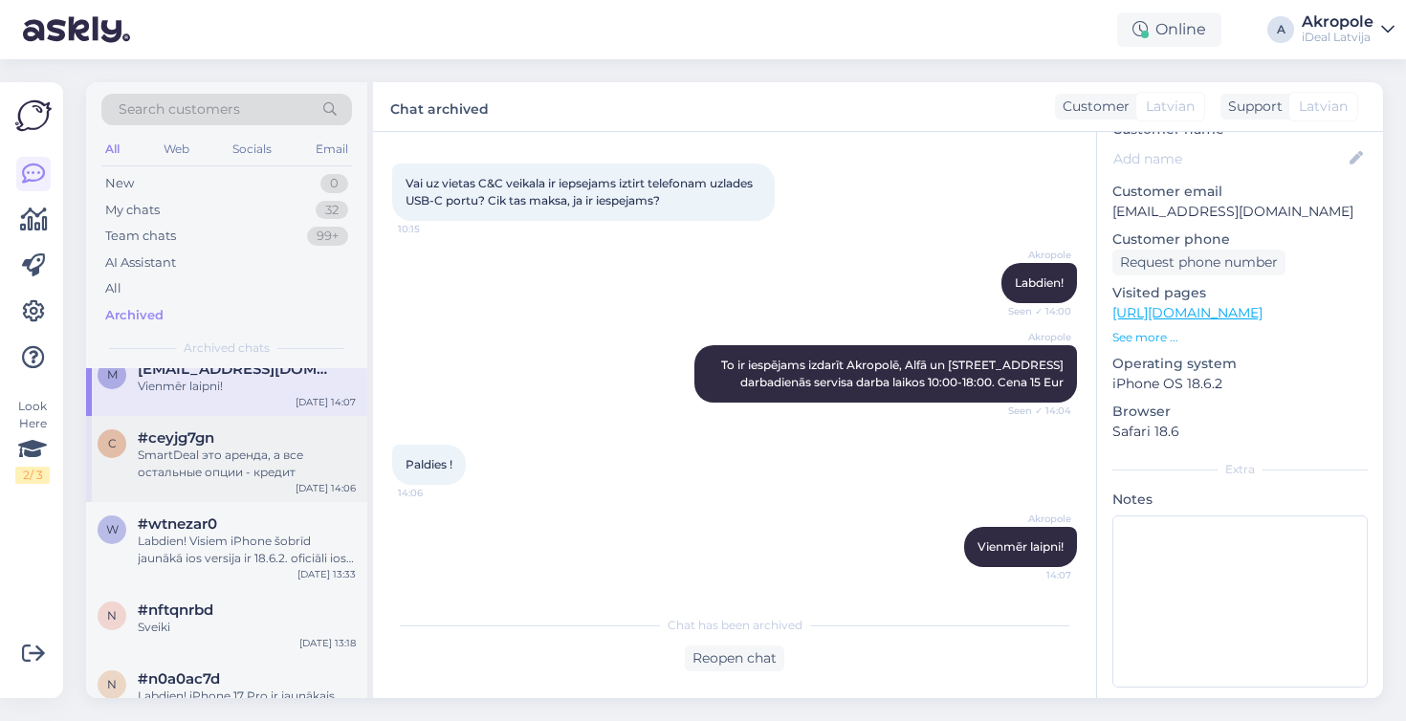
click at [270, 481] on div "SmartDeal это аренда, а все остальные опции - кредит" at bounding box center [247, 464] width 218 height 34
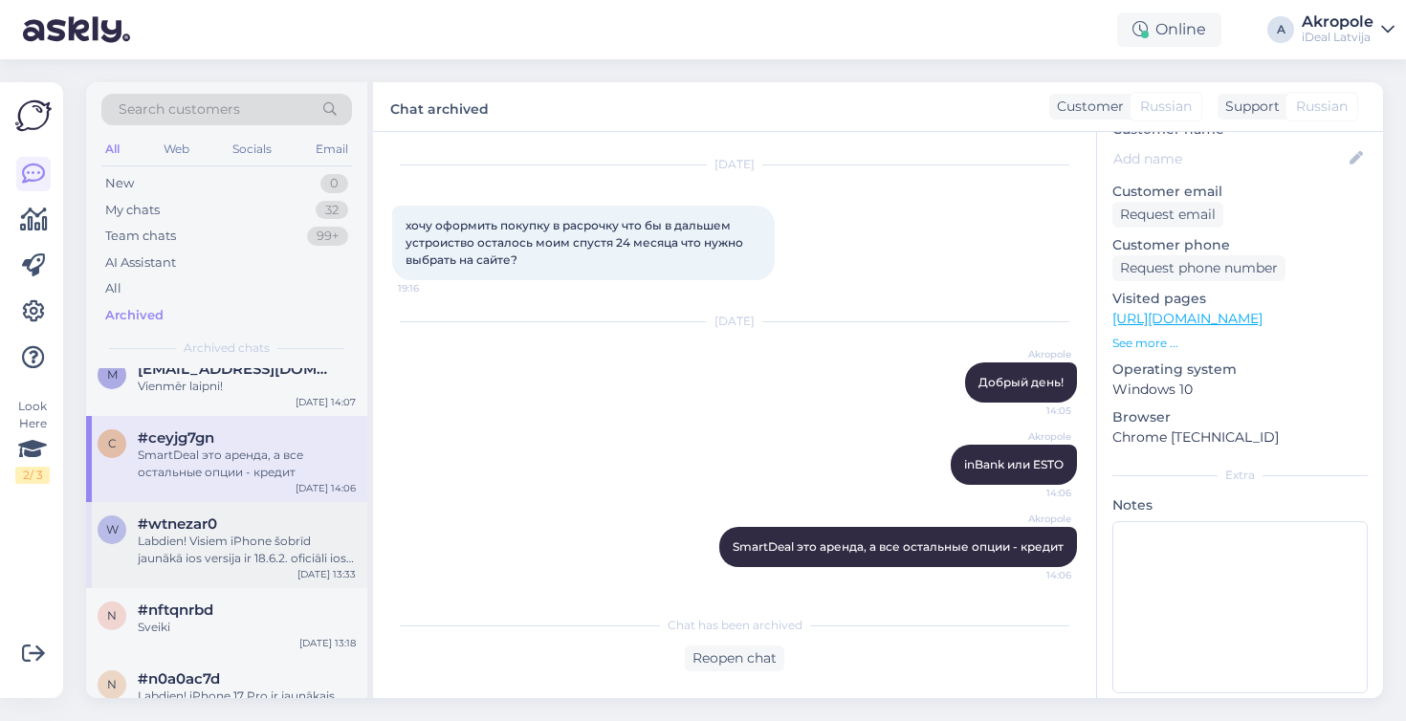
click at [266, 533] on div "#wtnezar0" at bounding box center [247, 524] width 218 height 17
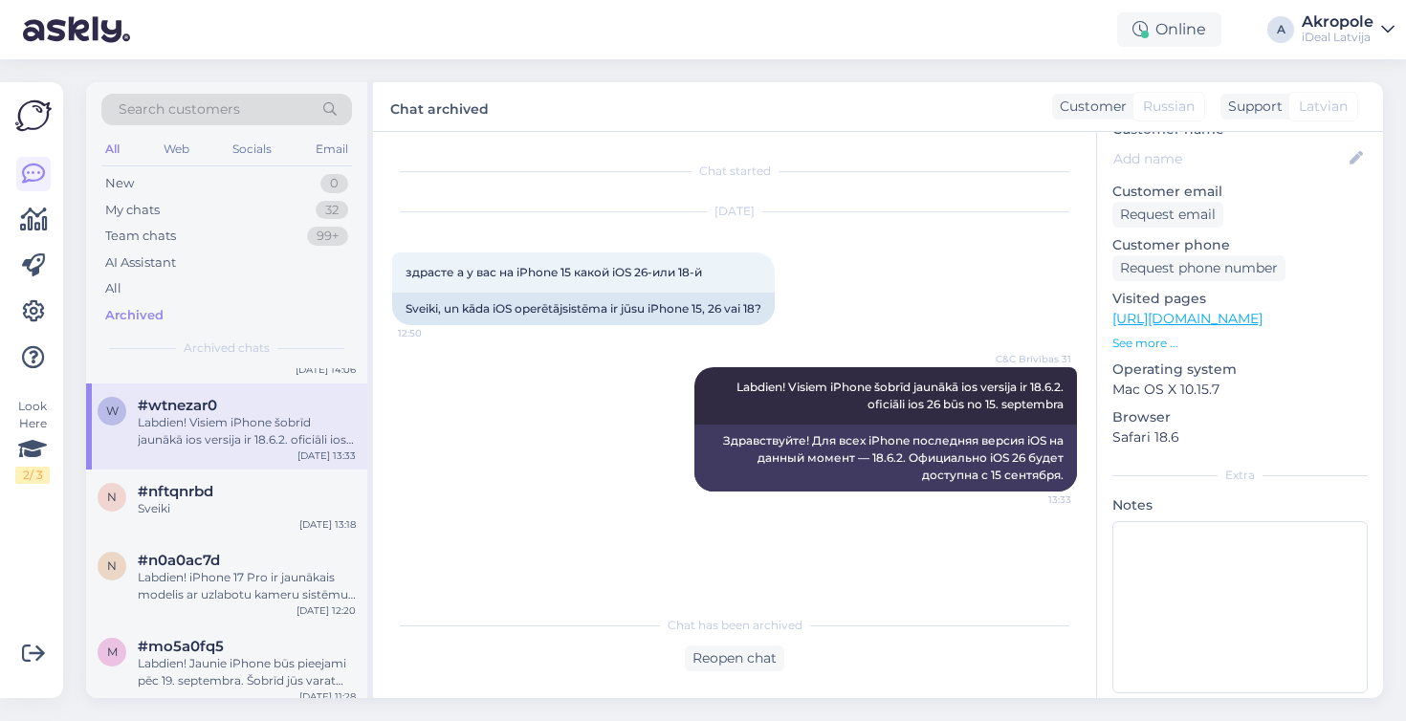
scroll to position [1761, 0]
click at [262, 515] on div "Sveiki" at bounding box center [247, 505] width 218 height 17
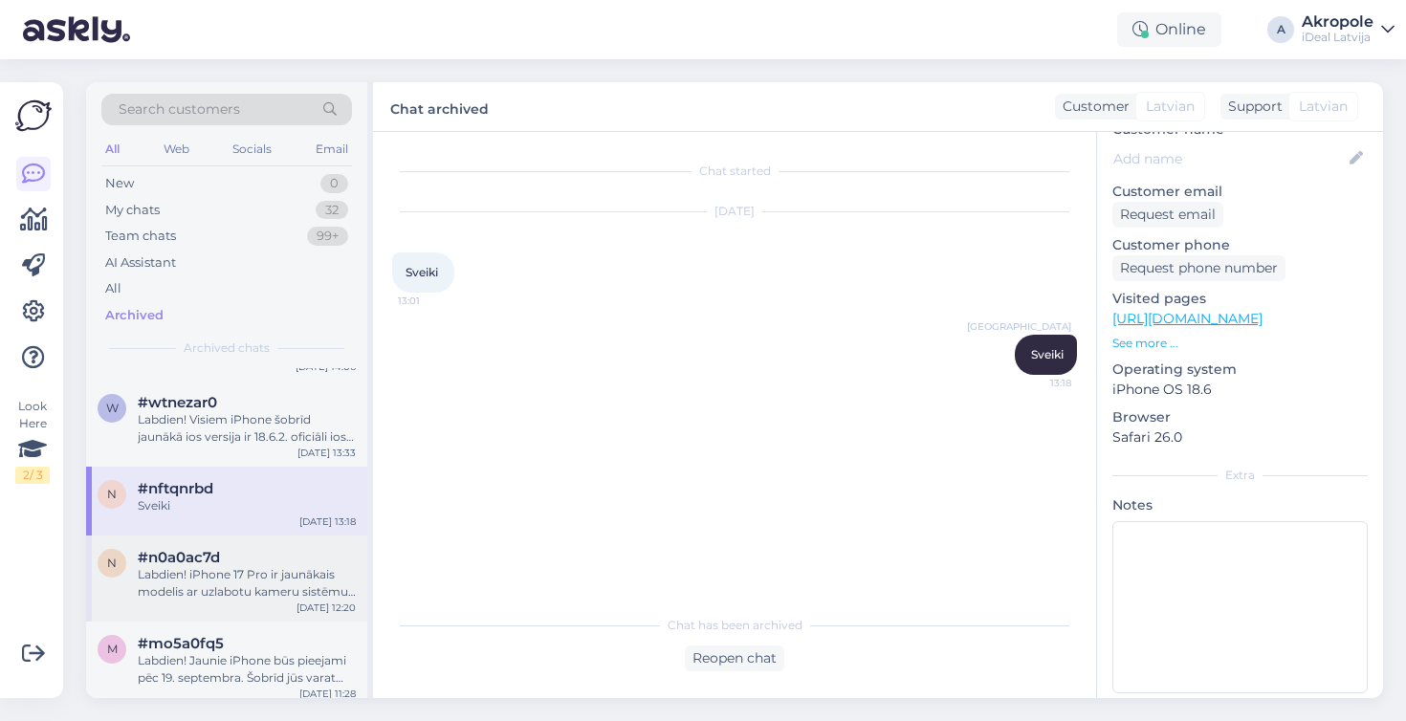
click at [258, 562] on div "n #n0a0ac7d Labdien! iPhone 17 Pro ir jaunākais modelis ar uzlabotu kameru sist…" at bounding box center [226, 579] width 281 height 86
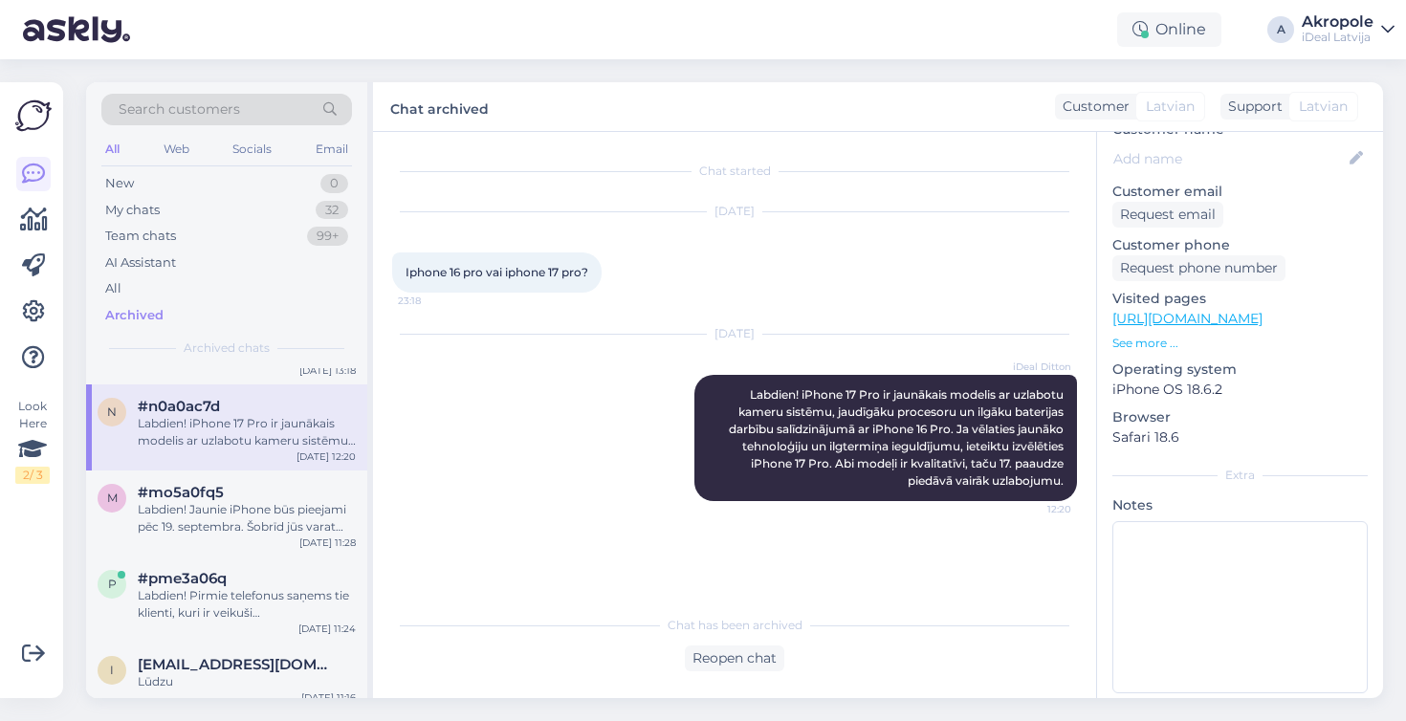
scroll to position [1924, 0]
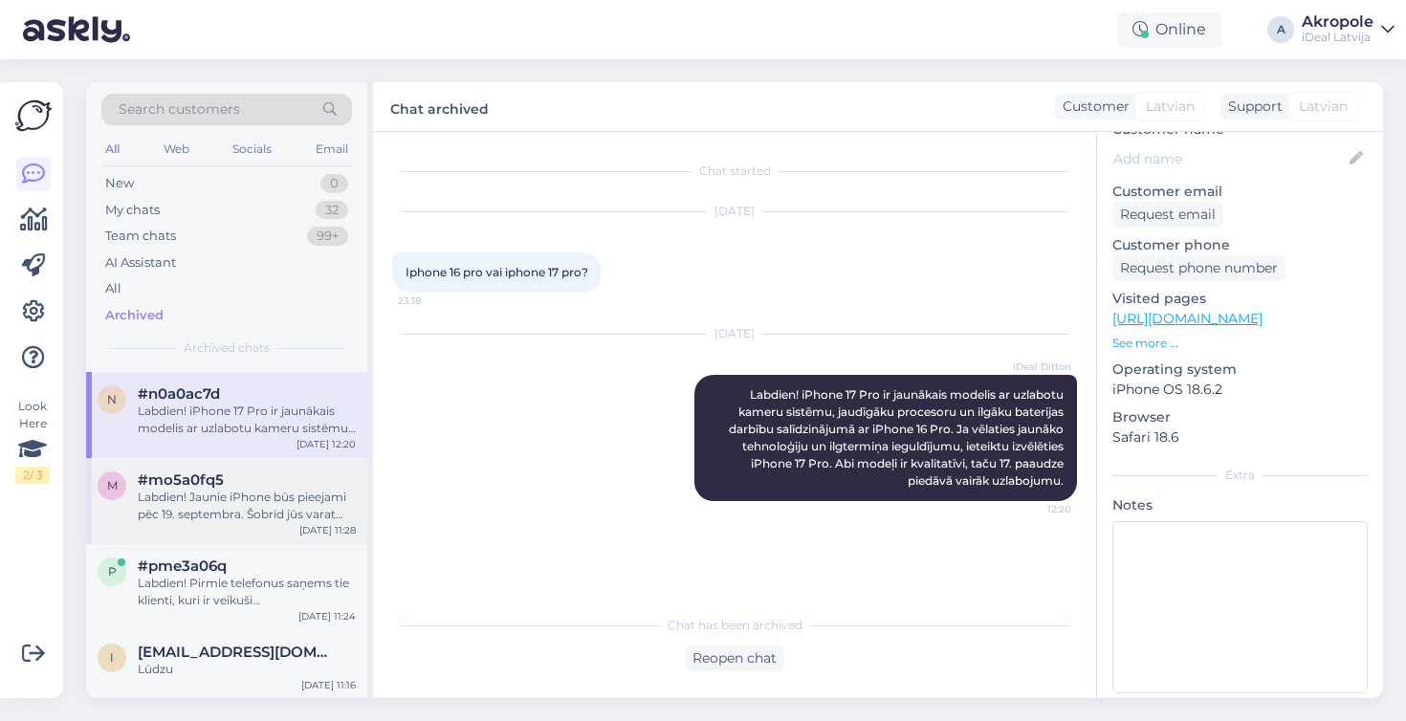
click at [254, 520] on div "Labdien! Jaunie iPhone būs pieejami pēc 19. septembra. Šobrīd jūs varat veikt i…" at bounding box center [247, 506] width 218 height 34
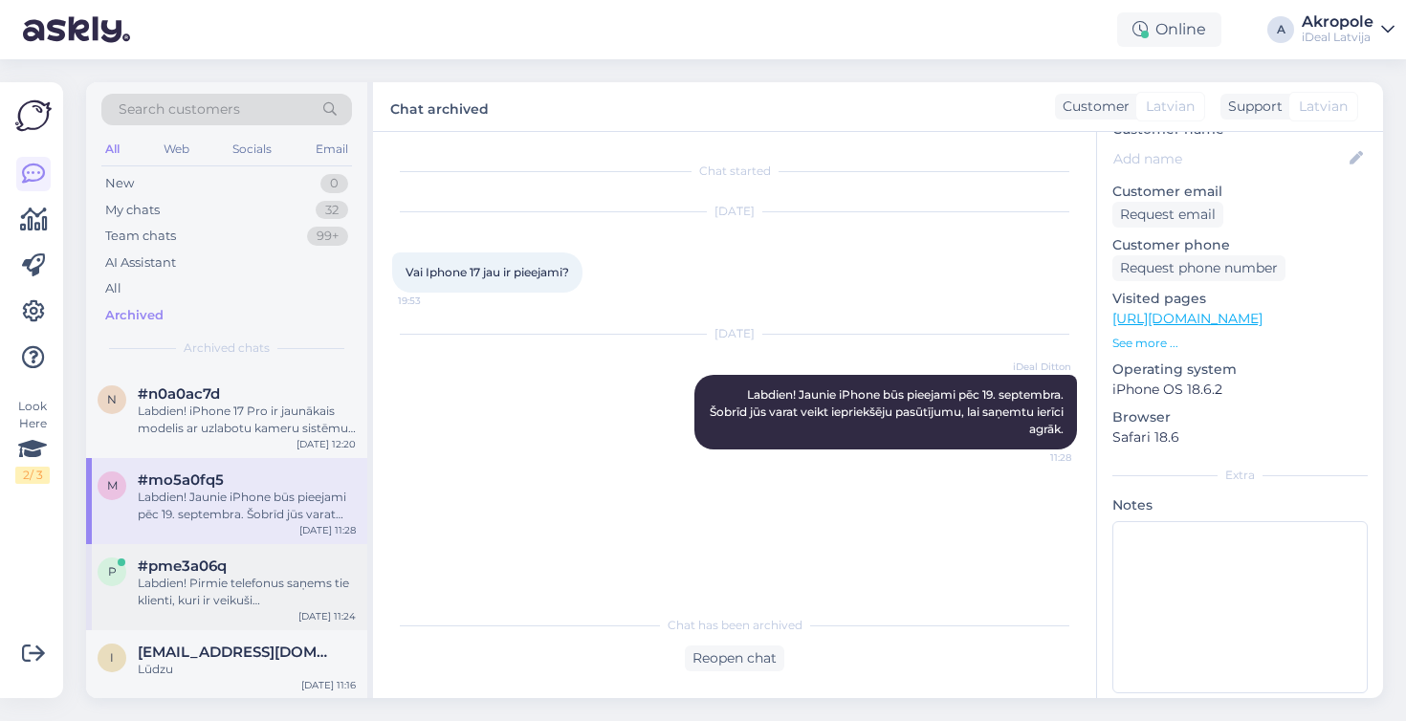
click at [245, 565] on div "p #pme3a06q Labdien! Pirmie telefonus saņems tie klienti, kuri ir veikuši priek…" at bounding box center [226, 587] width 281 height 86
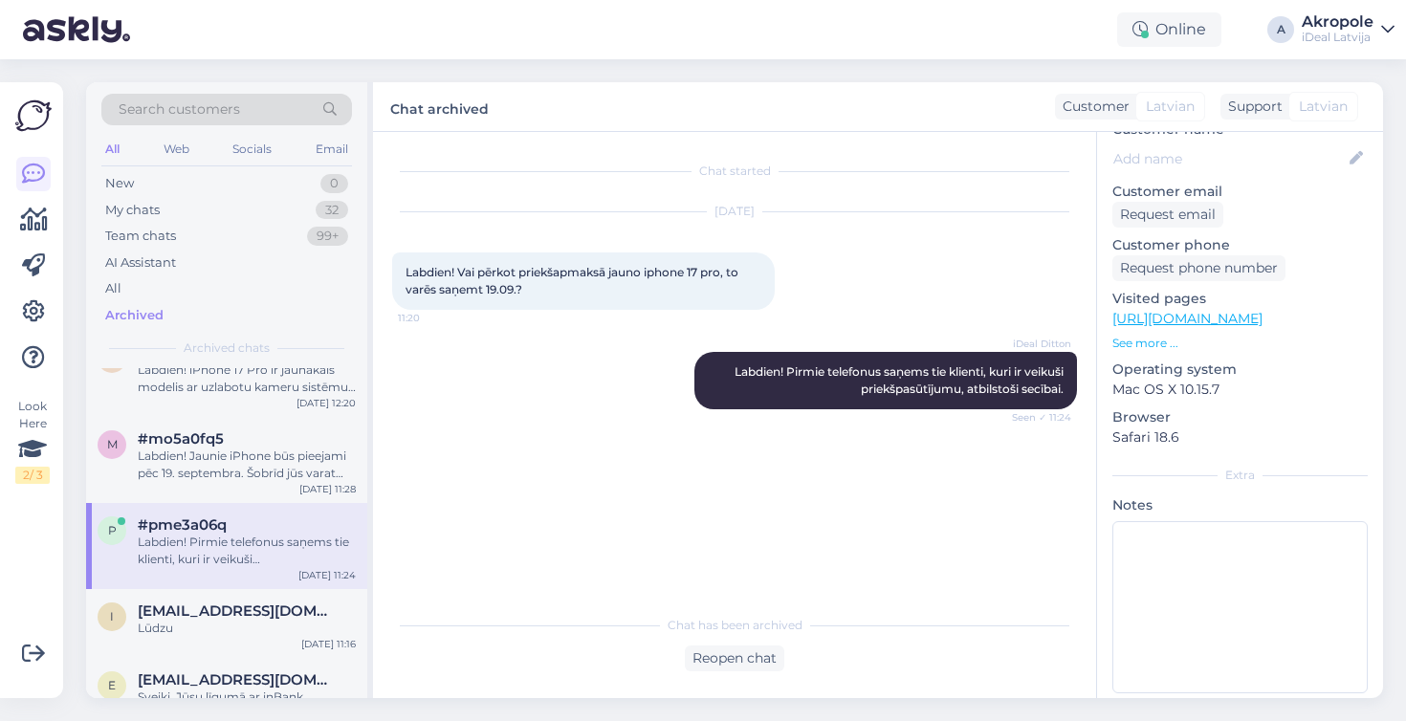
scroll to position [1991, 0]
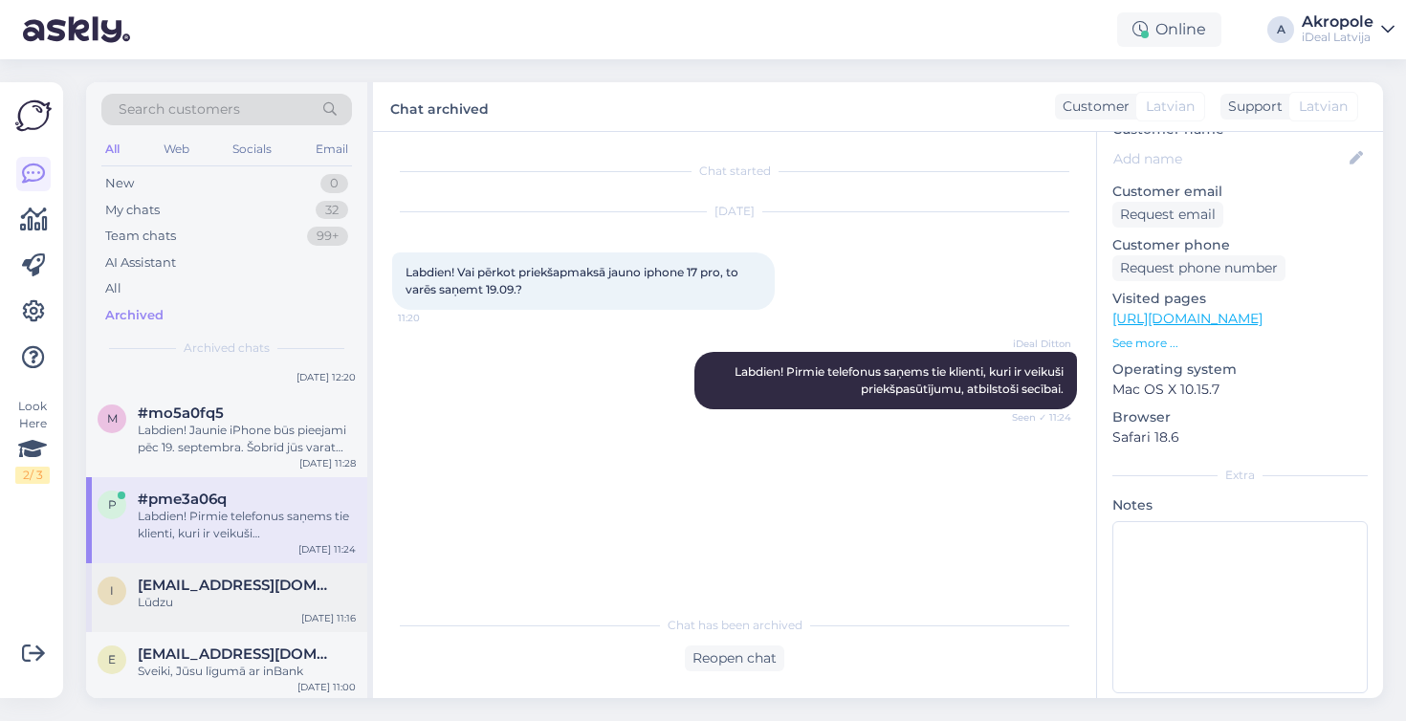
click at [222, 594] on span "[EMAIL_ADDRESS][DOMAIN_NAME]" at bounding box center [237, 585] width 199 height 17
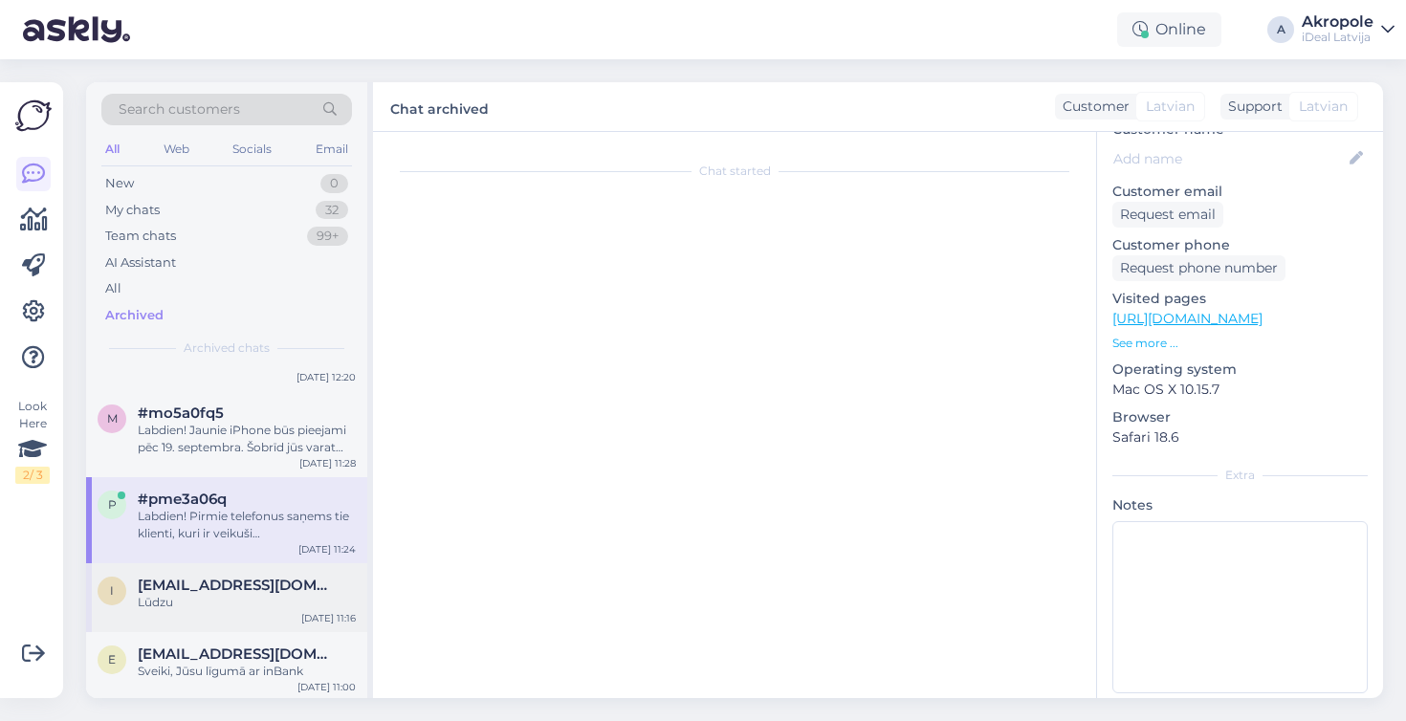
scroll to position [617, 0]
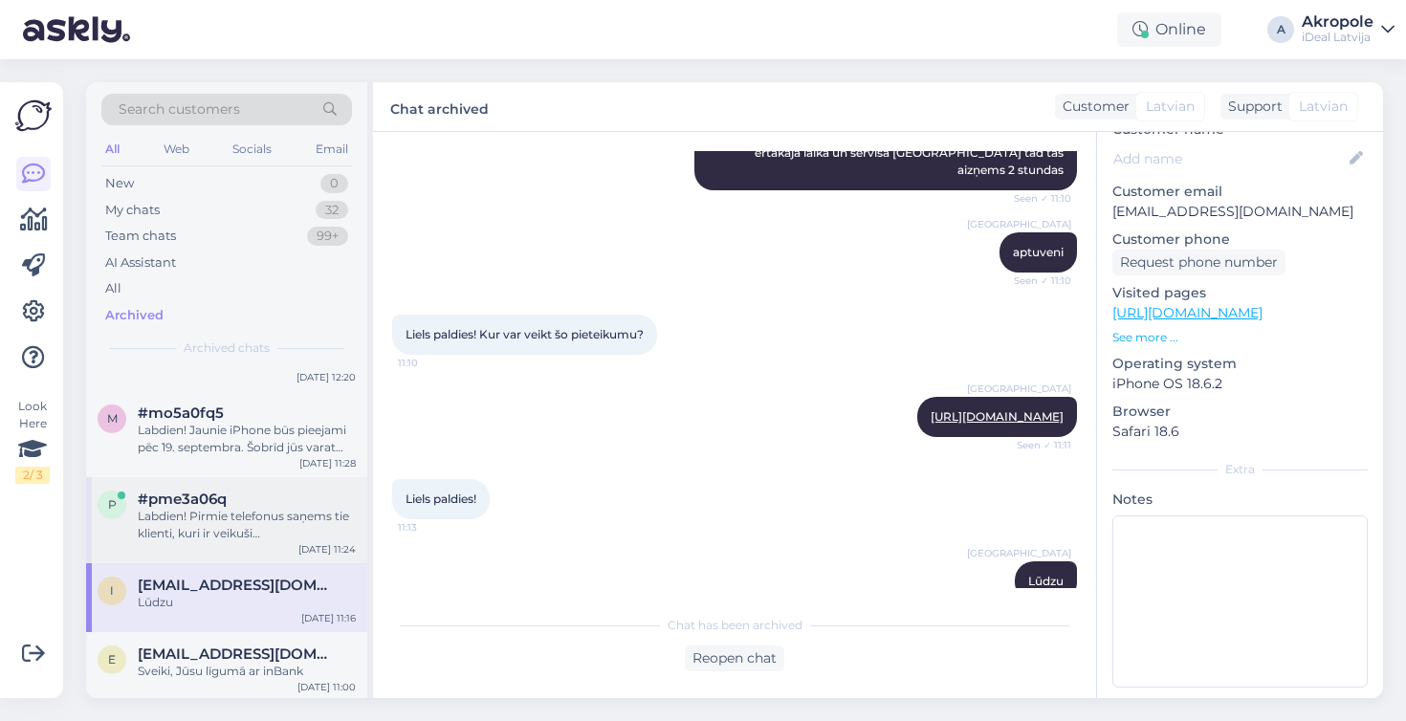
click at [224, 542] on div "Labdien! Pirmie telefonus saņems tie klienti, kuri ir veikuši priekšpasūtījumu,…" at bounding box center [247, 525] width 218 height 34
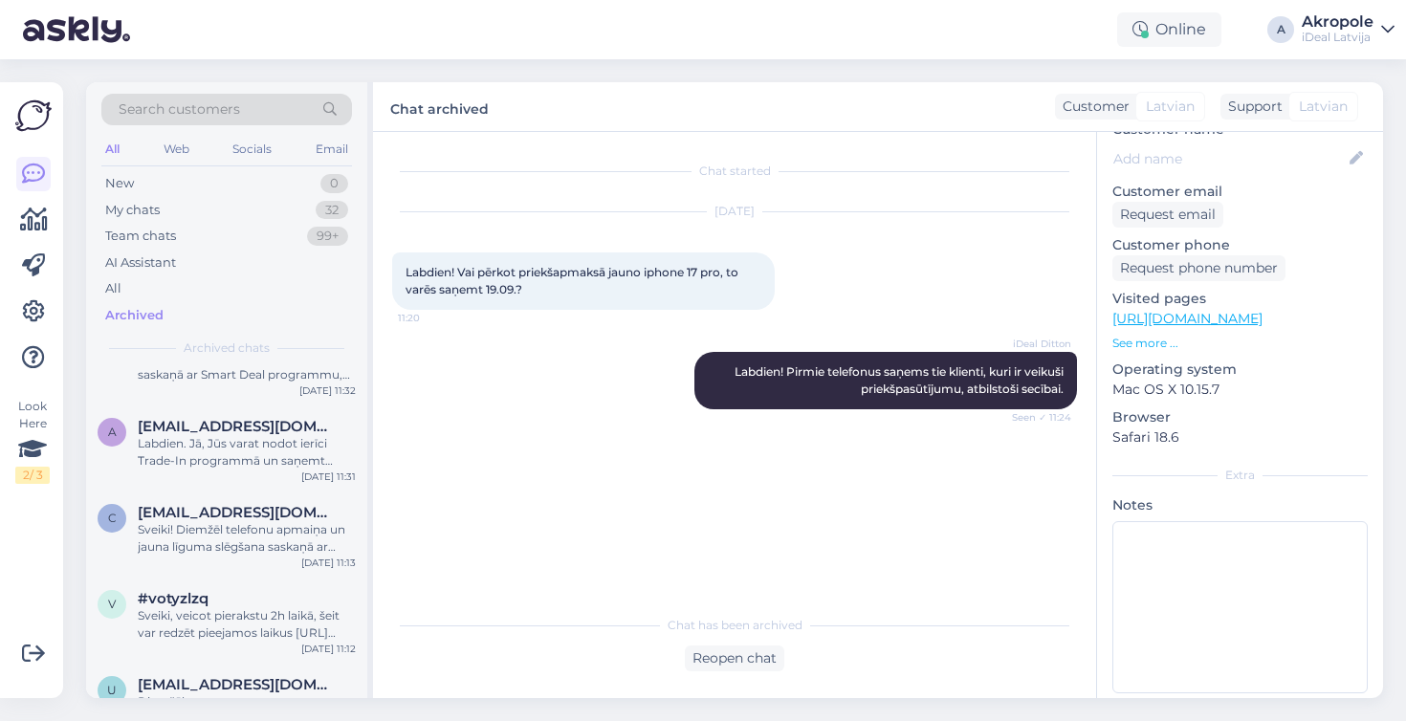
scroll to position [9465, 0]
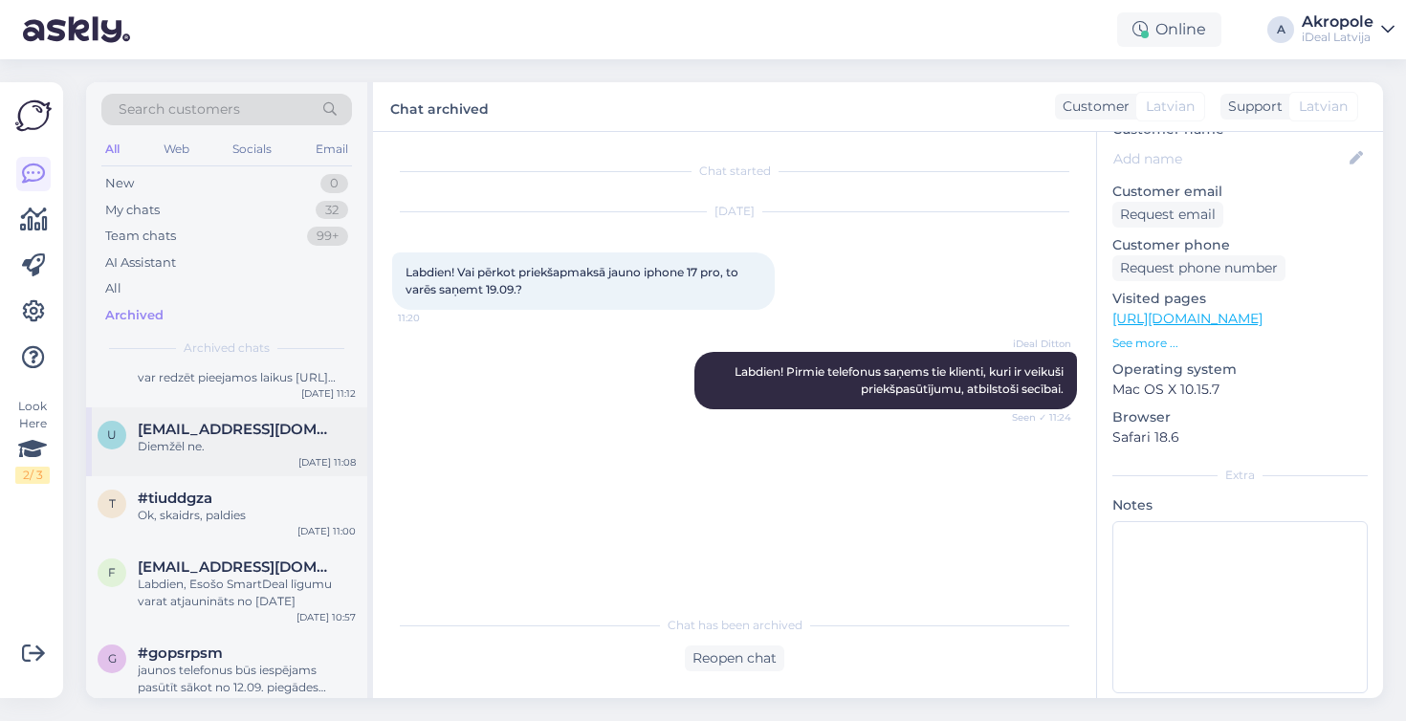
click at [238, 455] on div "Diemžēl ne." at bounding box center [247, 446] width 218 height 17
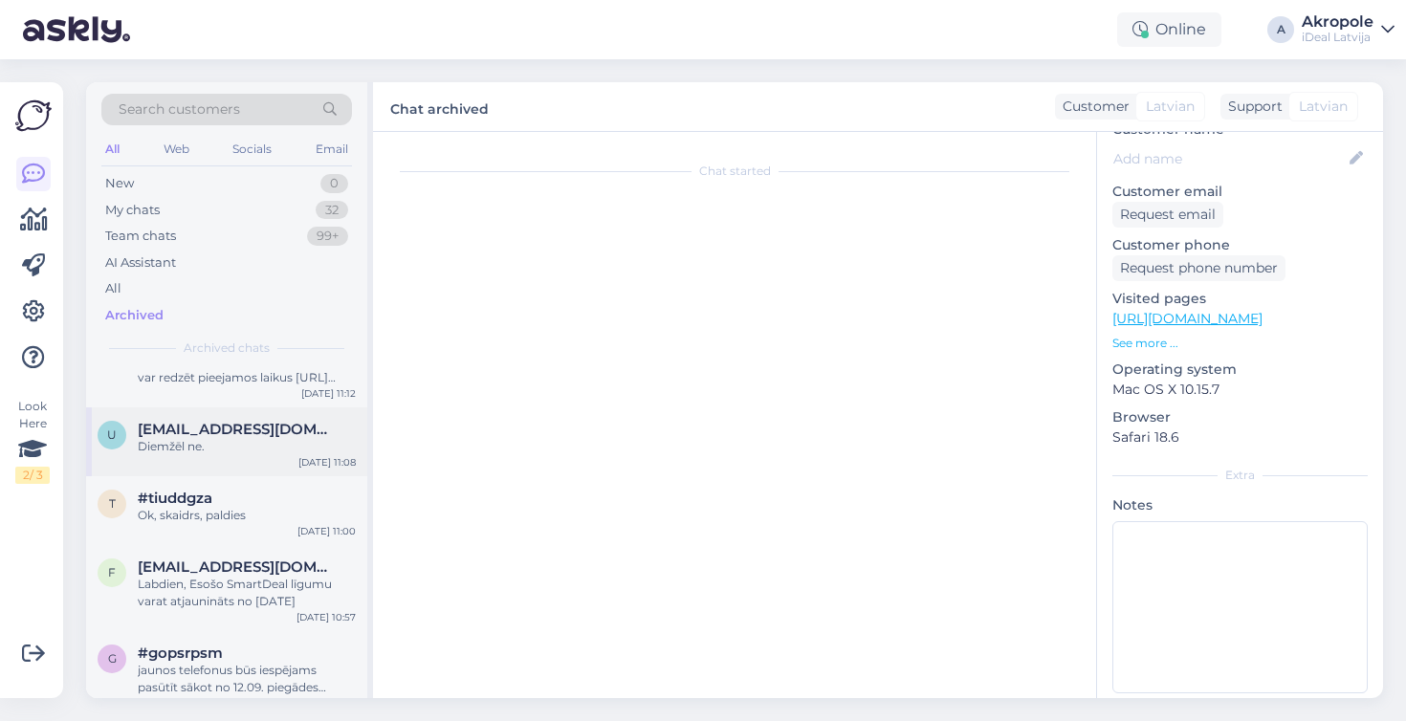
scroll to position [41, 0]
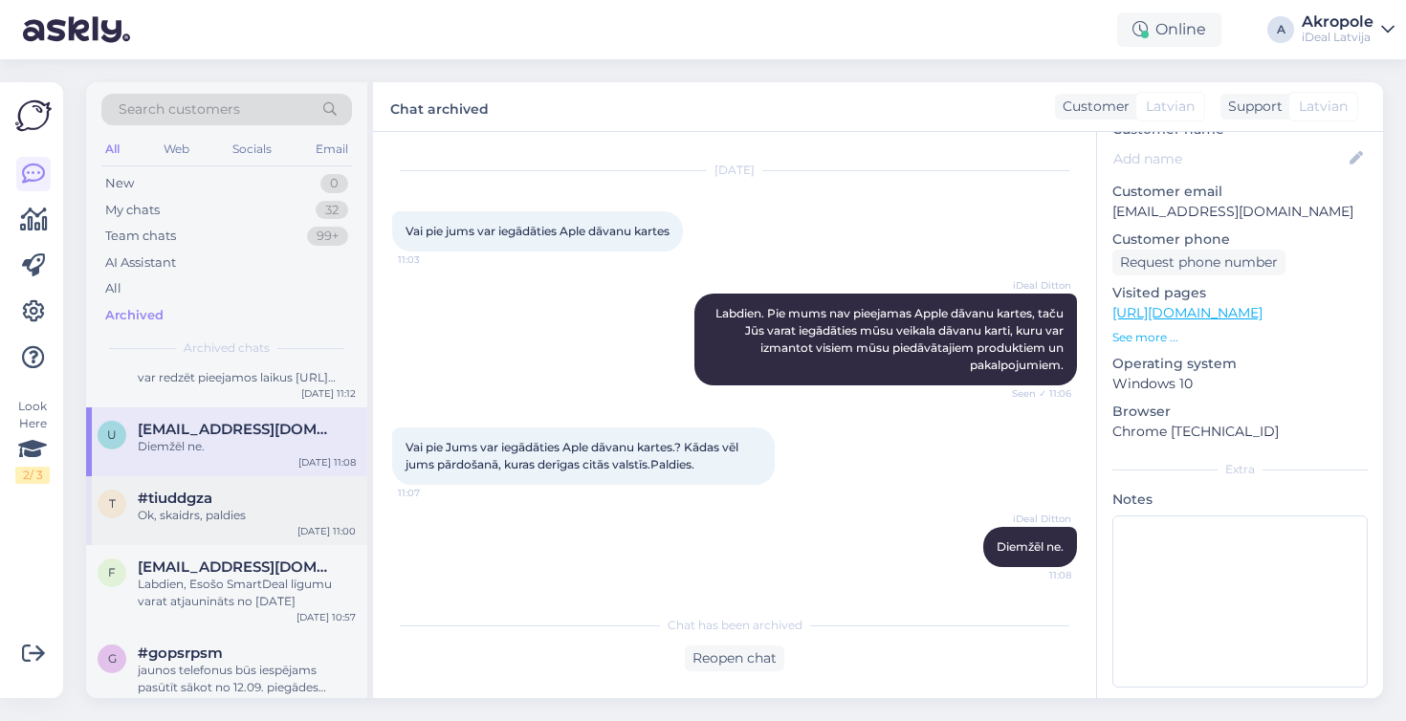
click at [236, 524] on div "Ok, skaidrs, paldies" at bounding box center [247, 515] width 218 height 17
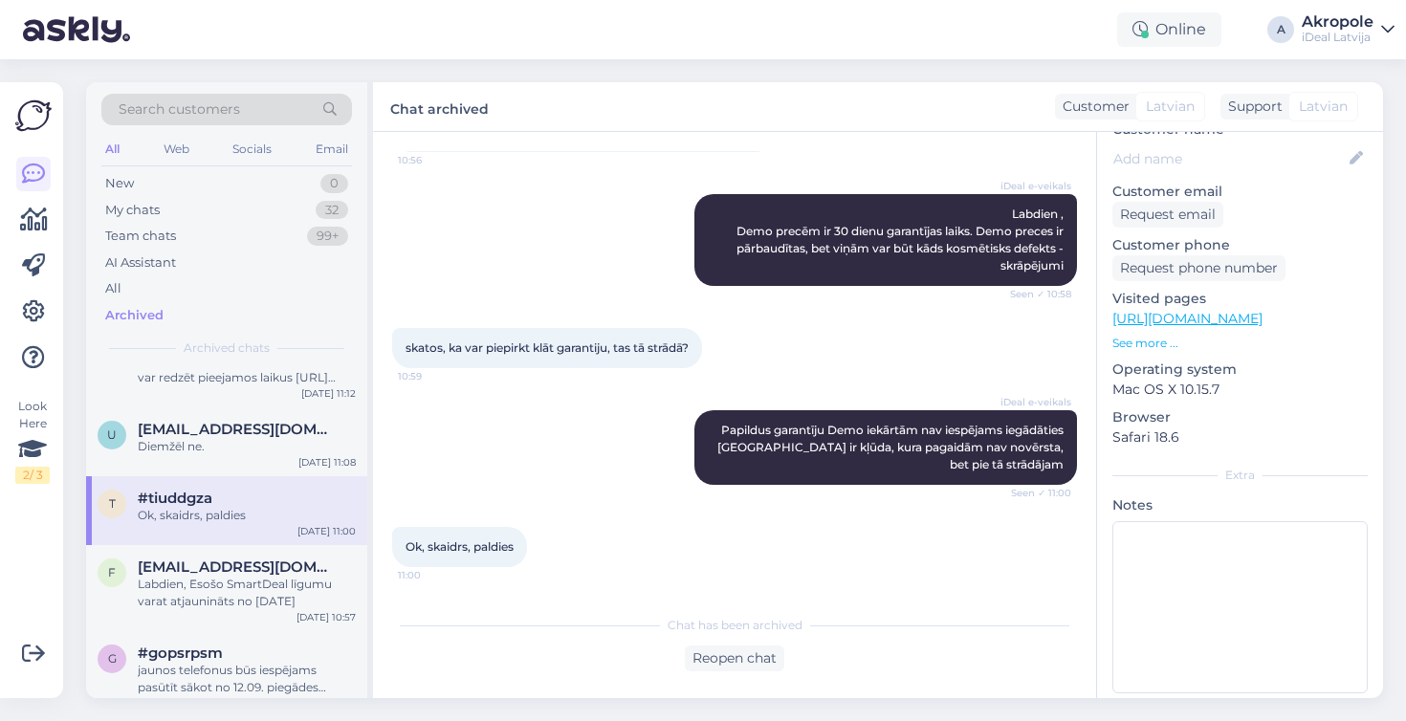
scroll to position [9585, 0]
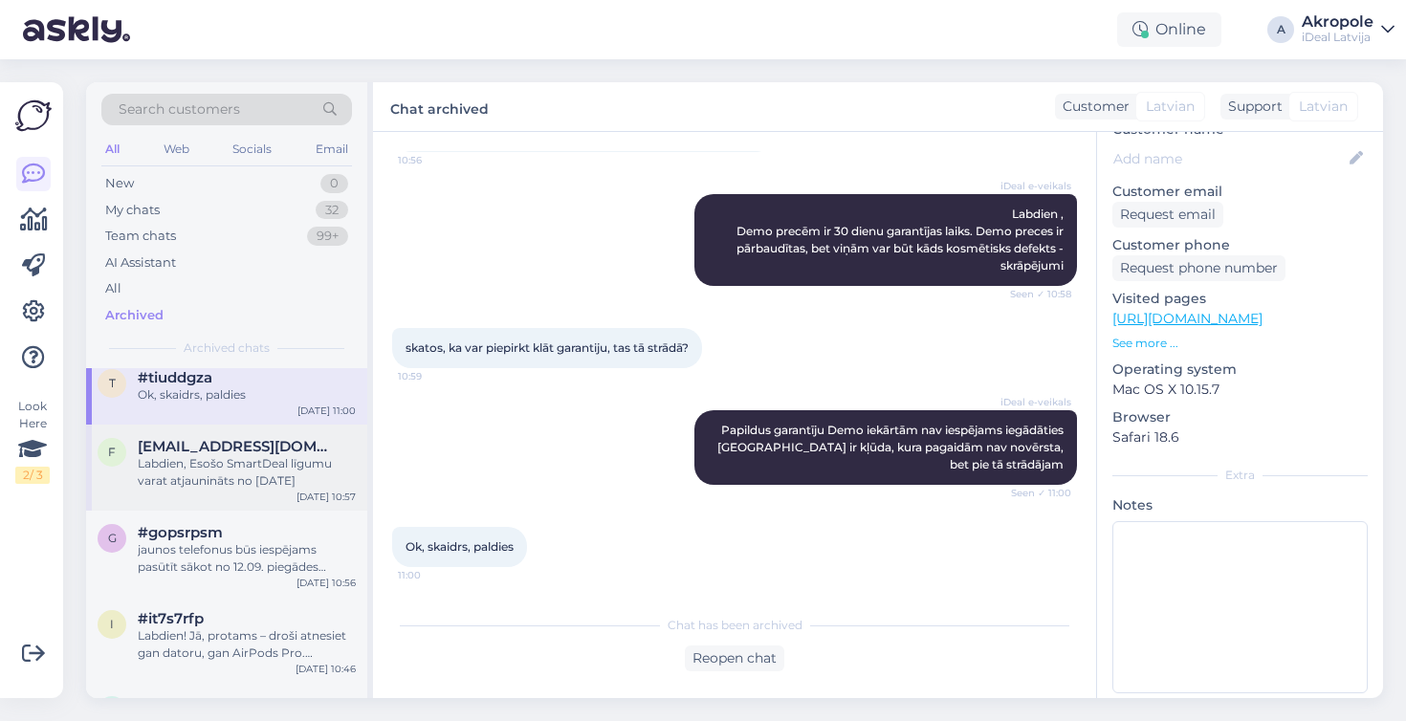
click at [253, 490] on div "Labdien, Esošo SmartDeal līgumu varat atjaunināts no [DATE]" at bounding box center [247, 472] width 218 height 34
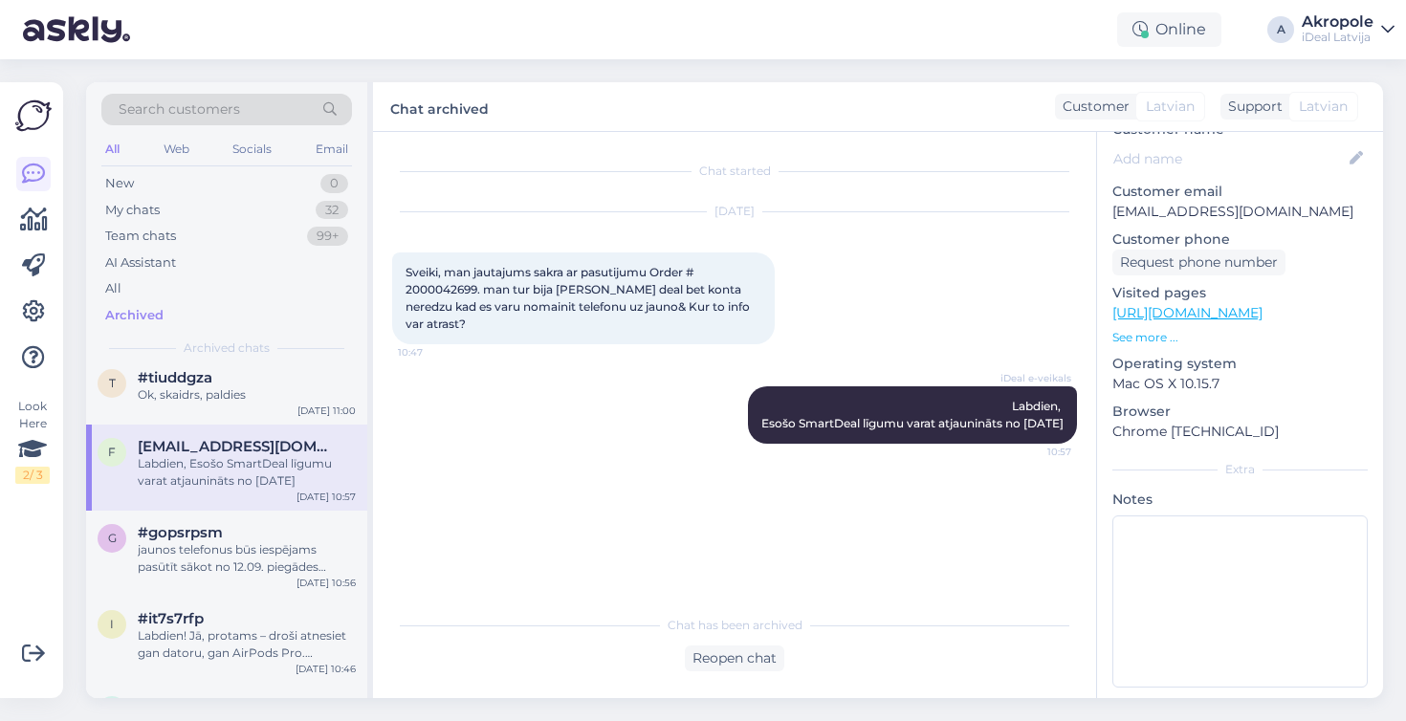
click at [245, 511] on div "f [EMAIL_ADDRESS][DOMAIN_NAME] Labdien, Esošo SmartDeal līgumu varat atjaunināt…" at bounding box center [226, 468] width 281 height 86
click at [227, 576] on div "jaunos telefonus būs iespējams pasūtīt sākot no 12.09. piegādes sāksies no 19.0…" at bounding box center [247, 558] width 218 height 34
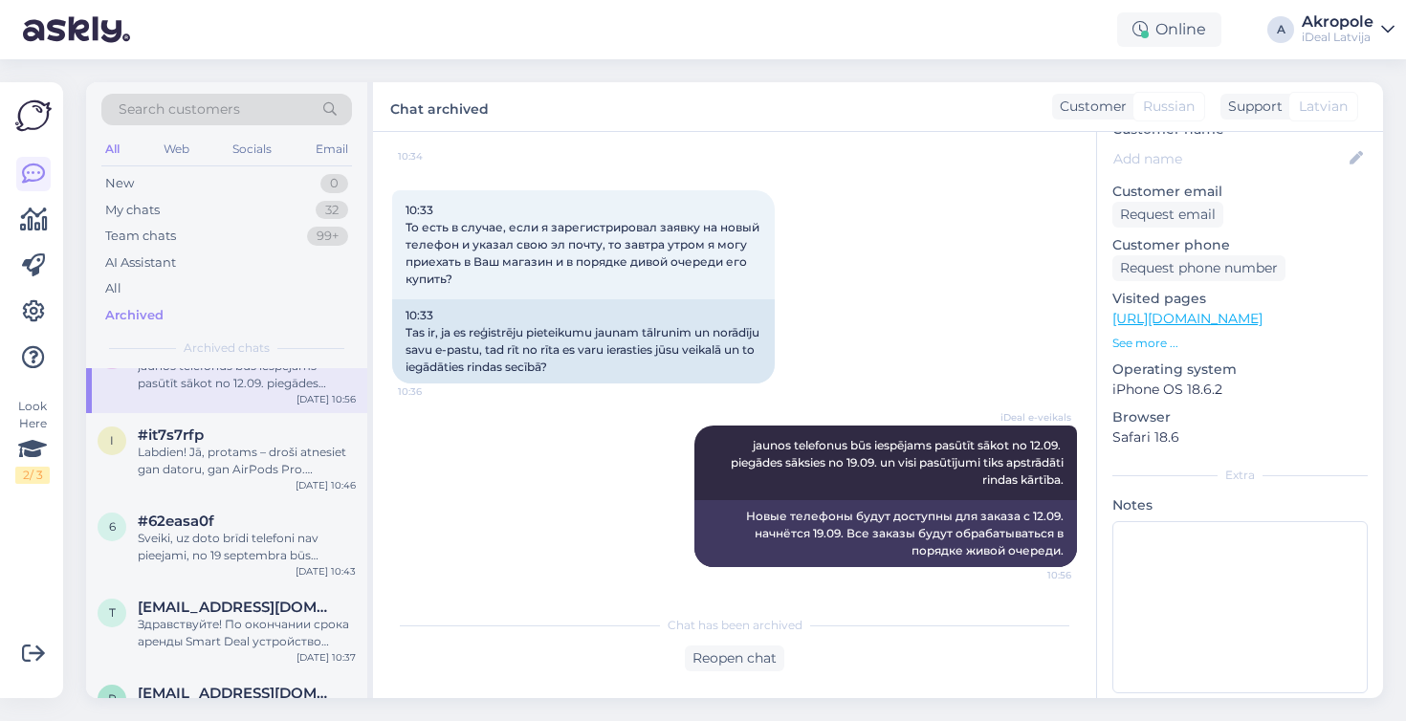
scroll to position [9775, 0]
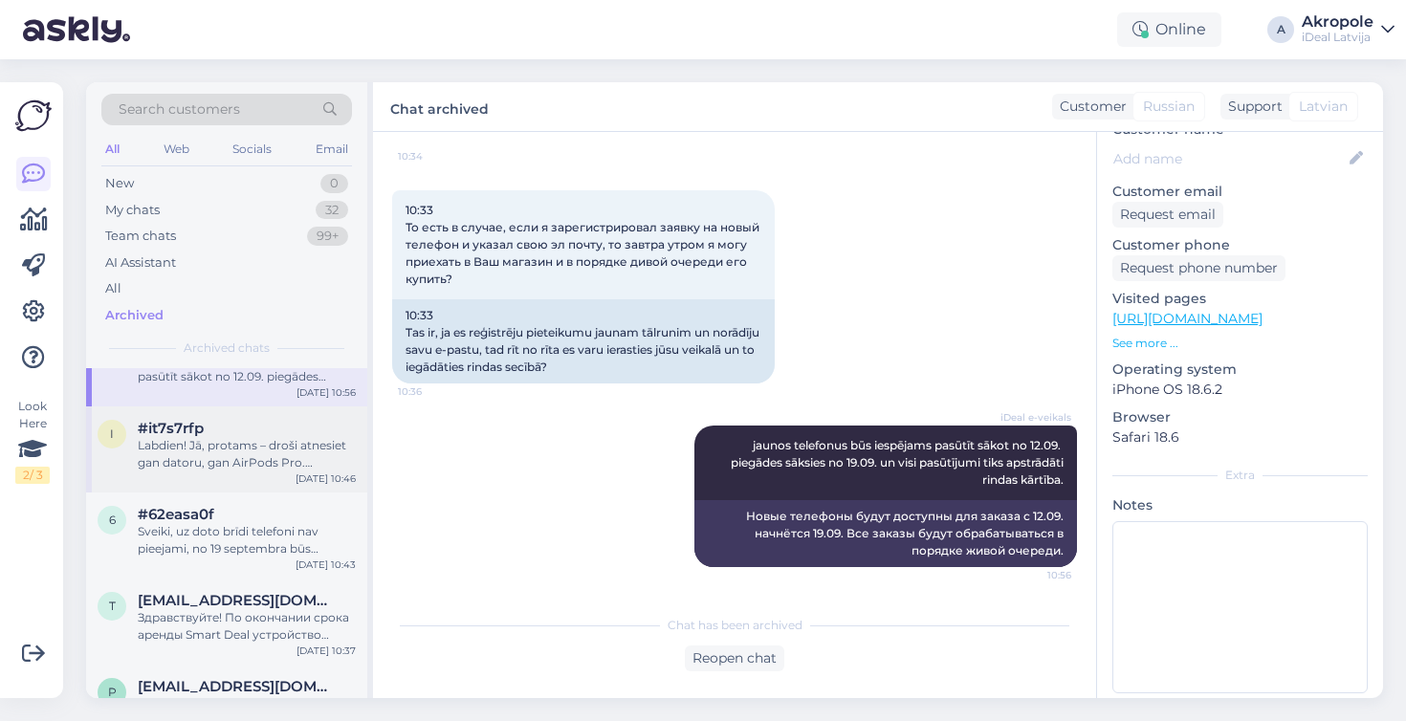
click at [254, 472] on div "Labdien! Jā, protams – droši atnesiet gan datoru, gan AirPods Pro. Pārbaudīsim …" at bounding box center [247, 454] width 218 height 34
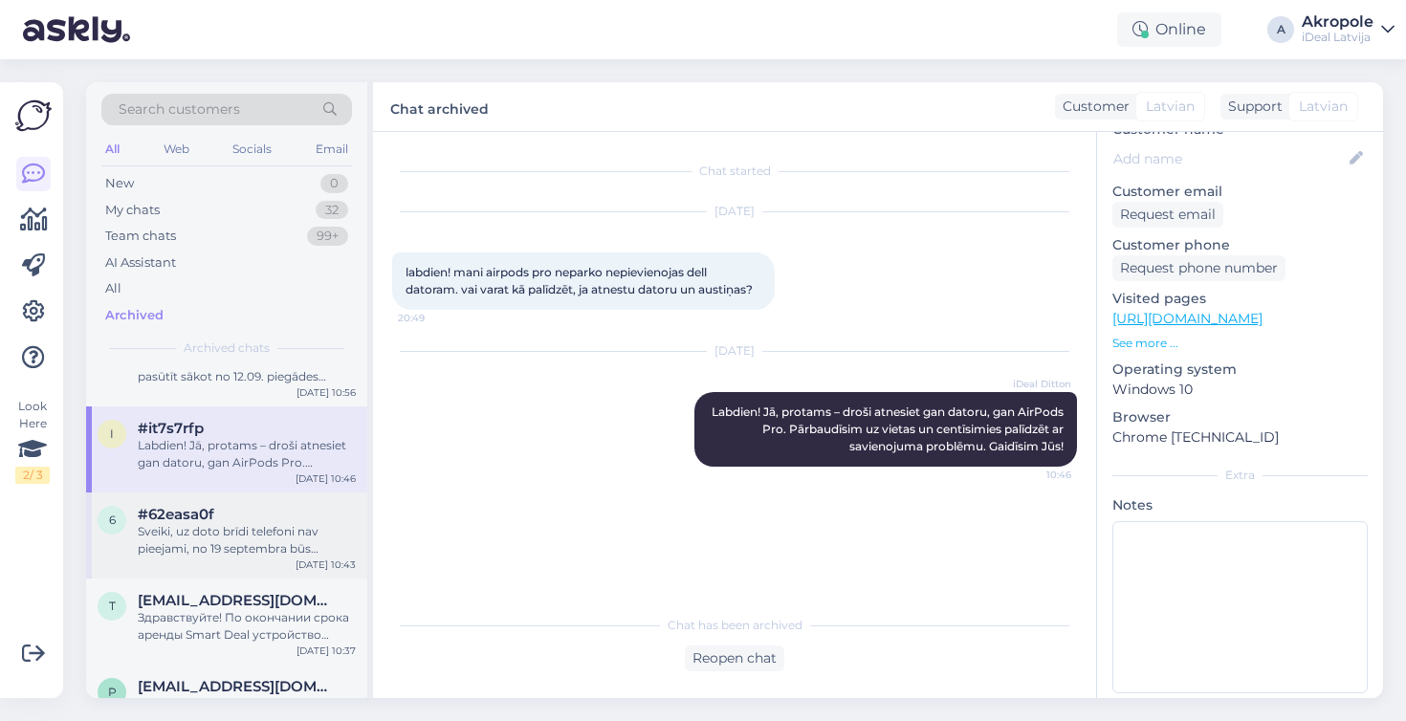
click at [235, 523] on div "#62easa0f" at bounding box center [247, 514] width 218 height 17
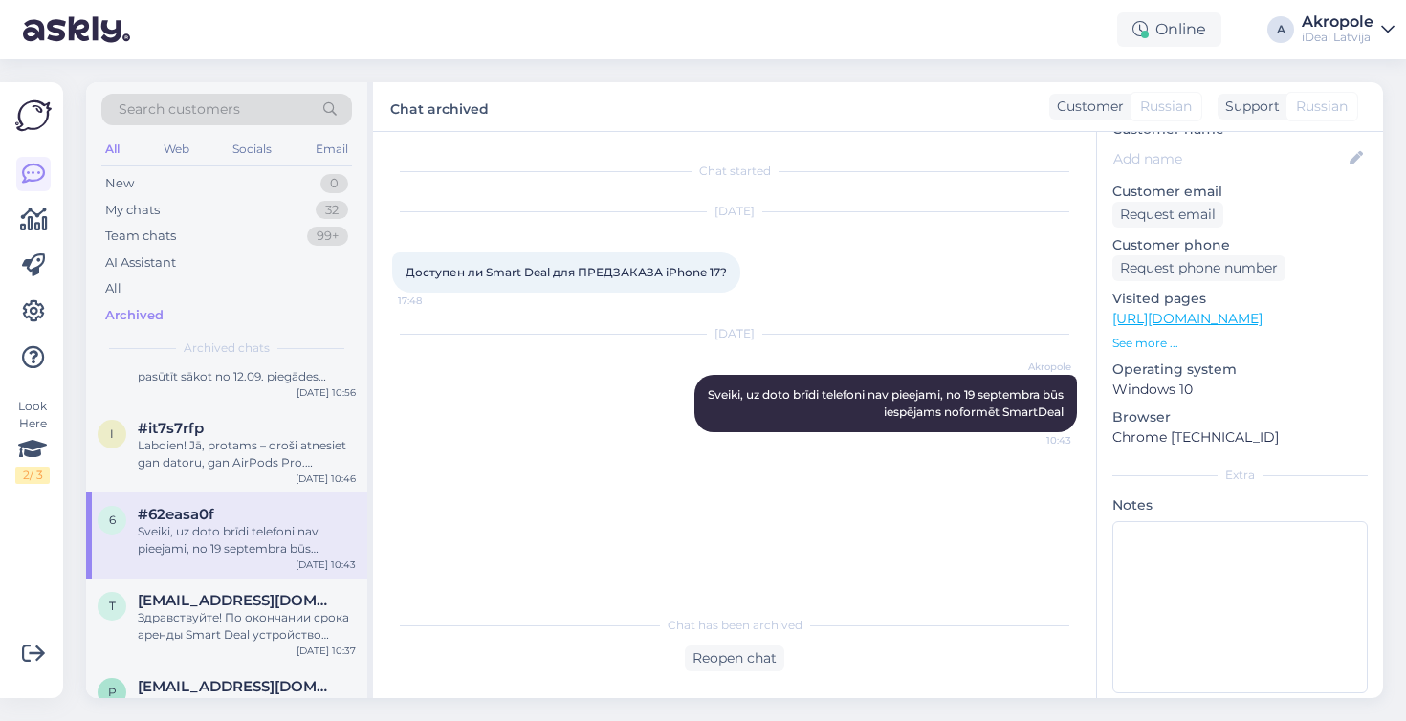
click at [223, 579] on div "6 #62easa0f Sveiki, uz doto brīdi telefoni nav pieejami, no 19 septembra būs ie…" at bounding box center [226, 536] width 281 height 86
click at [136, 267] on div "AI Assistant" at bounding box center [140, 262] width 71 height 19
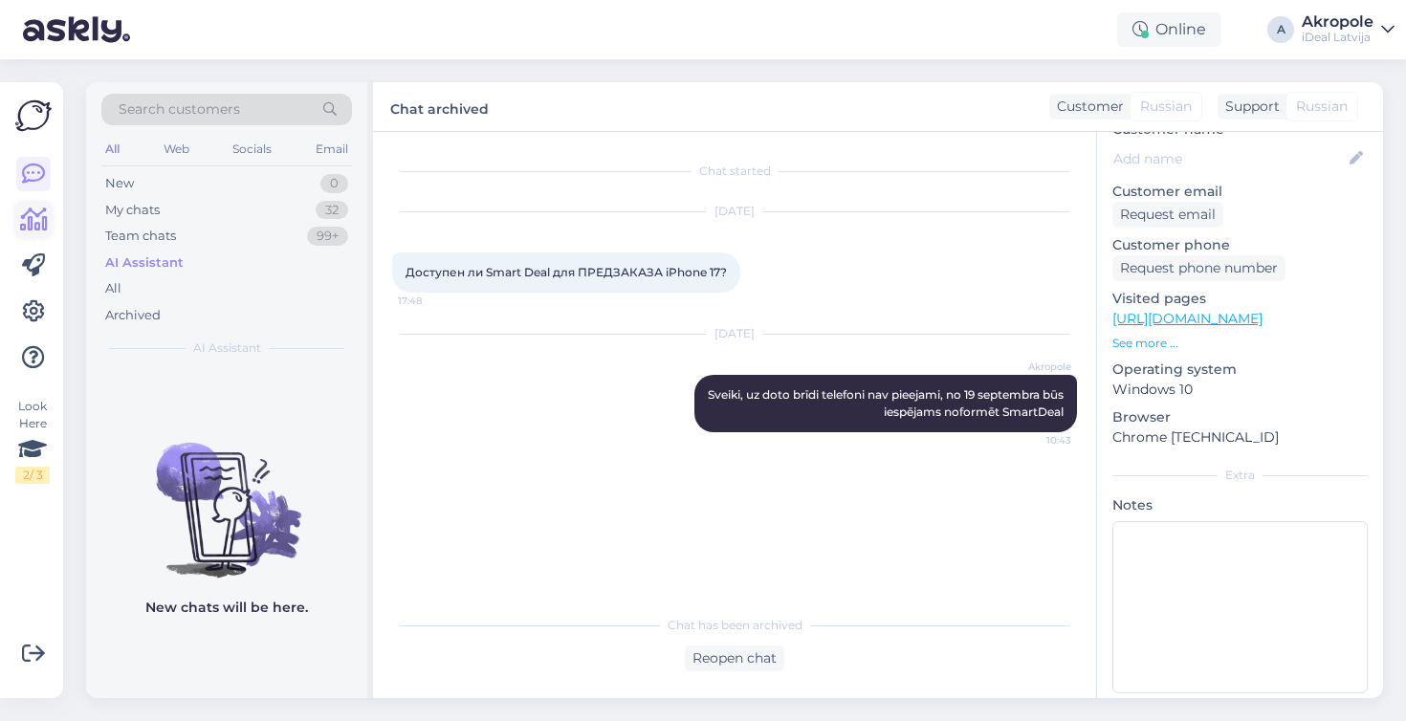
click at [28, 228] on icon at bounding box center [34, 220] width 28 height 23
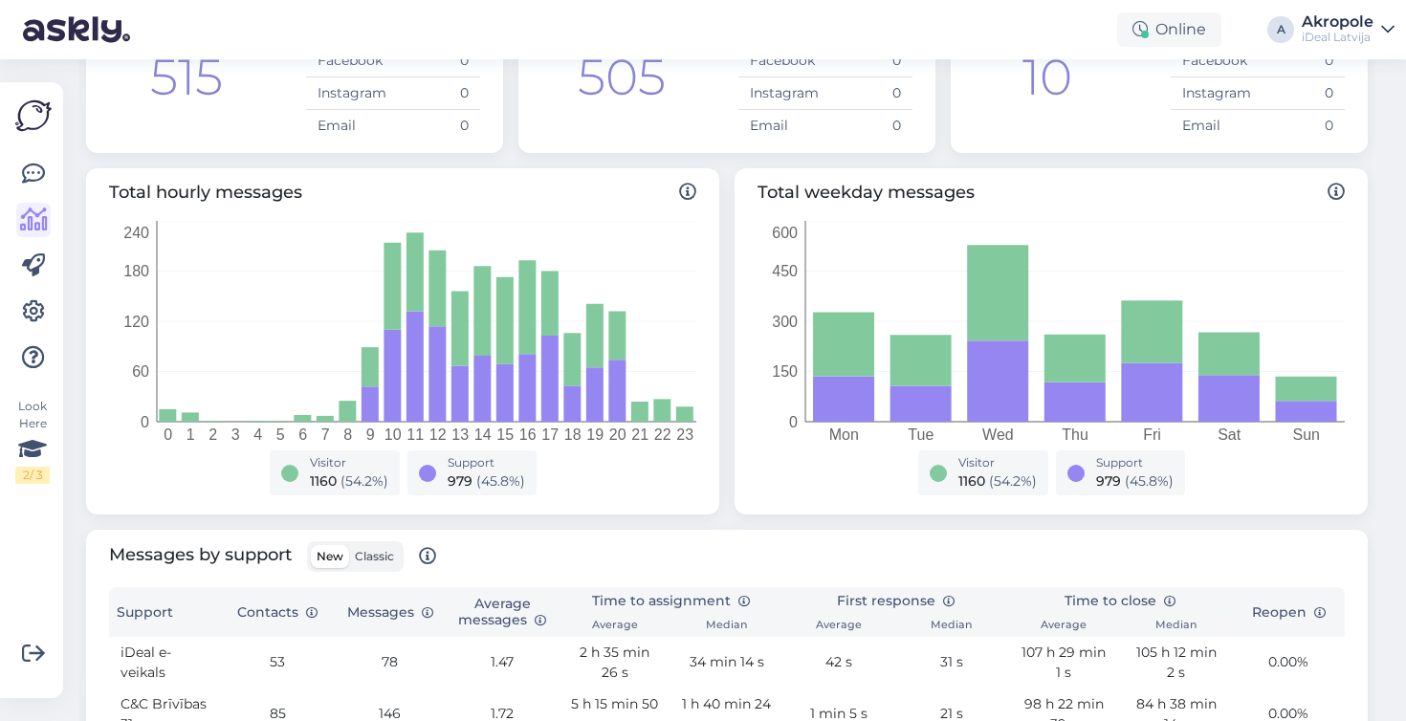
scroll to position [192, 0]
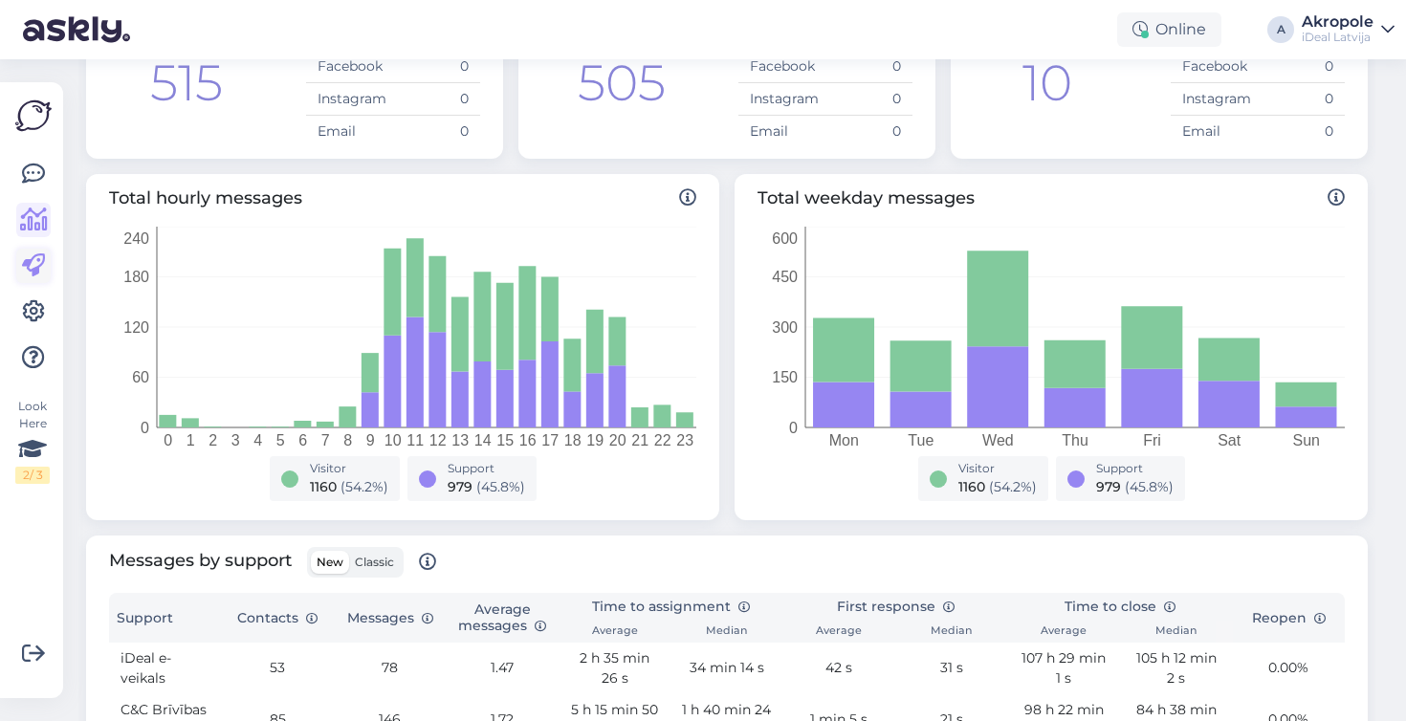
click at [36, 268] on icon at bounding box center [33, 265] width 23 height 23
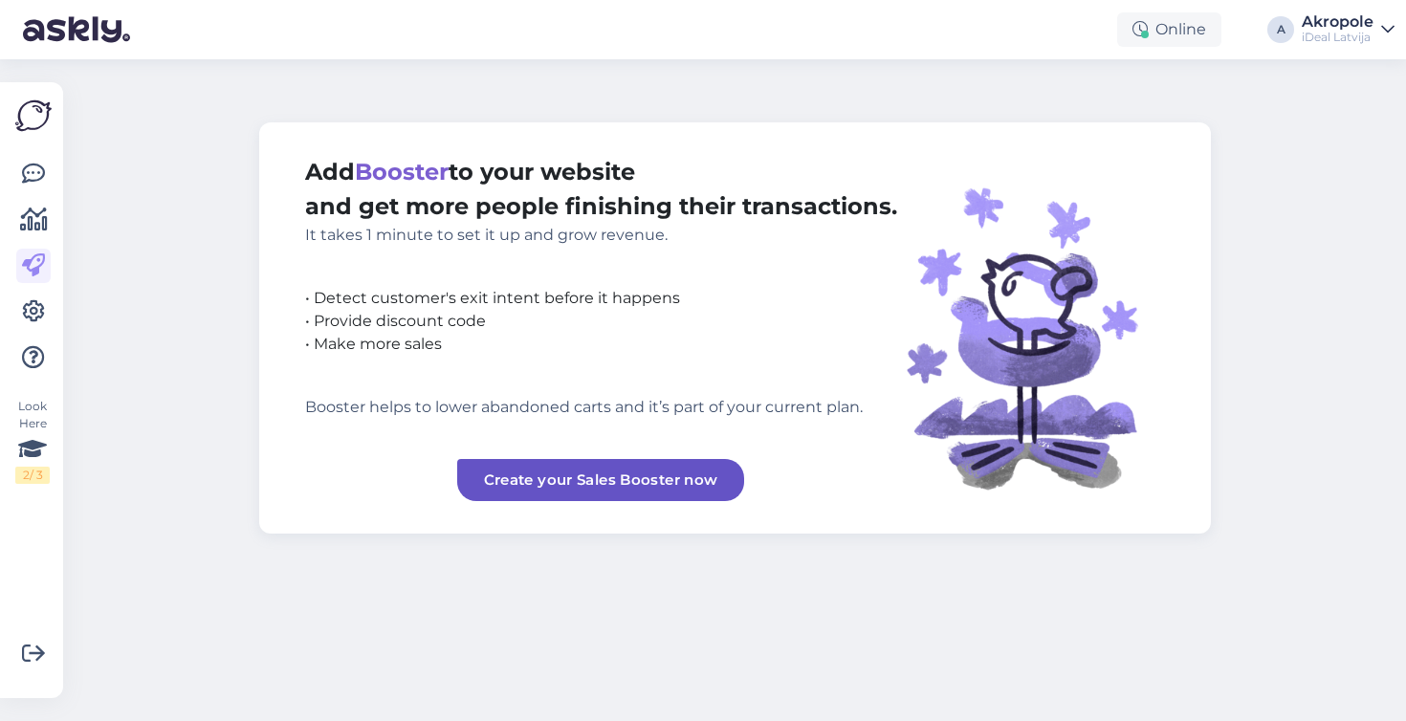
click at [28, 118] on img at bounding box center [33, 116] width 36 height 36
click at [28, 143] on div "Look Here 2 / 3" at bounding box center [33, 390] width 36 height 585
click at [29, 169] on icon at bounding box center [33, 174] width 23 height 23
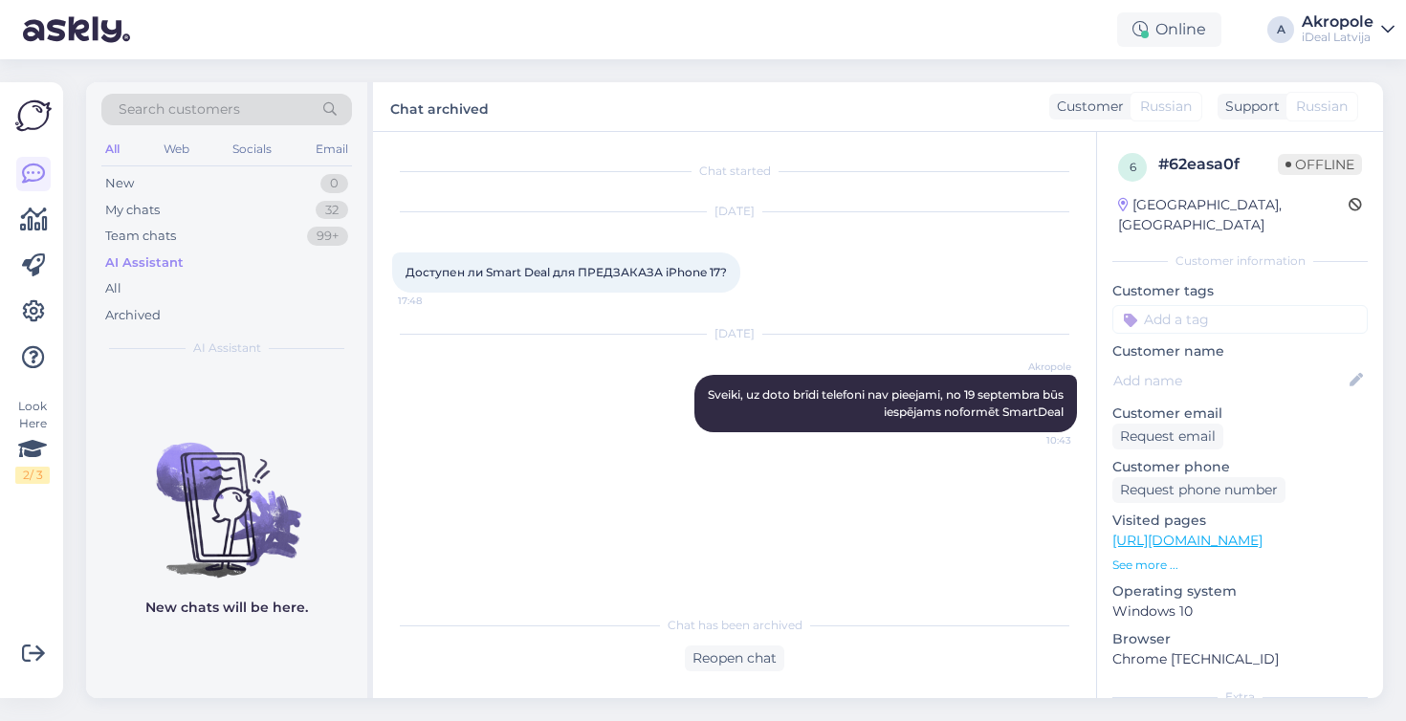
click at [431, 483] on div "Chat started [DATE] Доступен ли Smart Deal для ПРЕДЗАКАЗА iPhone 17? 17:48 [DAT…" at bounding box center [743, 369] width 702 height 437
click at [433, 478] on div "Chat started [DATE] Доступен ли Smart Deal для ПРЕДЗАКАЗА iPhone 17? 17:48 [DAT…" at bounding box center [743, 369] width 702 height 437
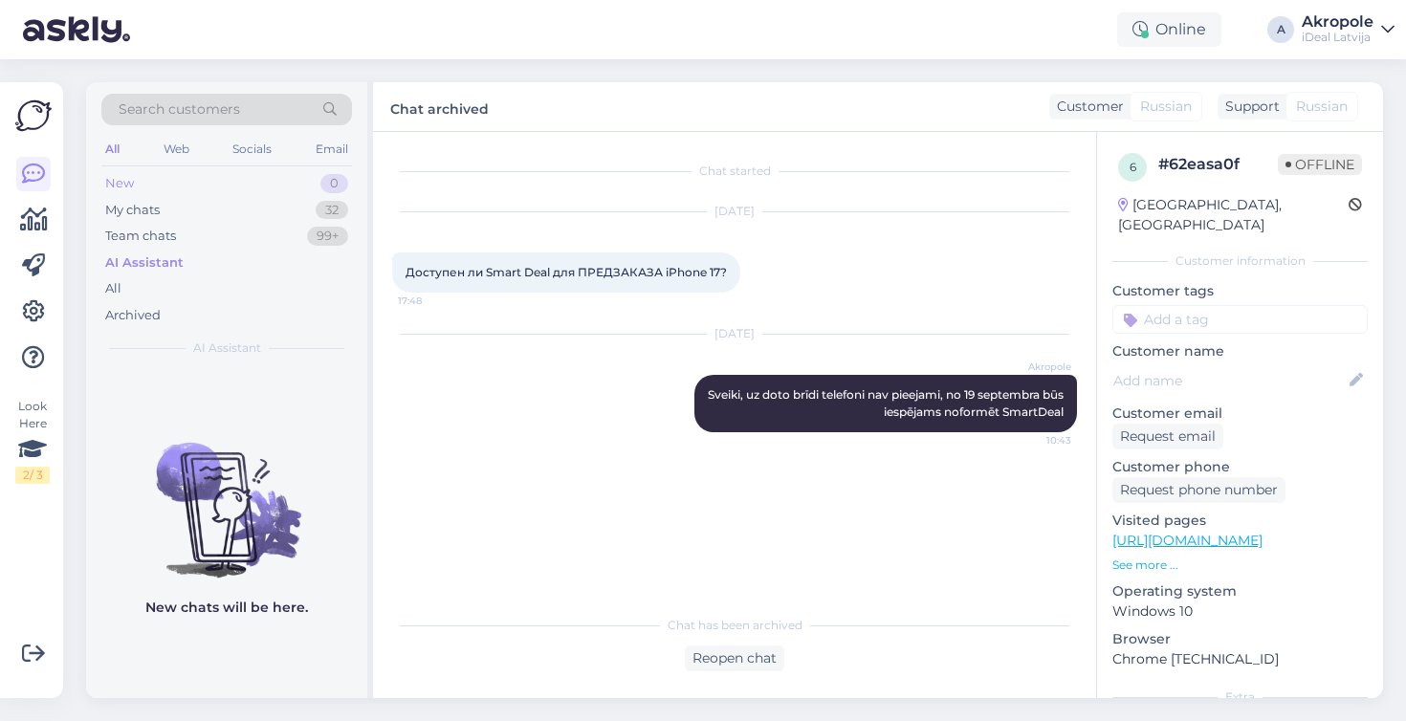
click at [246, 186] on div "New 0" at bounding box center [226, 183] width 251 height 27
click at [197, 215] on div "My chats 32" at bounding box center [226, 210] width 251 height 27
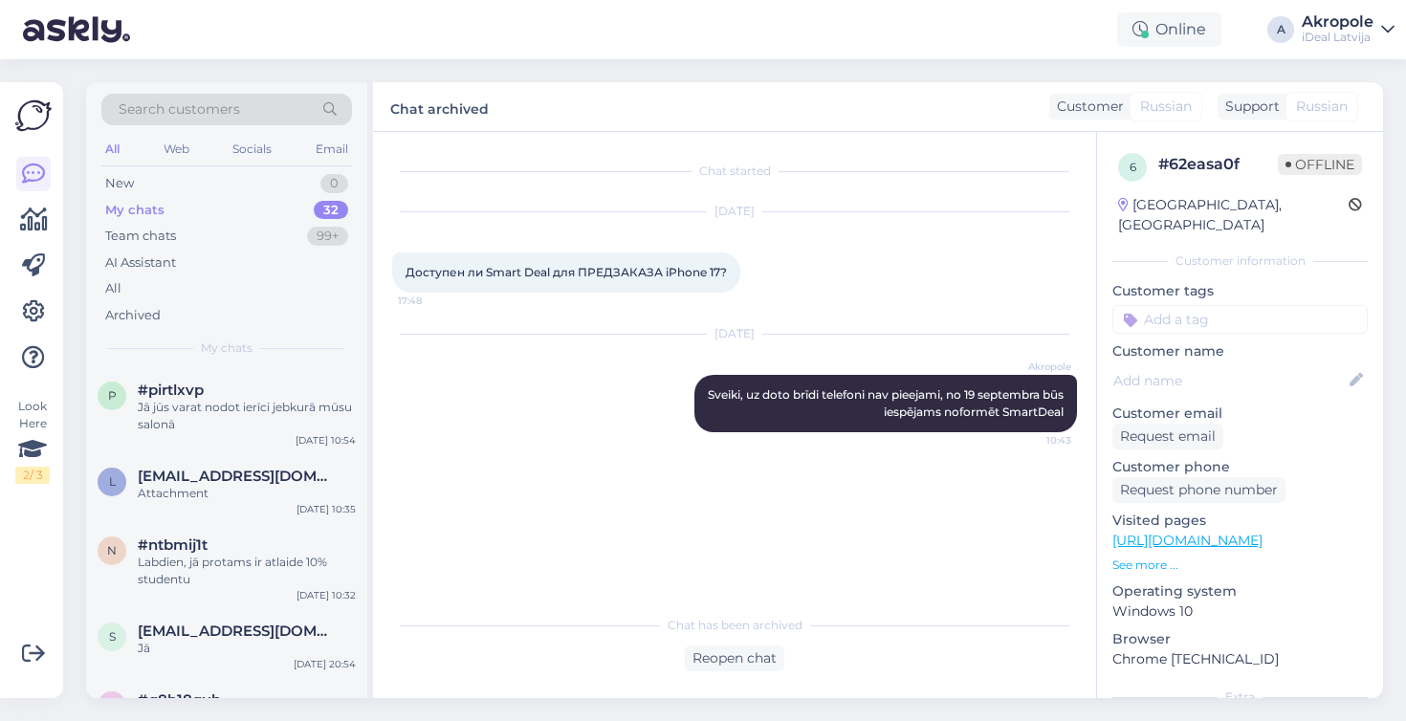
click at [648, 438] on div "[DATE] Akropole Sveiki, uz doto brīdi telefoni nav pieejami, no 19 septembra bū…" at bounding box center [734, 384] width 685 height 140
